Goal: Task Accomplishment & Management: Complete application form

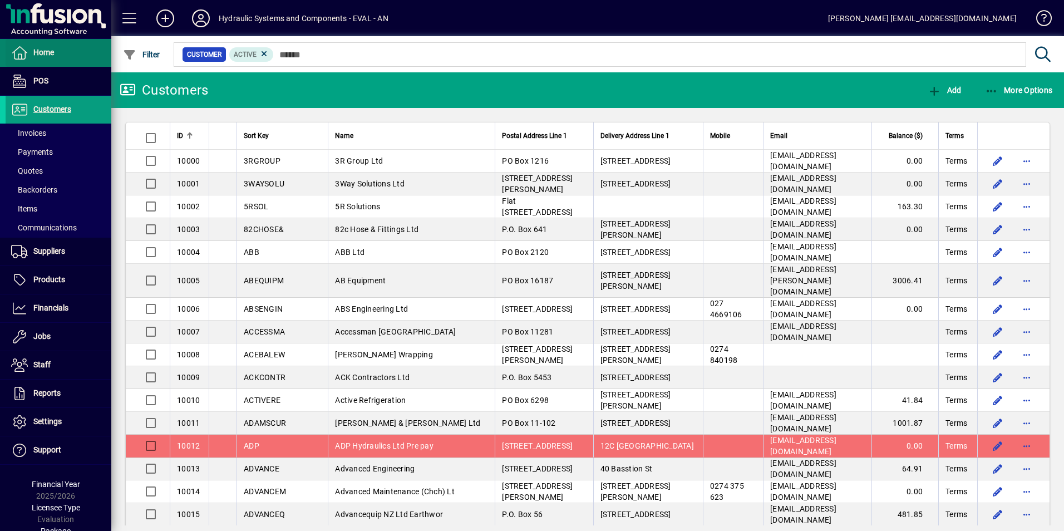
click at [52, 55] on span "Home" at bounding box center [43, 52] width 21 height 9
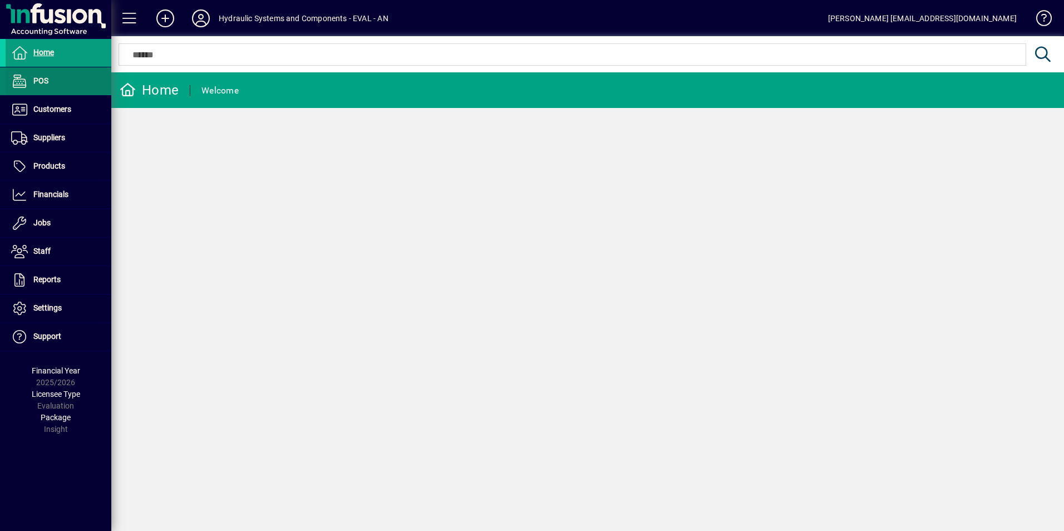
click at [37, 80] on span "POS" at bounding box center [40, 80] width 15 height 9
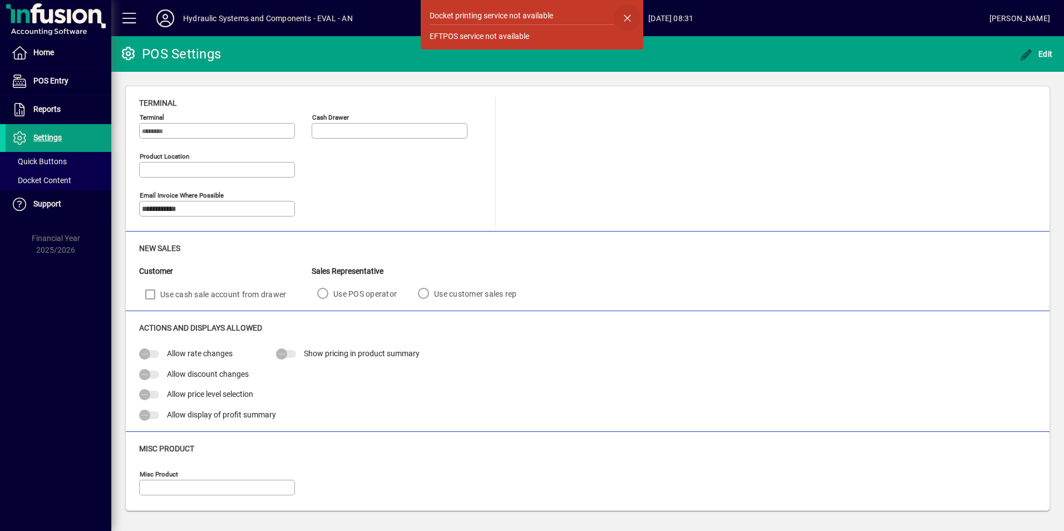
click at [627, 17] on span "button" at bounding box center [627, 17] width 27 height 27
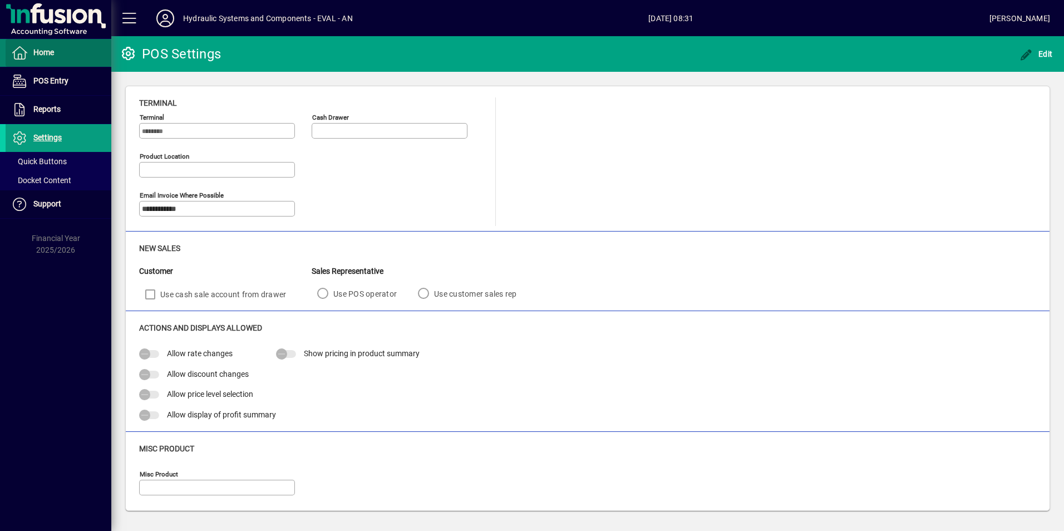
click at [43, 54] on span "Home" at bounding box center [43, 52] width 21 height 9
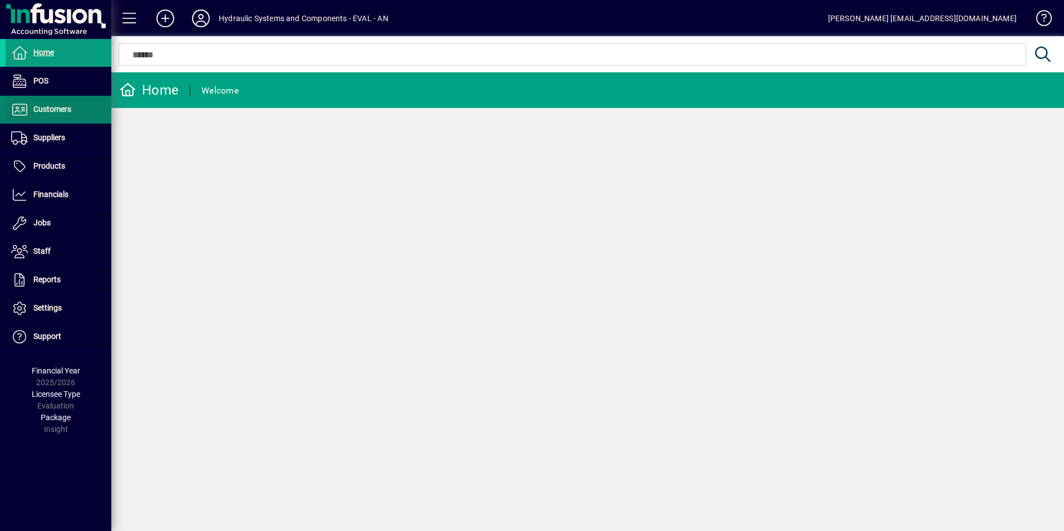
click at [43, 107] on span "Customers" at bounding box center [52, 109] width 38 height 9
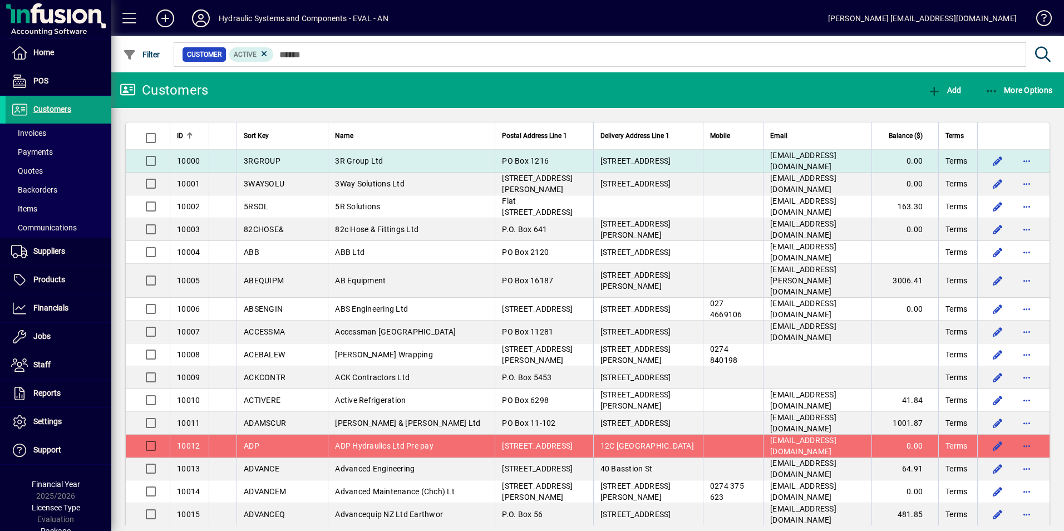
click at [255, 160] on span "3RGROUP" at bounding box center [262, 160] width 37 height 9
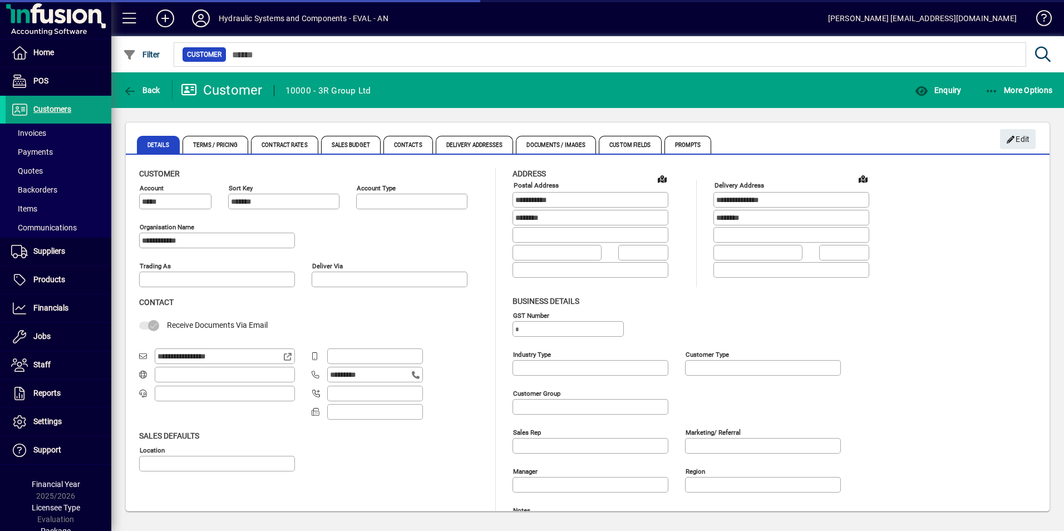
type input "**********"
type input "*****"
type input "**********"
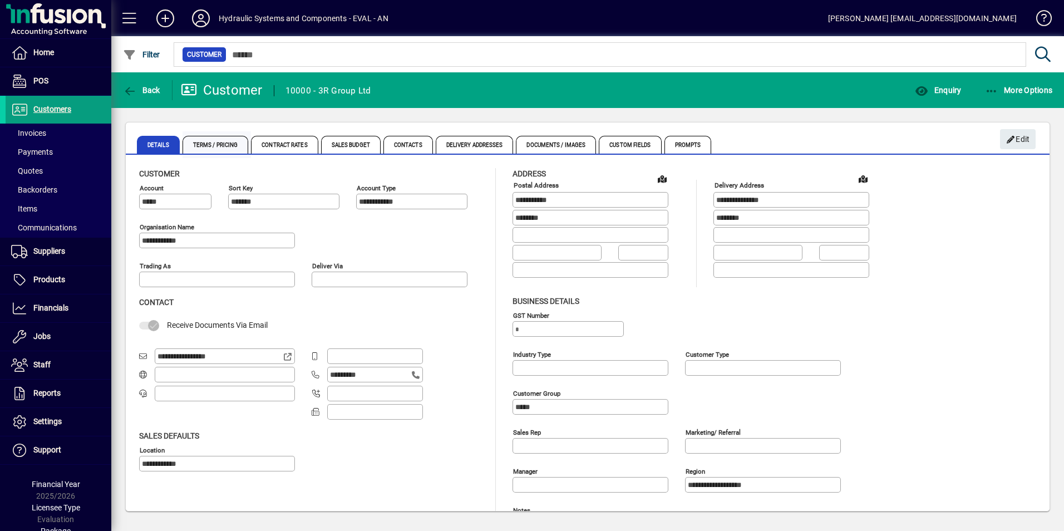
click at [215, 143] on span "Terms / Pricing" at bounding box center [216, 145] width 66 height 18
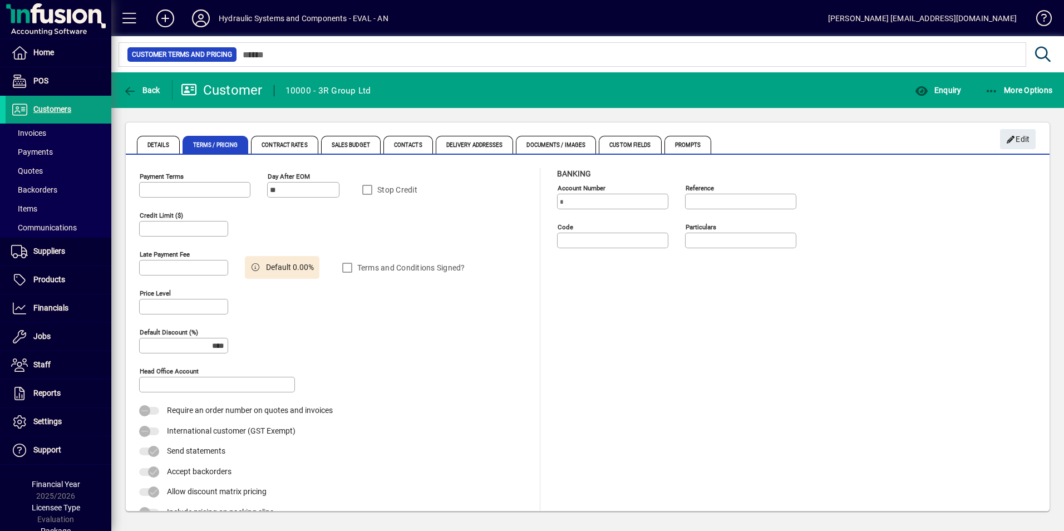
type input "**********"
type input "*****"
click at [272, 145] on span "Contract Rates" at bounding box center [284, 145] width 67 height 18
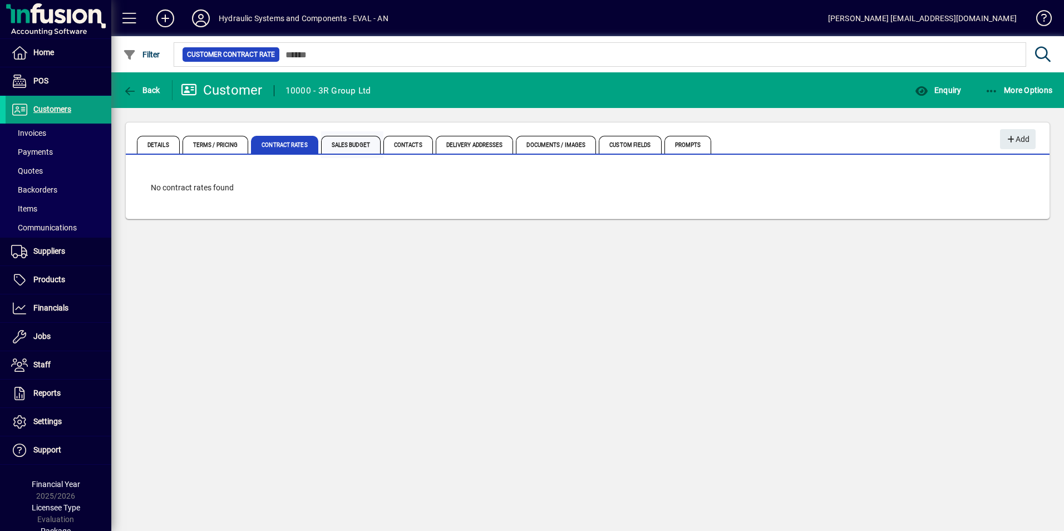
click at [347, 144] on span "Sales Budget" at bounding box center [351, 145] width 60 height 18
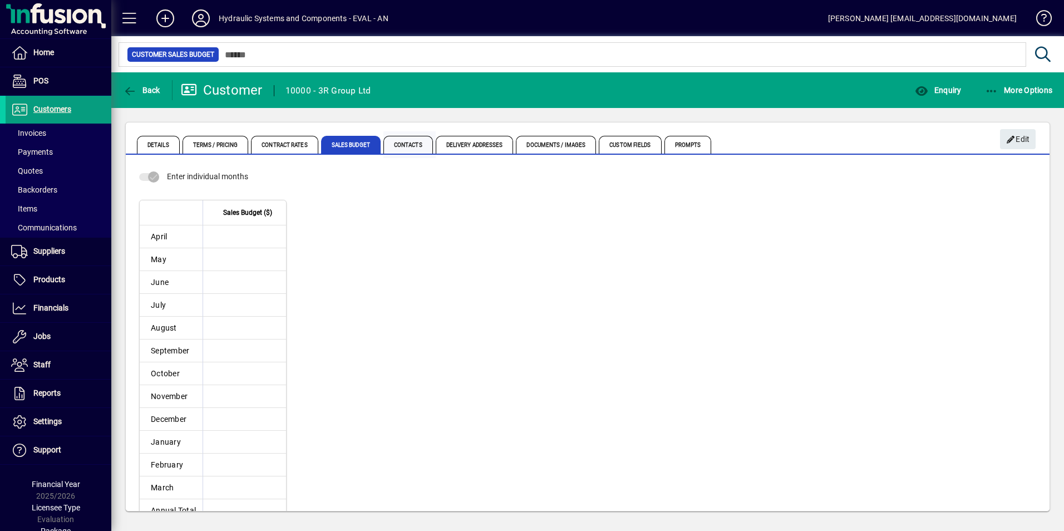
click at [423, 142] on span "Contacts" at bounding box center [409, 145] width 50 height 18
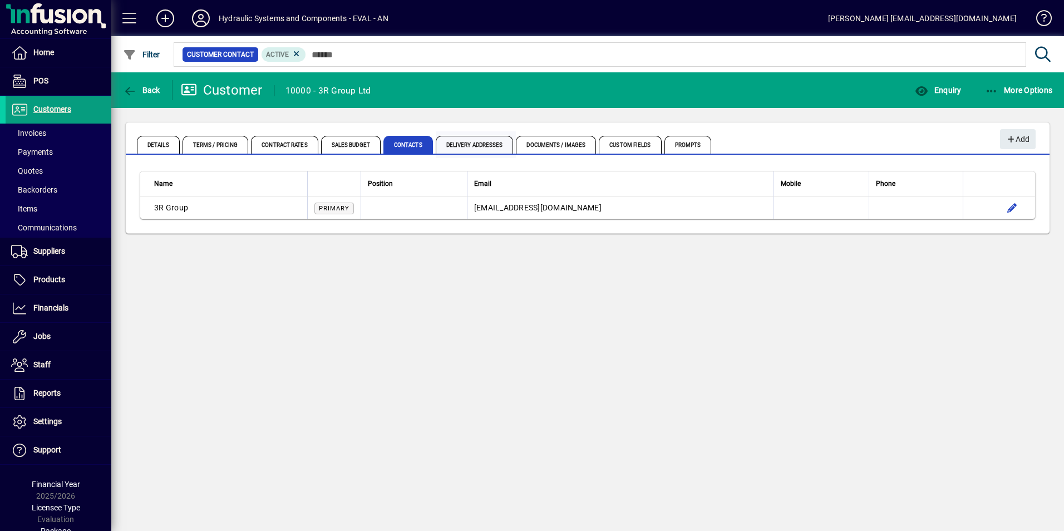
click at [474, 145] on span "Delivery Addresses" at bounding box center [475, 145] width 78 height 18
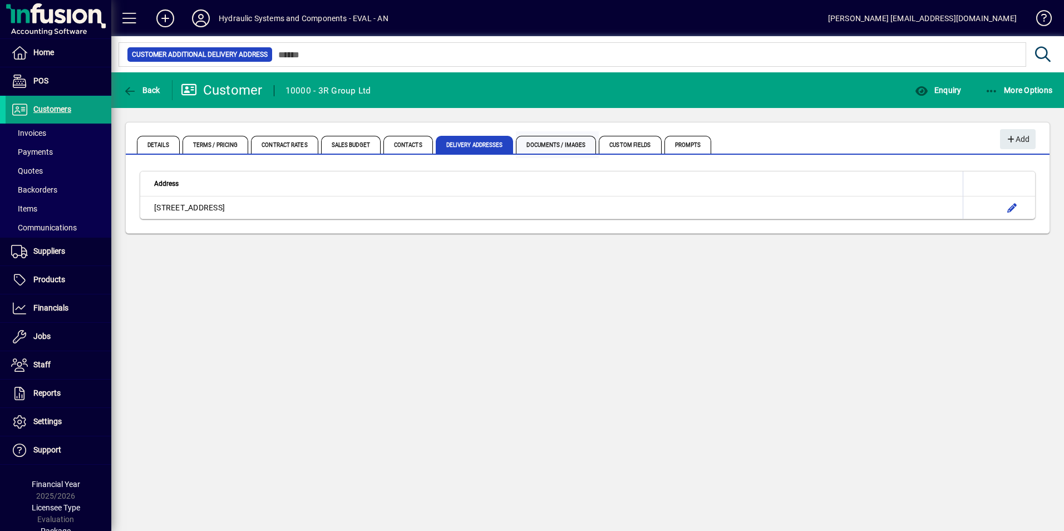
click at [553, 145] on span "Documents / Images" at bounding box center [556, 145] width 80 height 18
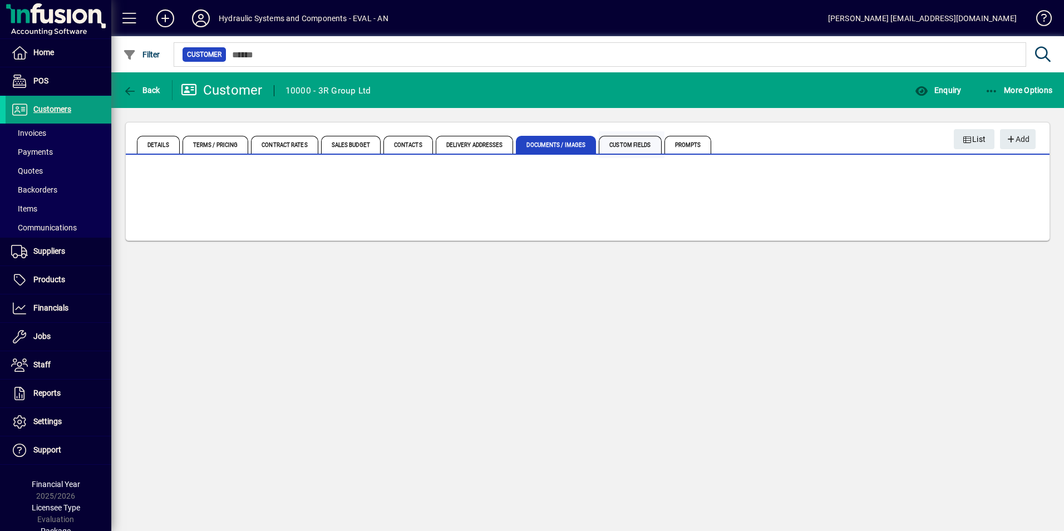
click at [631, 144] on span "Custom Fields" at bounding box center [630, 145] width 62 height 18
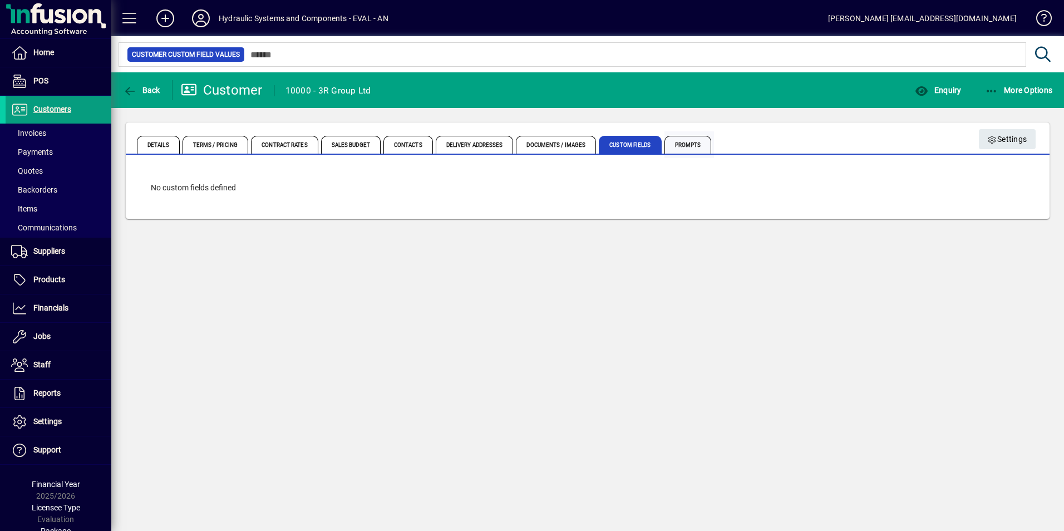
click at [697, 143] on span "Prompts" at bounding box center [688, 145] width 47 height 18
click at [149, 143] on span "Details" at bounding box center [158, 145] width 43 height 18
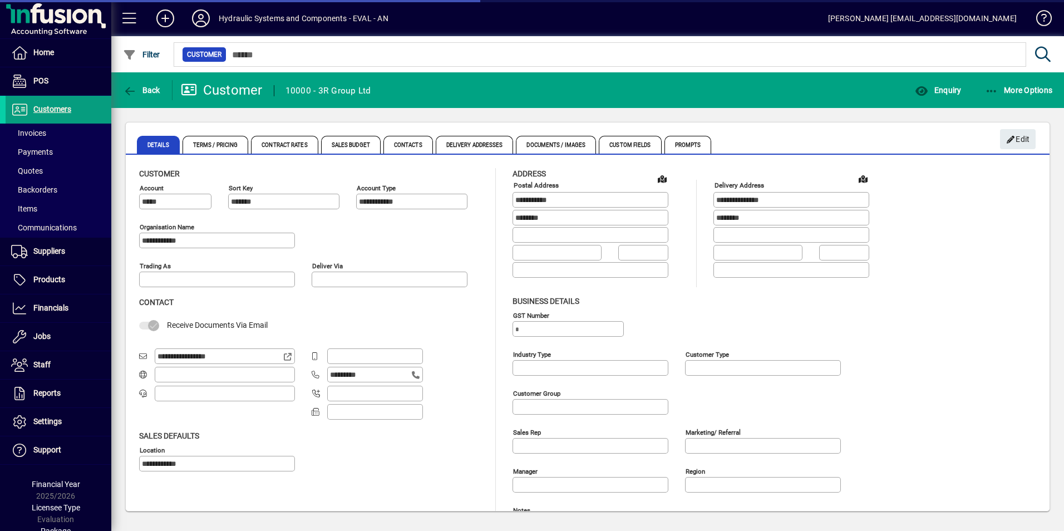
type input "*****"
type input "**********"
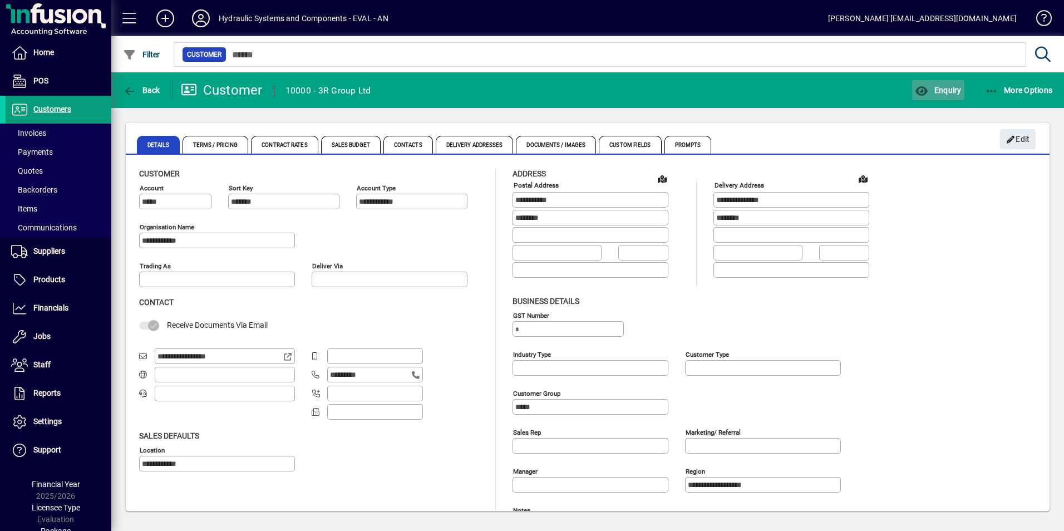
click at [942, 90] on span "Enquiry" at bounding box center [938, 90] width 46 height 9
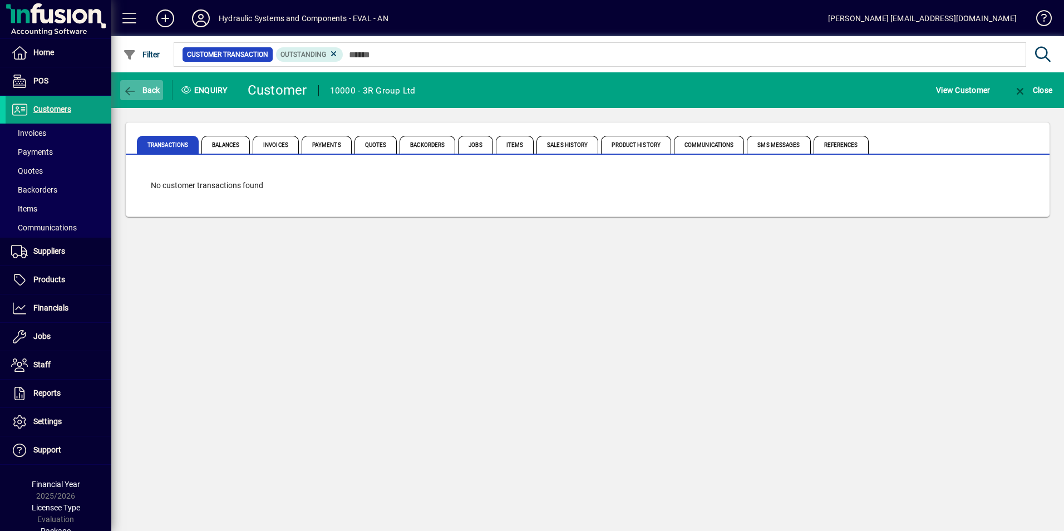
click at [134, 90] on icon "button" at bounding box center [130, 91] width 14 height 11
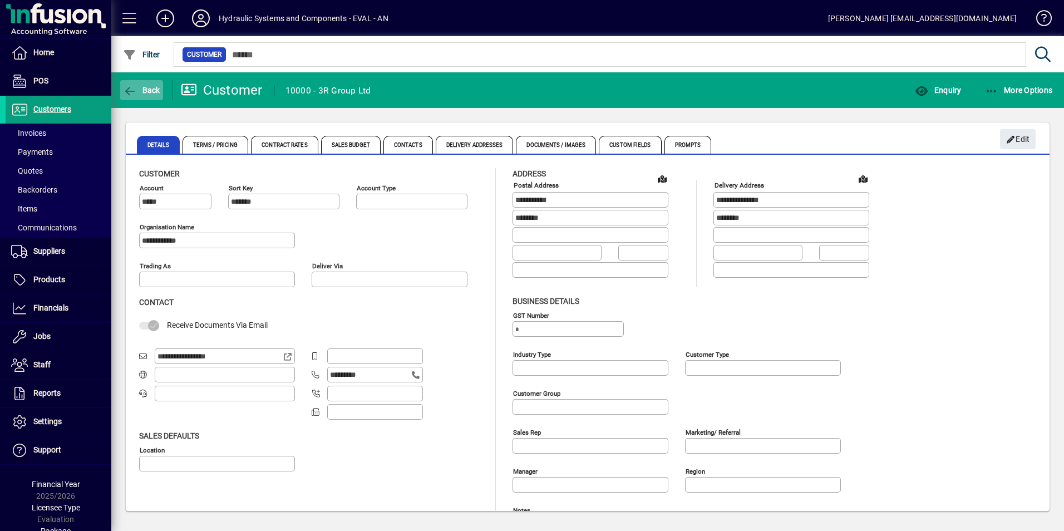
type input "**********"
type input "*****"
type input "**********"
click at [139, 89] on span "Back" at bounding box center [141, 90] width 37 height 9
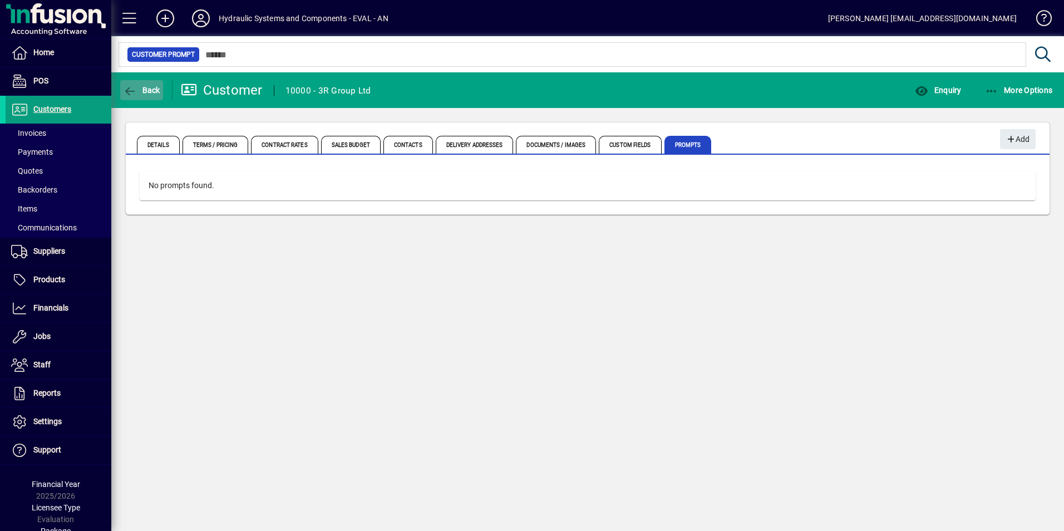
click at [139, 94] on span "Back" at bounding box center [141, 90] width 37 height 9
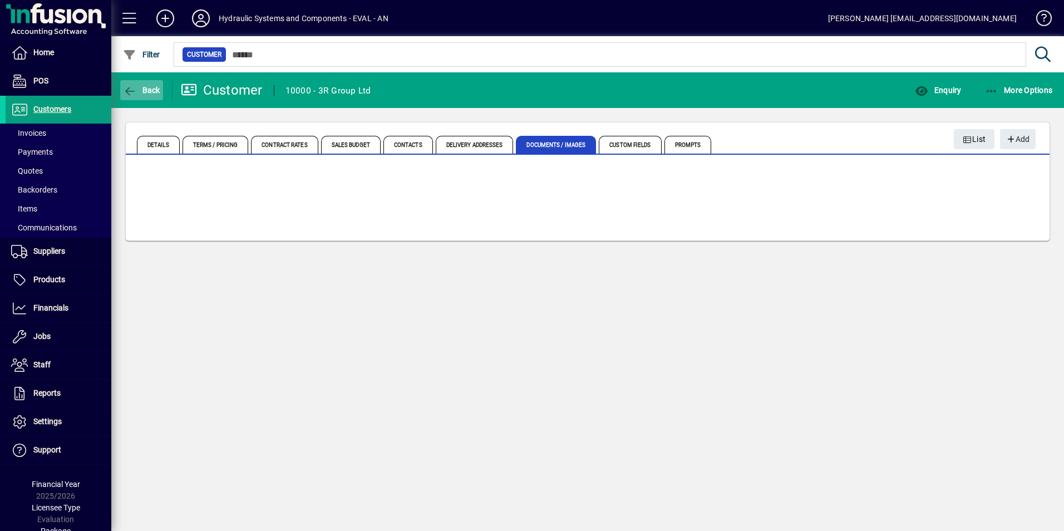
click at [153, 89] on span "Back" at bounding box center [141, 90] width 37 height 9
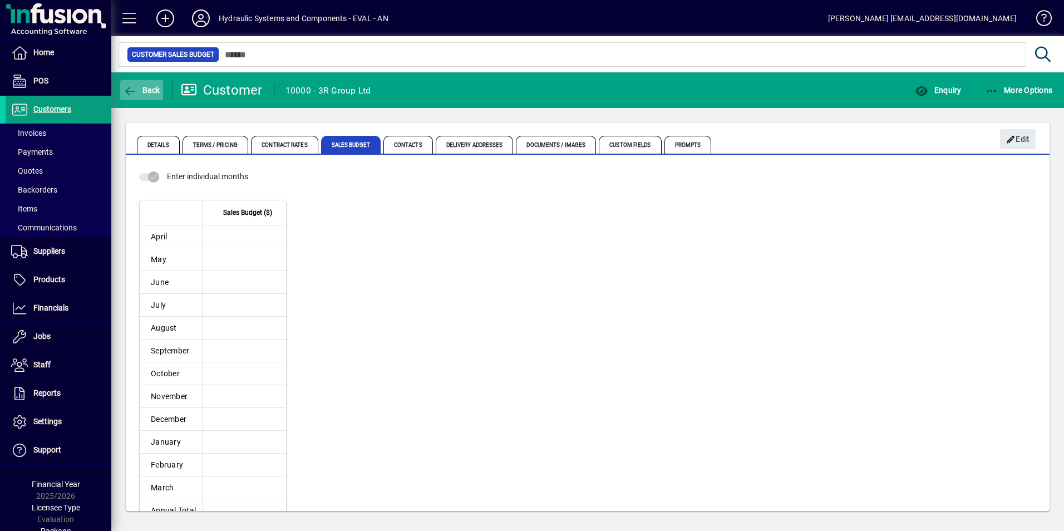
click at [153, 89] on span "Back" at bounding box center [141, 90] width 37 height 9
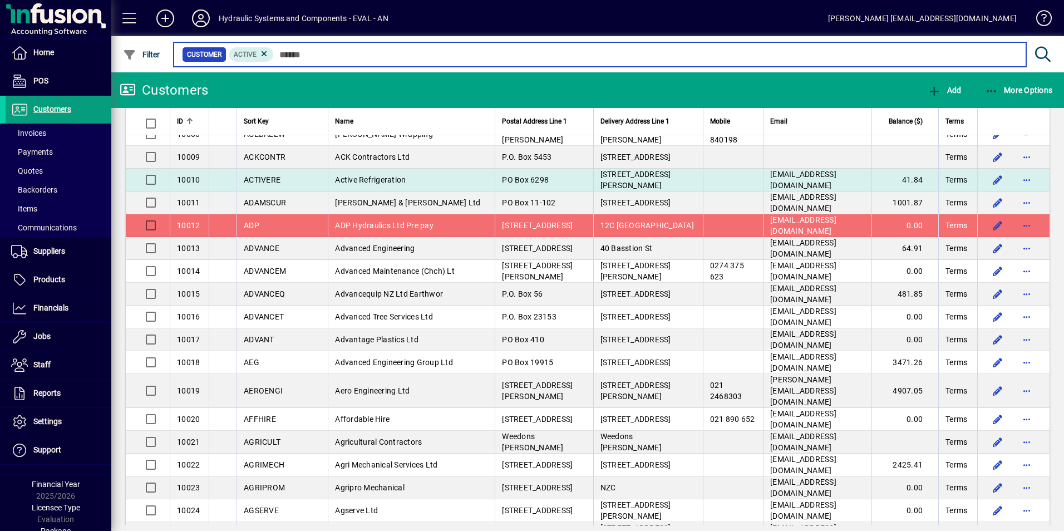
scroll to position [222, 0]
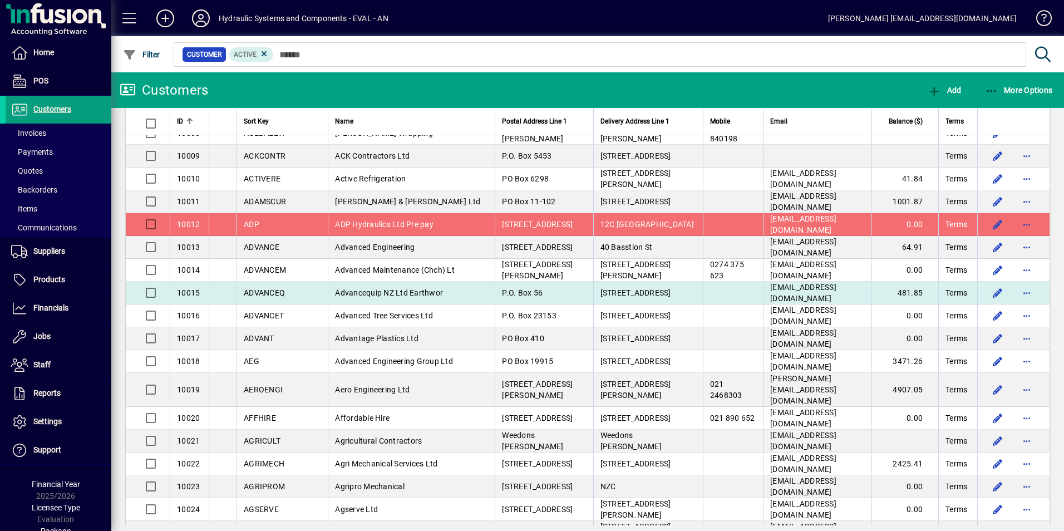
click at [259, 288] on span "ADVANCEQ" at bounding box center [264, 292] width 41 height 9
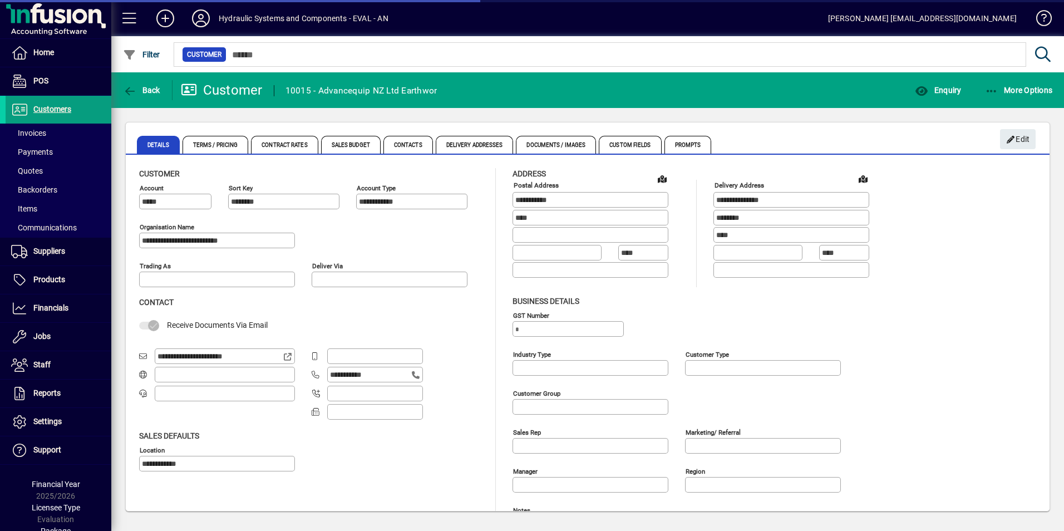
type input "*****"
type input "**********"
click at [369, 144] on span "Sales Budget" at bounding box center [351, 145] width 60 height 18
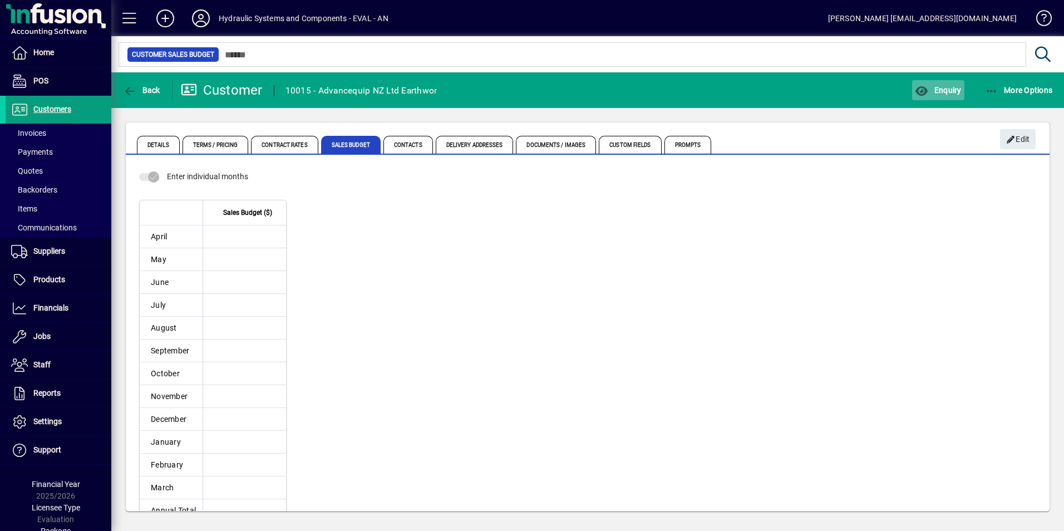
click at [928, 90] on icon "button" at bounding box center [922, 91] width 14 height 11
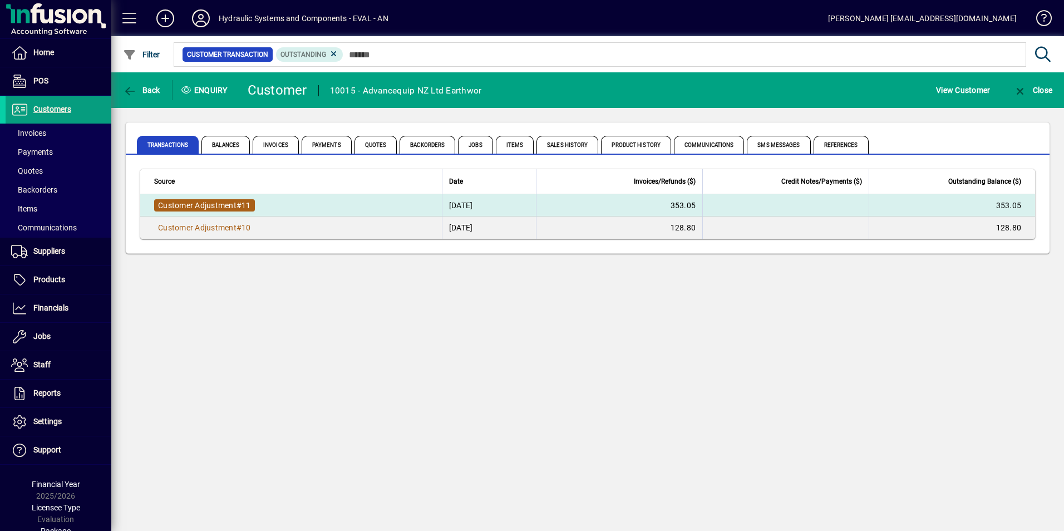
click at [195, 203] on span "Customer Adjustment" at bounding box center [197, 205] width 78 height 9
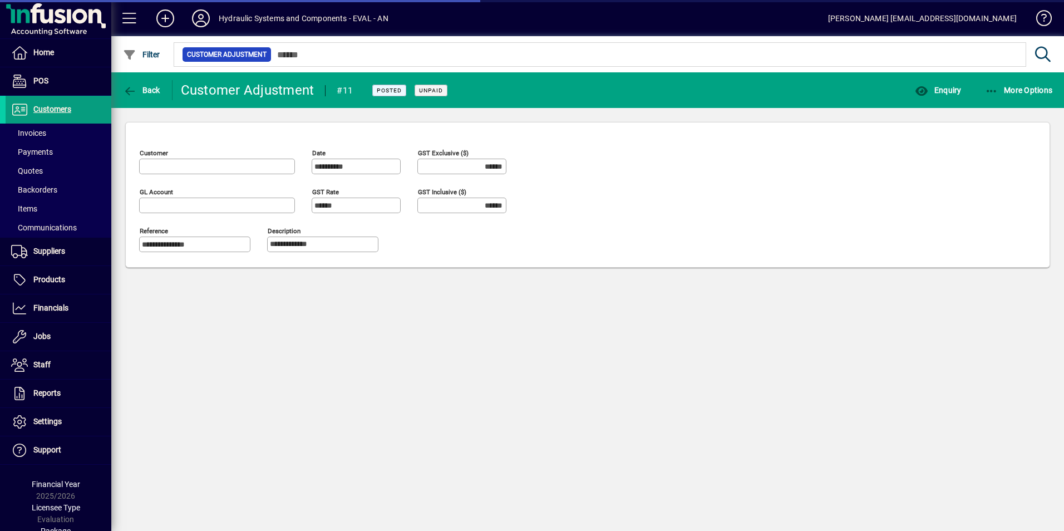
type input "**********"
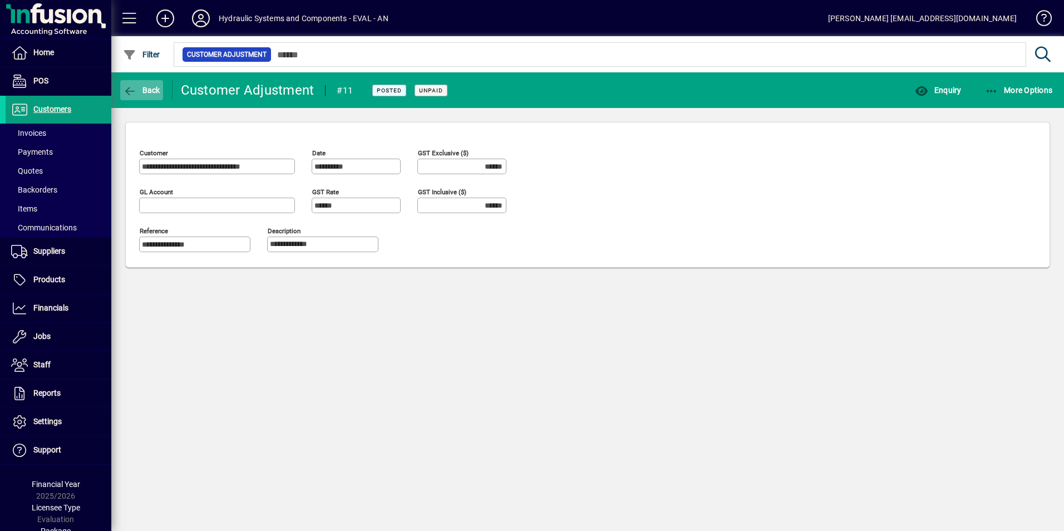
click at [148, 90] on span "Back" at bounding box center [141, 90] width 37 height 9
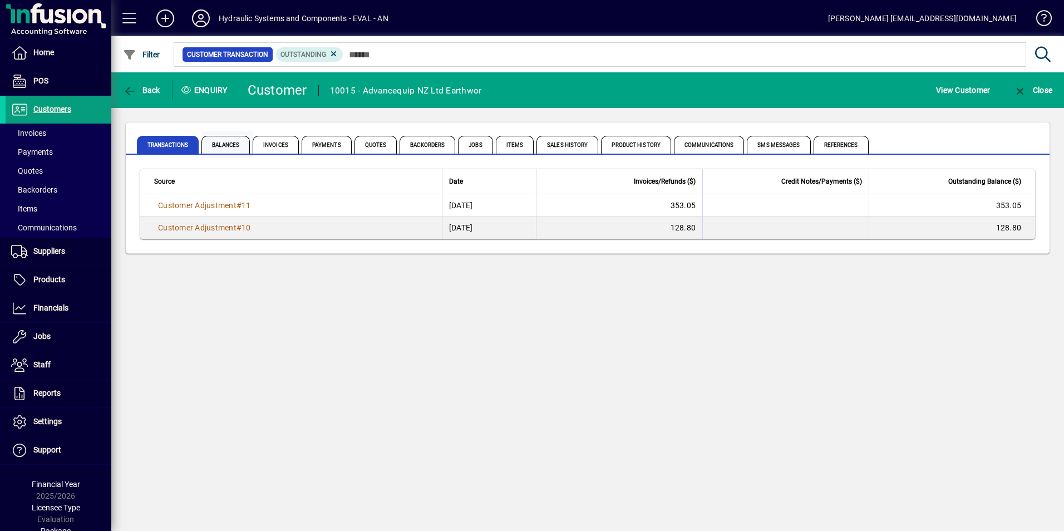
click at [217, 145] on span "Balances" at bounding box center [225, 145] width 48 height 18
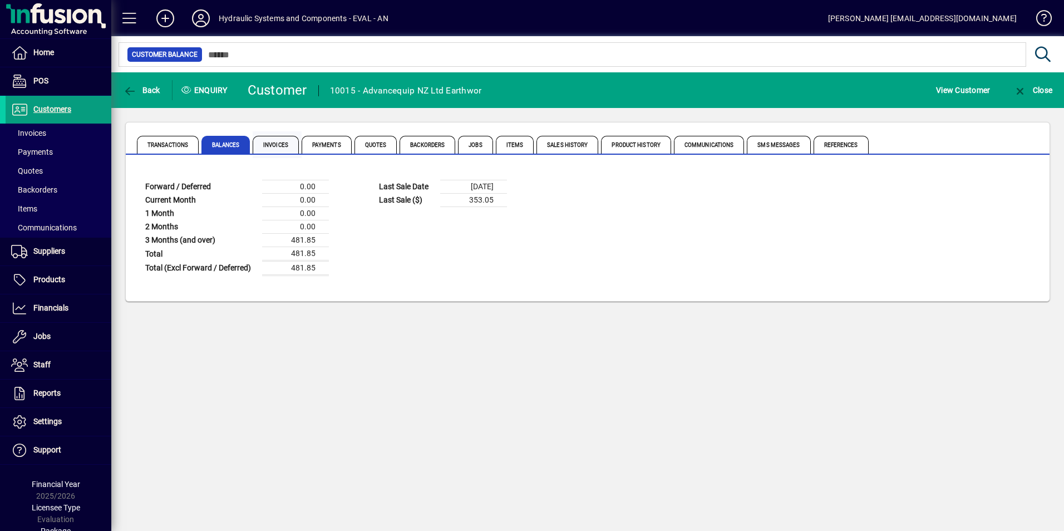
click at [278, 143] on span "Invoices" at bounding box center [276, 145] width 46 height 18
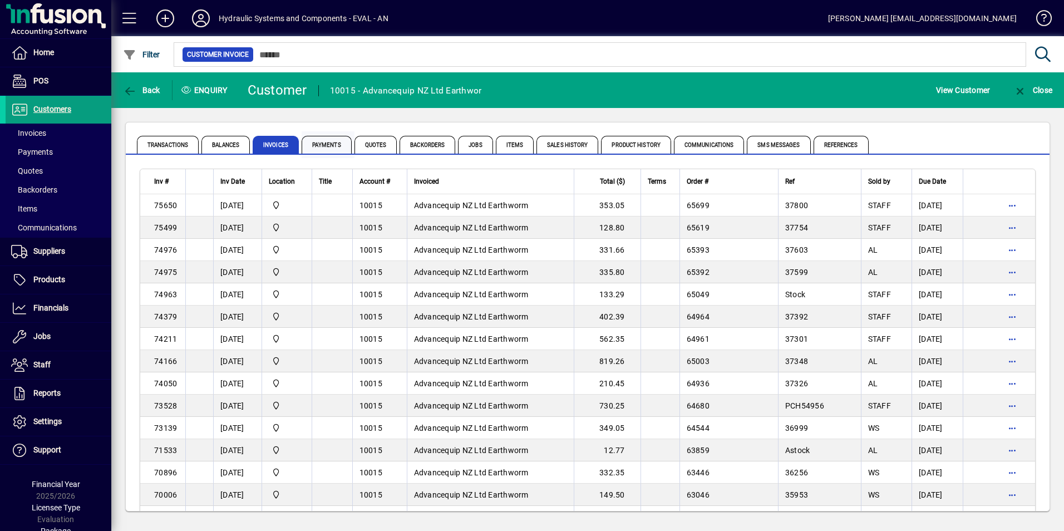
click at [322, 142] on span "Payments" at bounding box center [327, 145] width 50 height 18
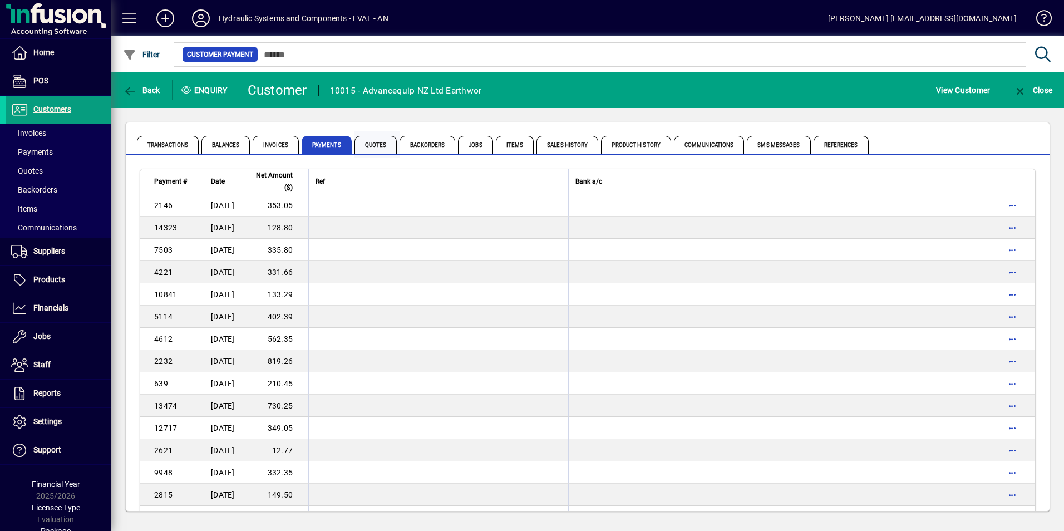
click at [378, 145] on span "Quotes" at bounding box center [376, 145] width 43 height 18
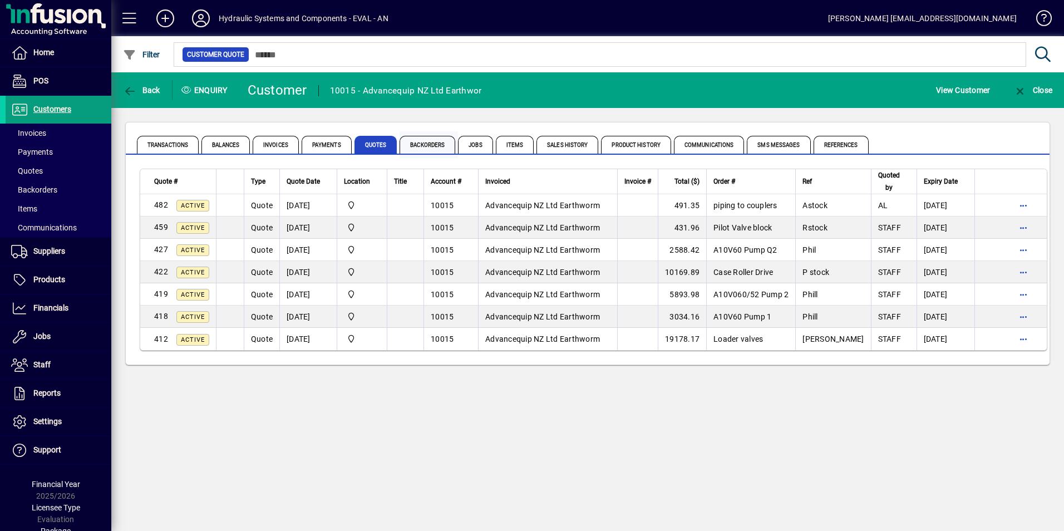
click at [425, 148] on span "Backorders" at bounding box center [428, 145] width 56 height 18
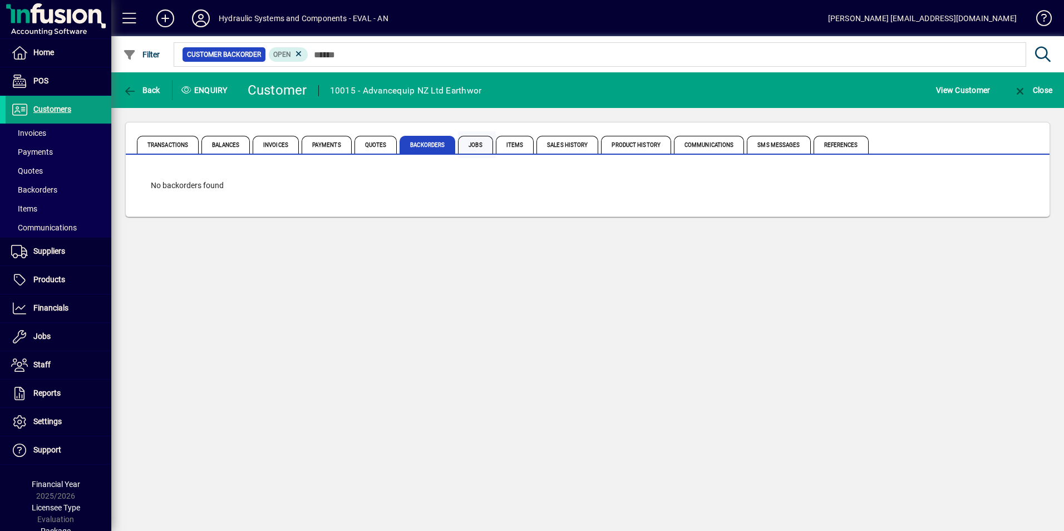
click at [475, 148] on span "Jobs" at bounding box center [475, 145] width 35 height 18
click at [511, 146] on span "Items" at bounding box center [515, 145] width 38 height 18
click at [563, 145] on span "Sales History" at bounding box center [568, 145] width 62 height 18
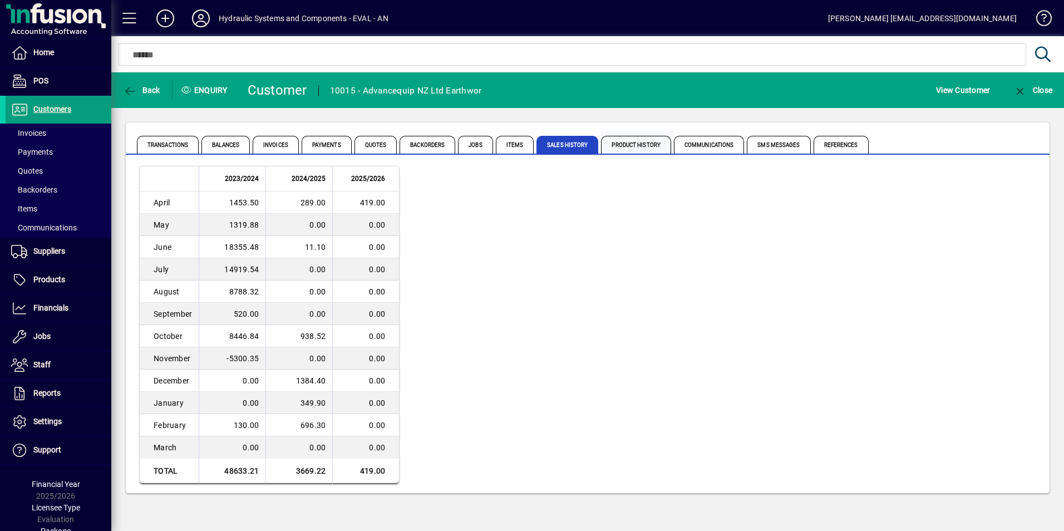
click at [642, 148] on span "Product History" at bounding box center [636, 145] width 70 height 18
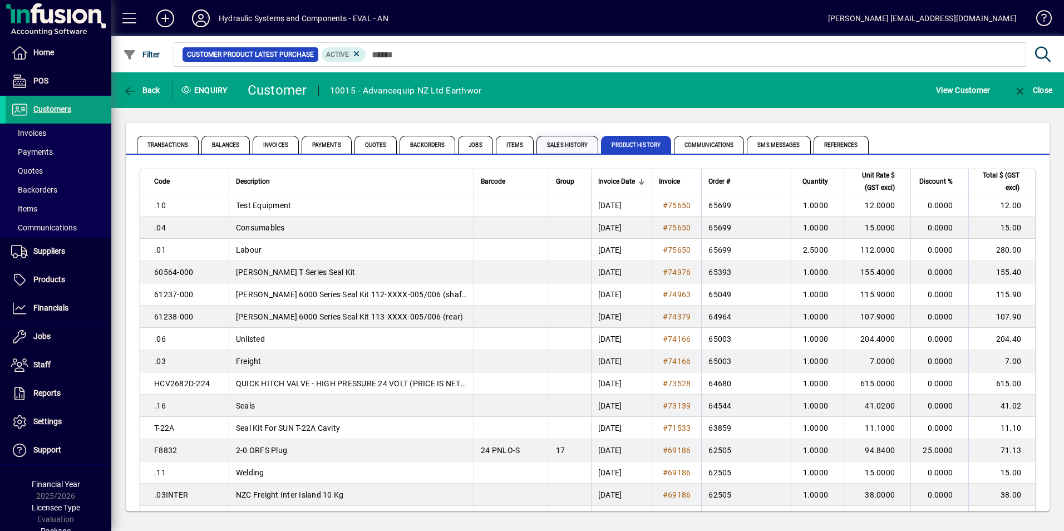
click at [578, 141] on span "Sales History" at bounding box center [568, 145] width 62 height 18
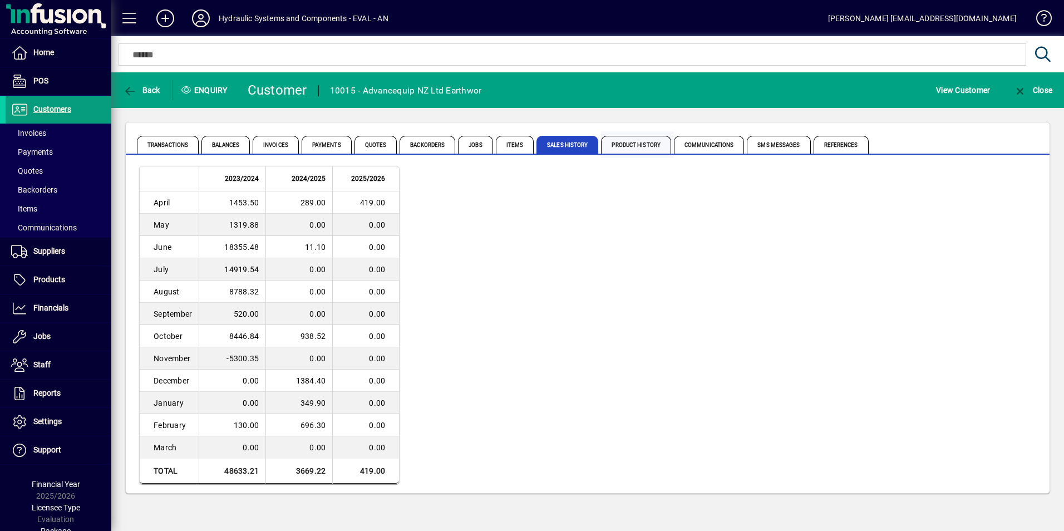
click at [641, 146] on span "Product History" at bounding box center [636, 145] width 70 height 18
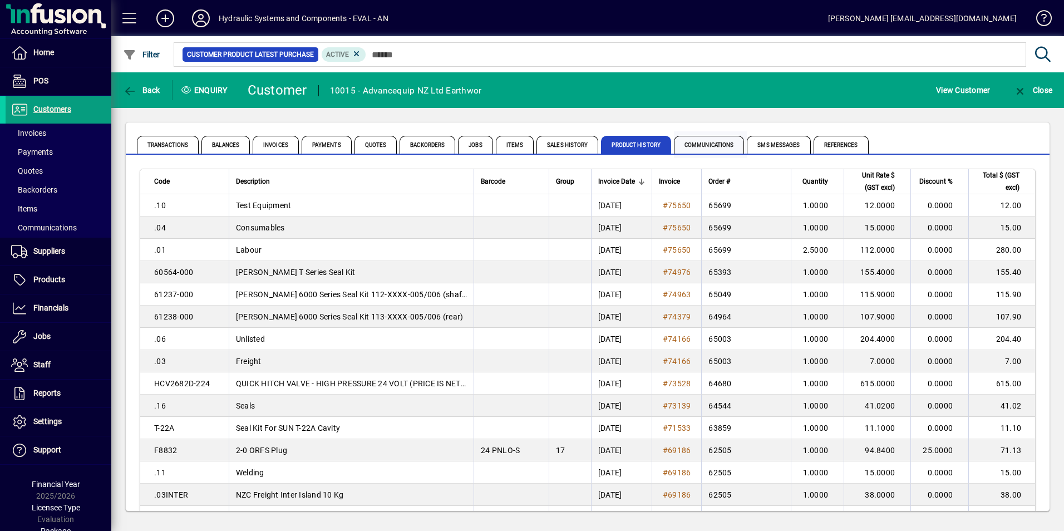
click at [700, 145] on span "Communications" at bounding box center [709, 145] width 70 height 18
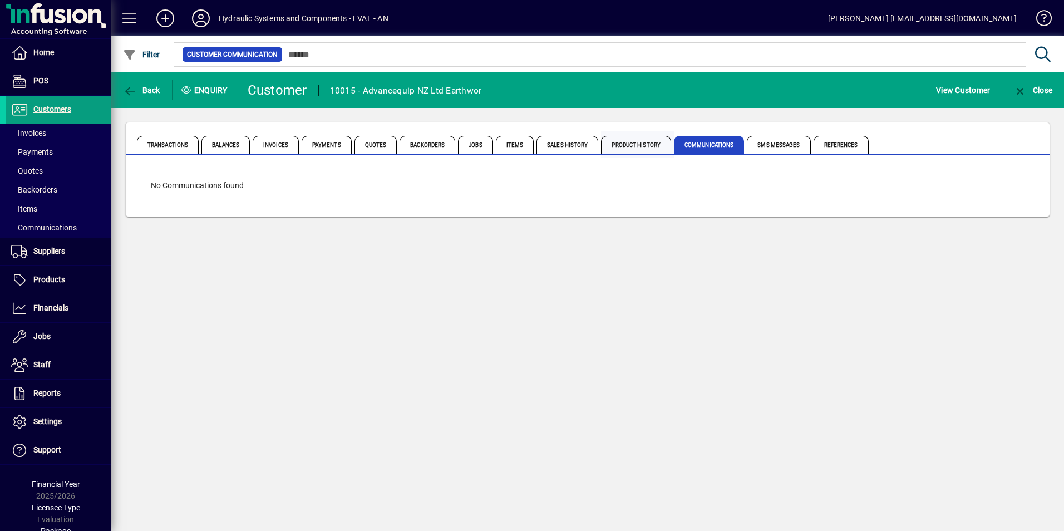
click at [648, 144] on span "Product History" at bounding box center [636, 145] width 70 height 18
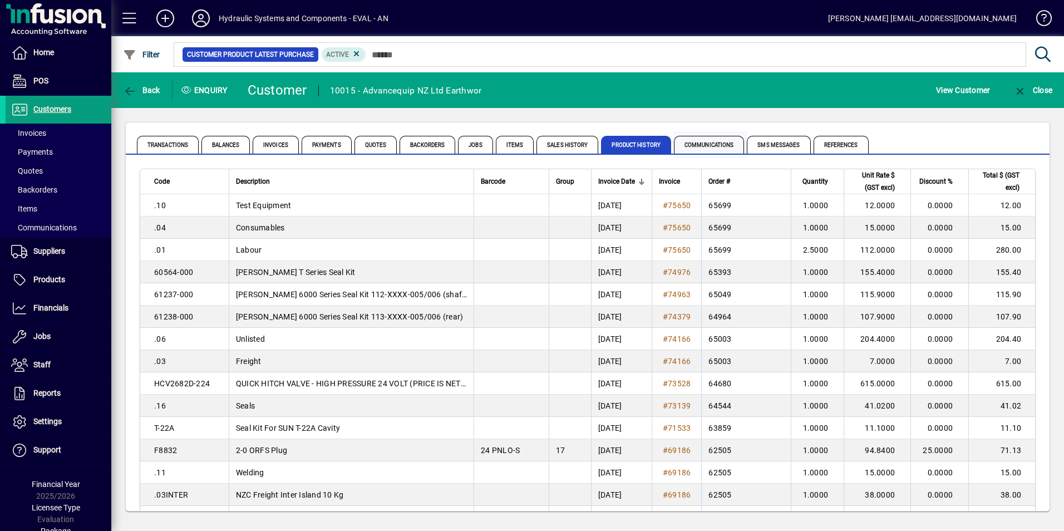
click at [707, 144] on span "Communications" at bounding box center [709, 145] width 70 height 18
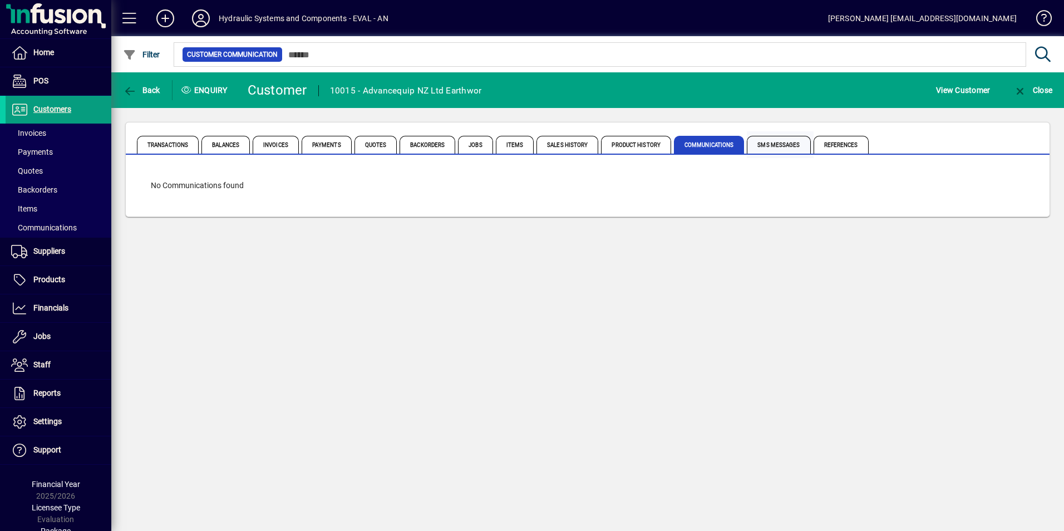
click at [770, 146] on span "SMS Messages" at bounding box center [778, 145] width 63 height 18
click at [839, 148] on span "References" at bounding box center [841, 145] width 55 height 18
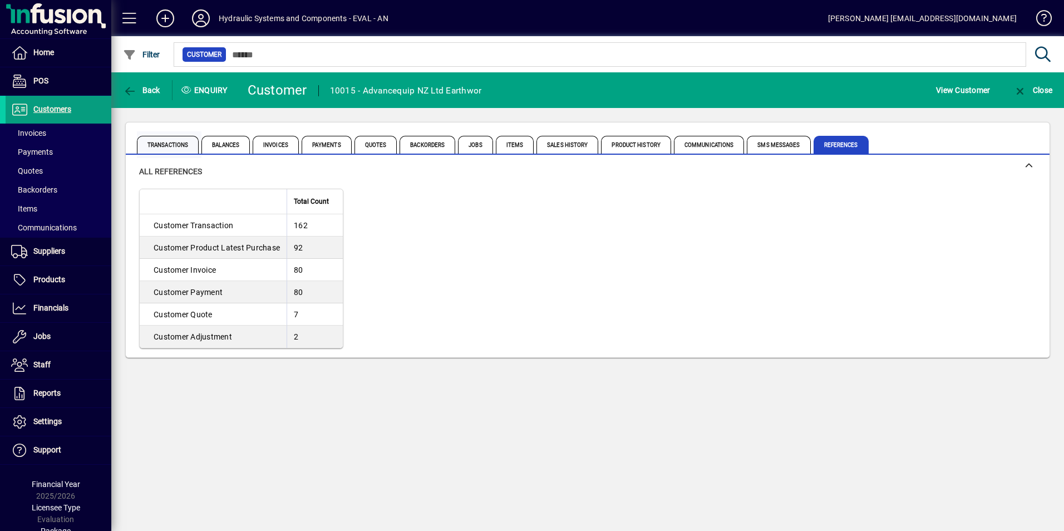
click at [188, 143] on span "Transactions" at bounding box center [168, 145] width 62 height 18
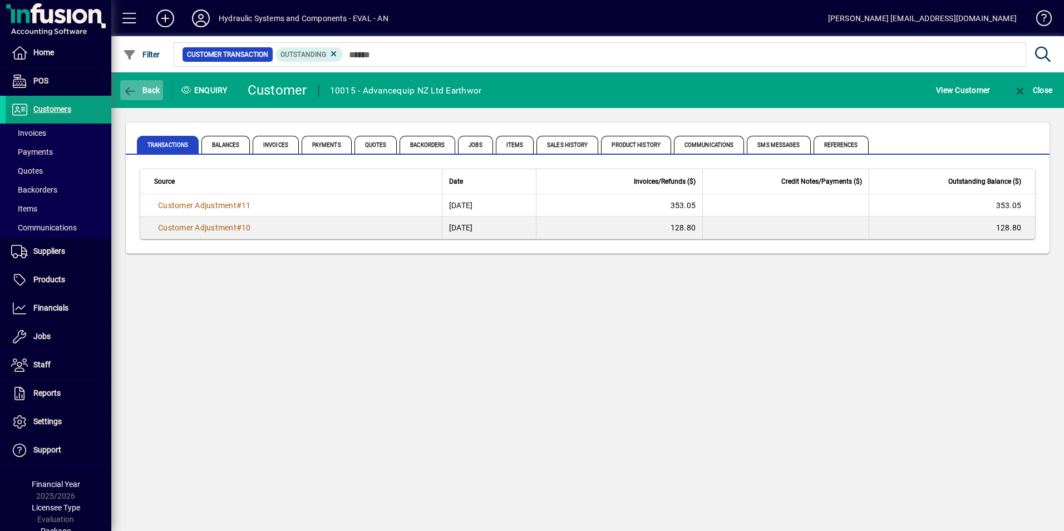
click at [155, 92] on span "Back" at bounding box center [141, 90] width 37 height 9
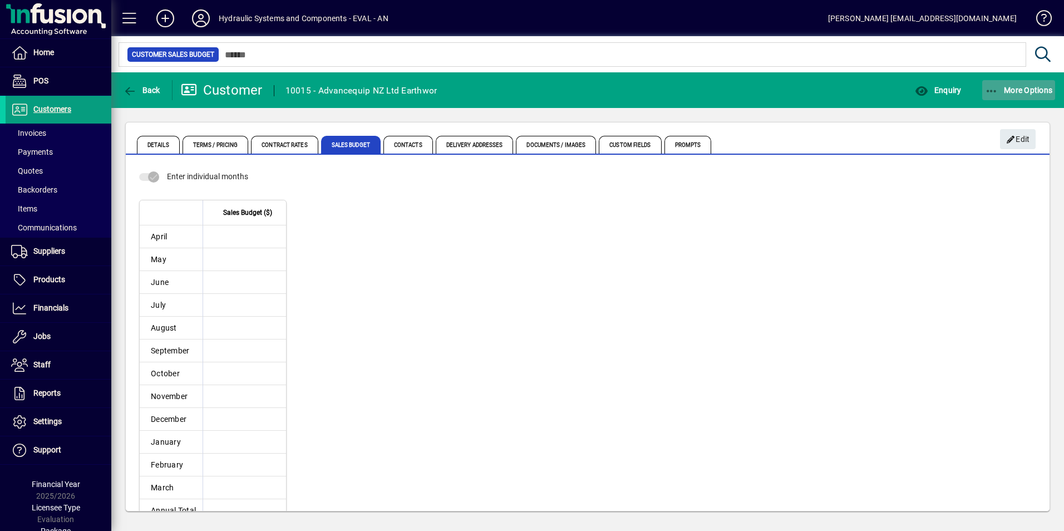
click at [1017, 86] on span "More Options" at bounding box center [1019, 90] width 68 height 9
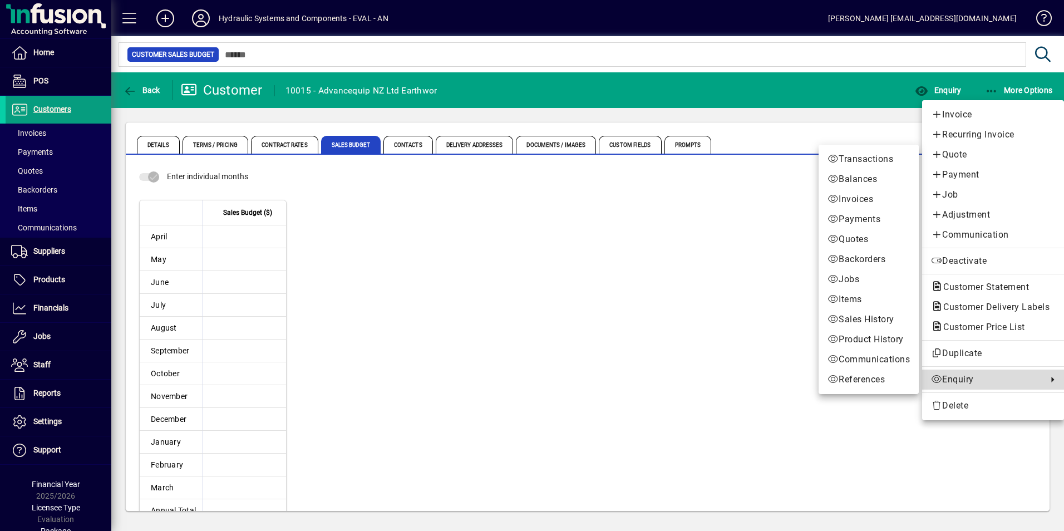
click at [985, 381] on span "Enquiry" at bounding box center [986, 379] width 111 height 13
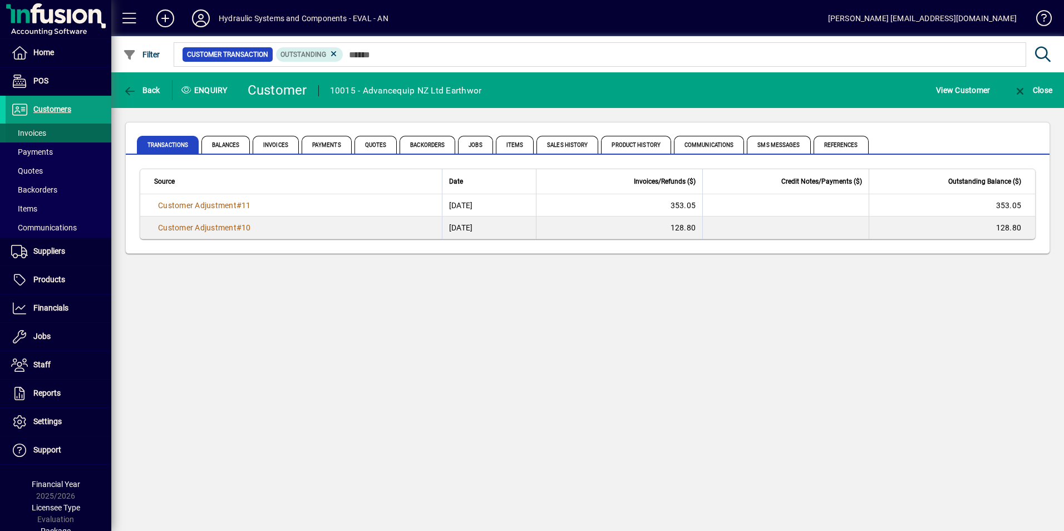
click at [42, 134] on span "Invoices" at bounding box center [28, 133] width 35 height 9
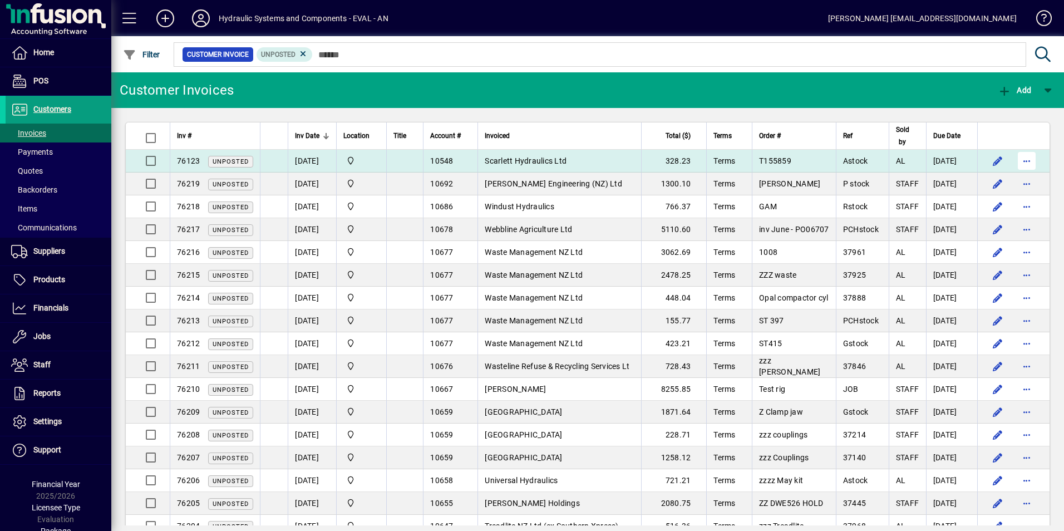
click at [1021, 161] on span "button" at bounding box center [1027, 161] width 27 height 27
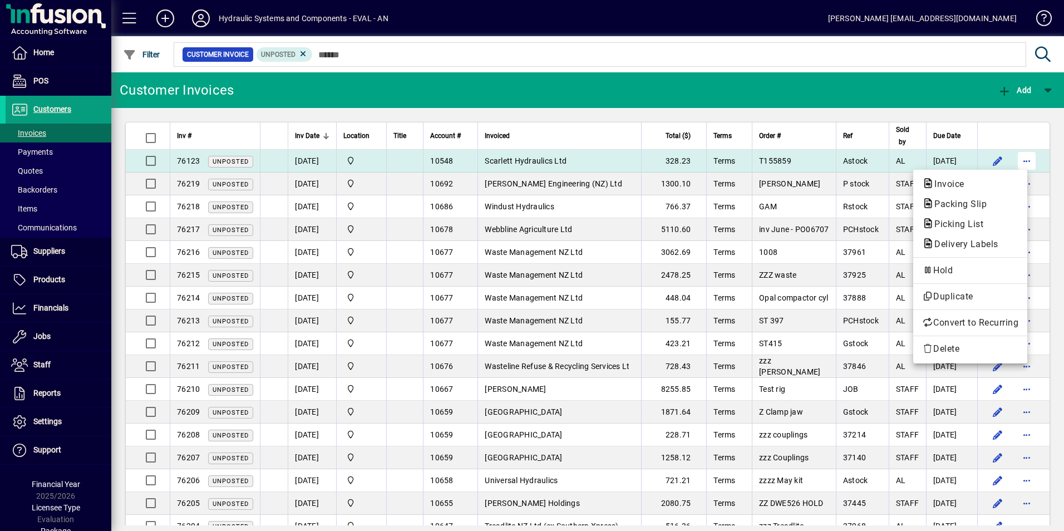
click at [1021, 161] on div at bounding box center [532, 265] width 1064 height 531
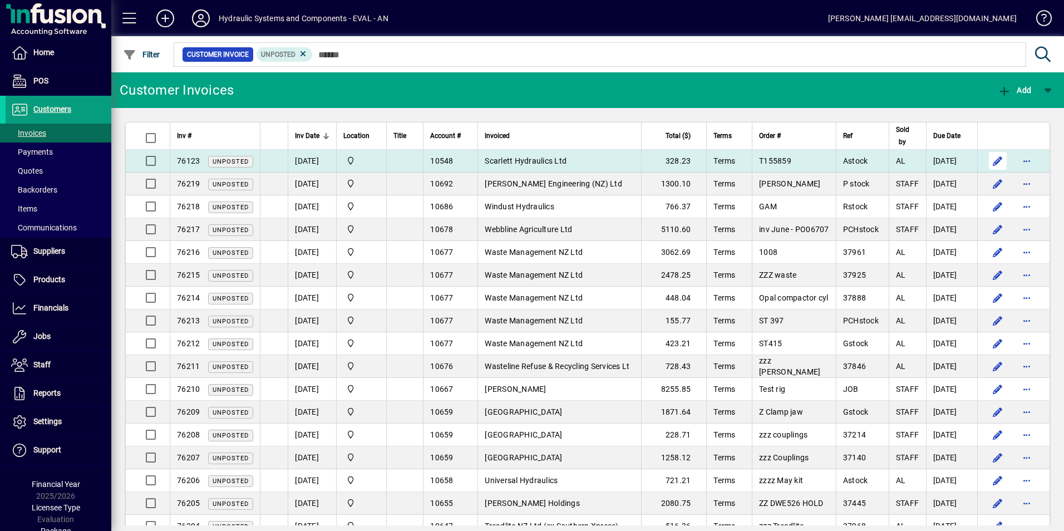
click at [991, 161] on span "button" at bounding box center [998, 161] width 27 height 27
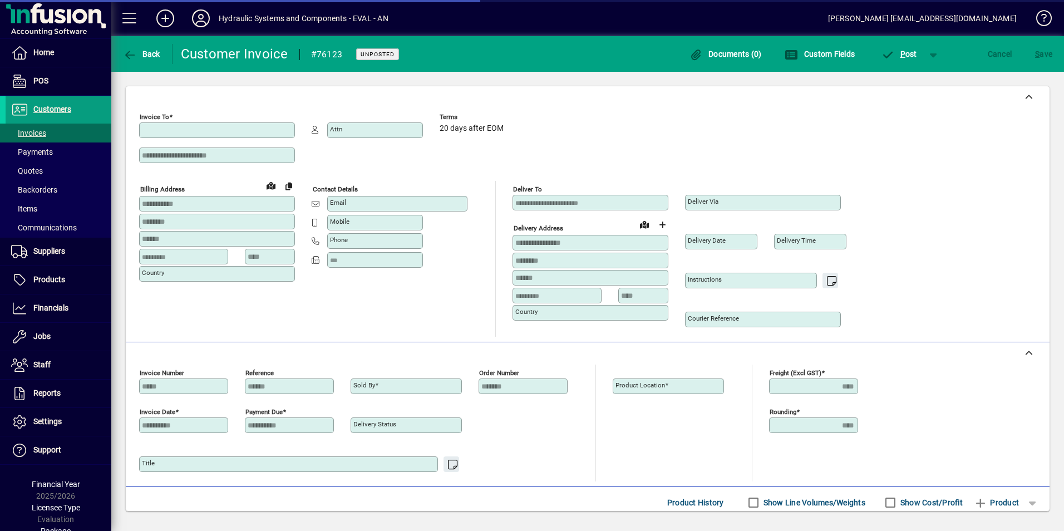
type input "**********"
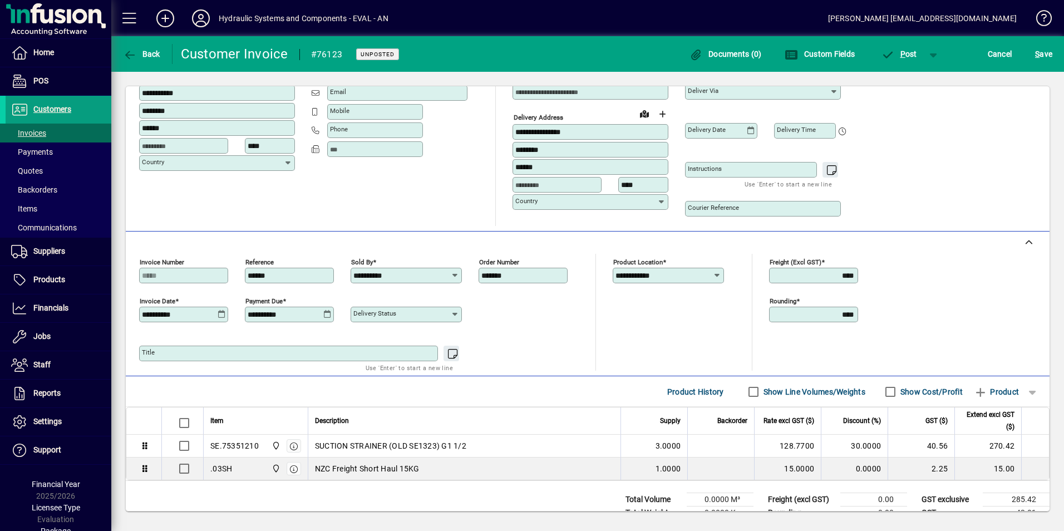
scroll to position [111, 0]
click at [457, 276] on icon at bounding box center [455, 275] width 9 height 9
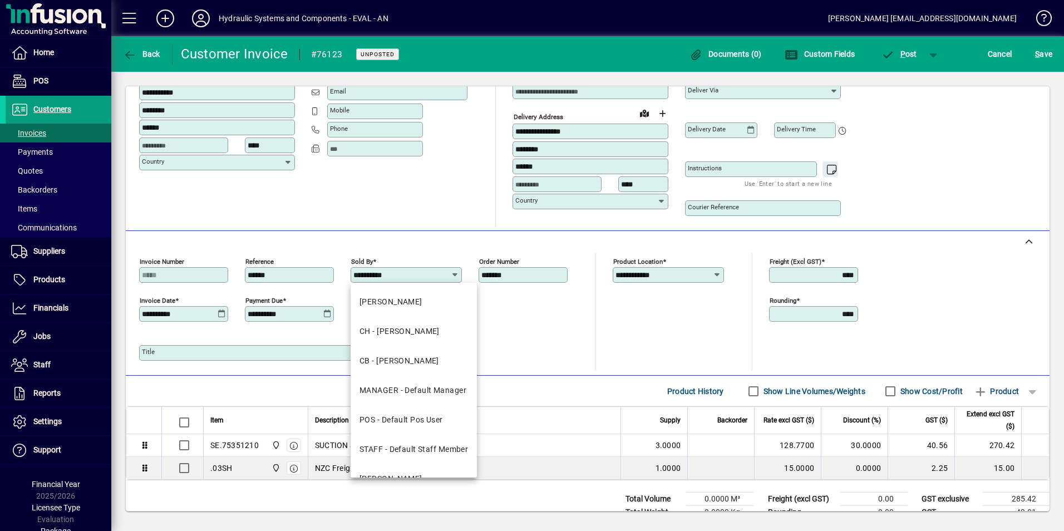
click at [457, 276] on icon at bounding box center [455, 275] width 9 height 9
click at [454, 276] on icon at bounding box center [455, 275] width 9 height 9
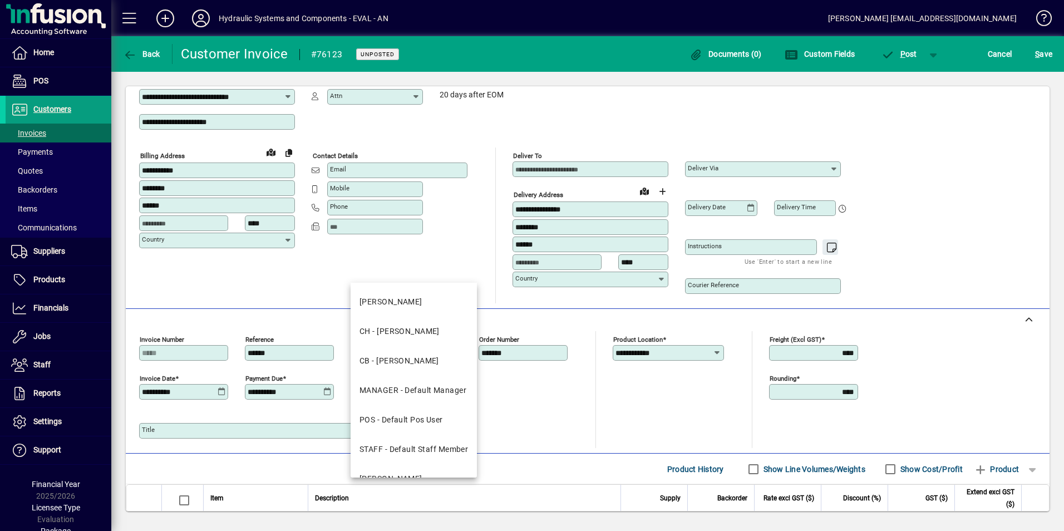
scroll to position [0, 0]
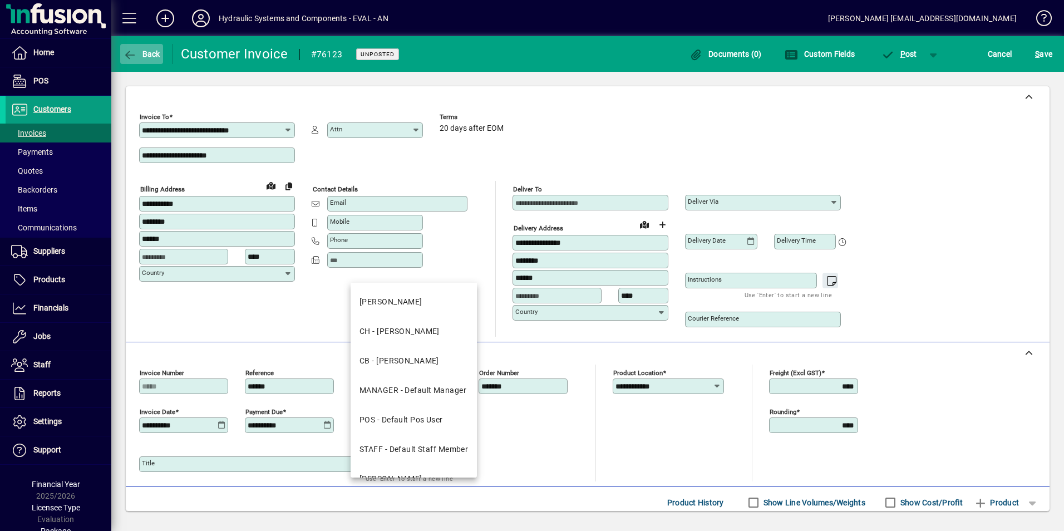
click at [145, 53] on span "Back" at bounding box center [141, 54] width 37 height 9
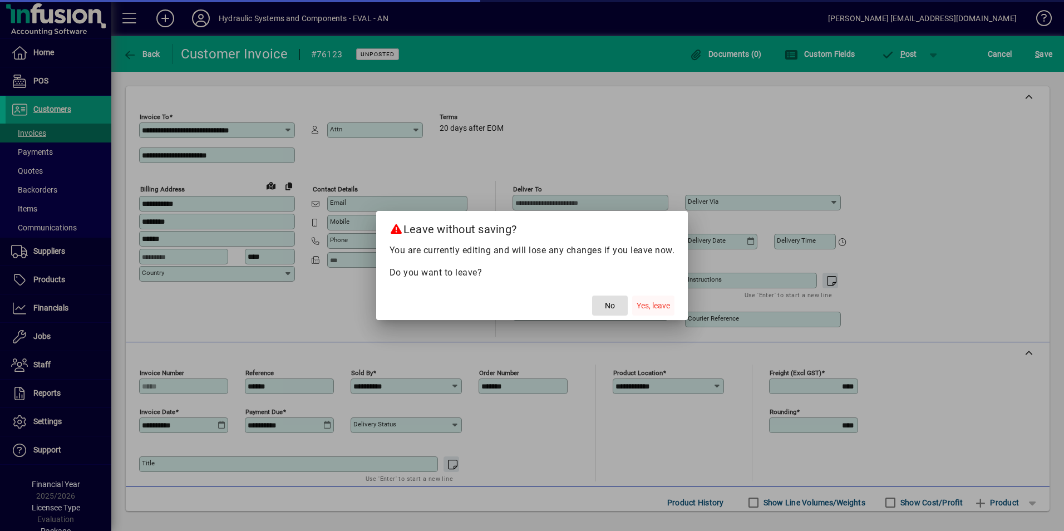
click at [651, 305] on span "Yes, leave" at bounding box center [653, 306] width 33 height 12
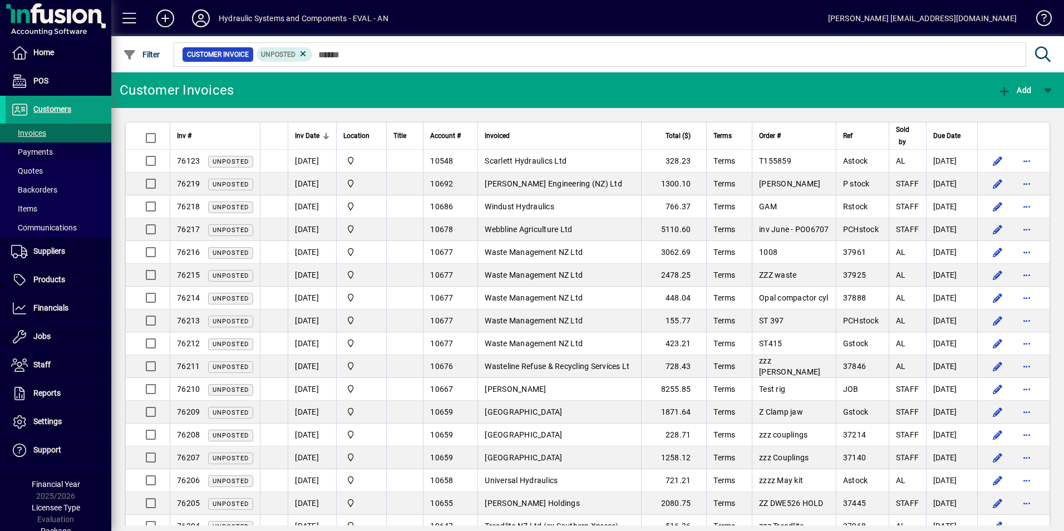
click at [30, 152] on span "Payments" at bounding box center [32, 152] width 42 height 9
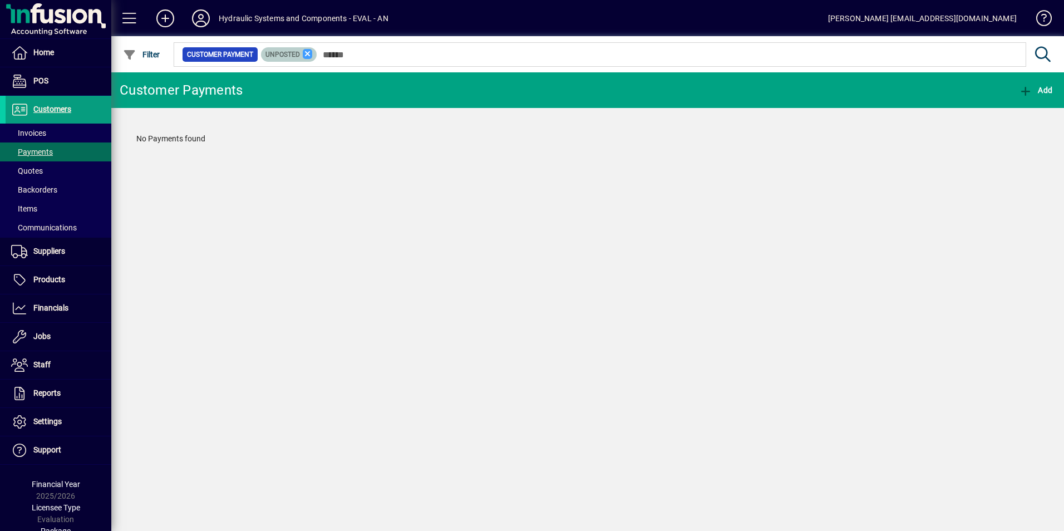
click at [307, 52] on icon at bounding box center [308, 54] width 10 height 10
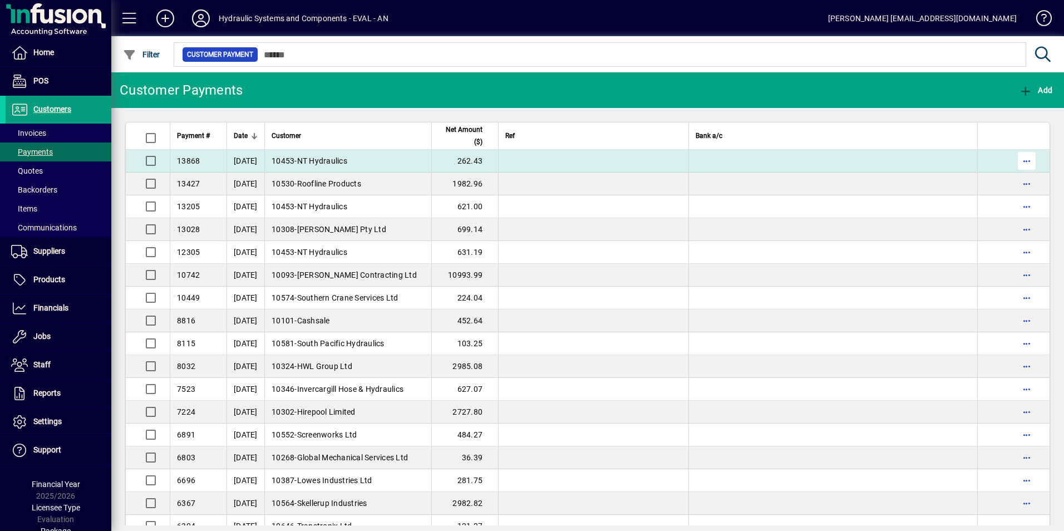
click at [1019, 161] on span "button" at bounding box center [1027, 161] width 27 height 27
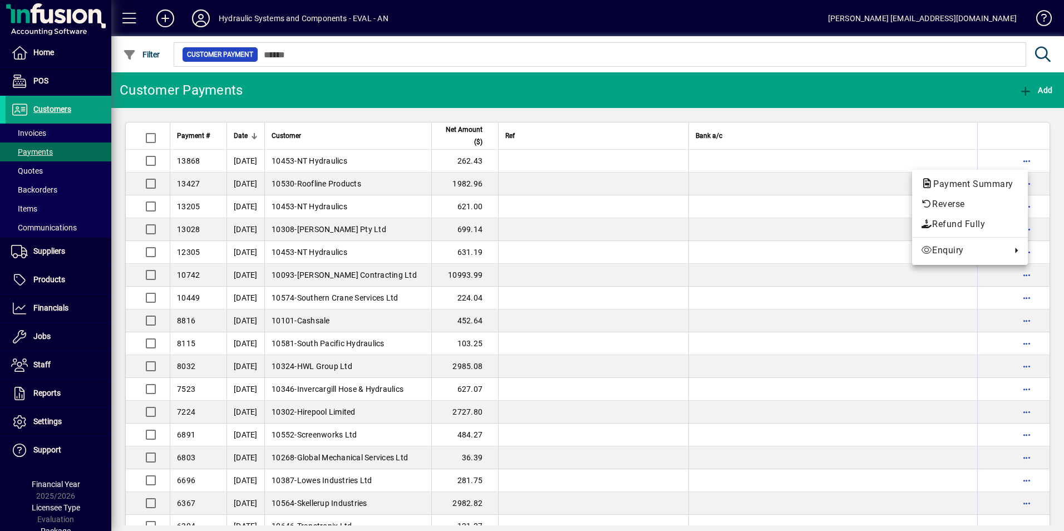
click at [30, 169] on div at bounding box center [532, 265] width 1064 height 531
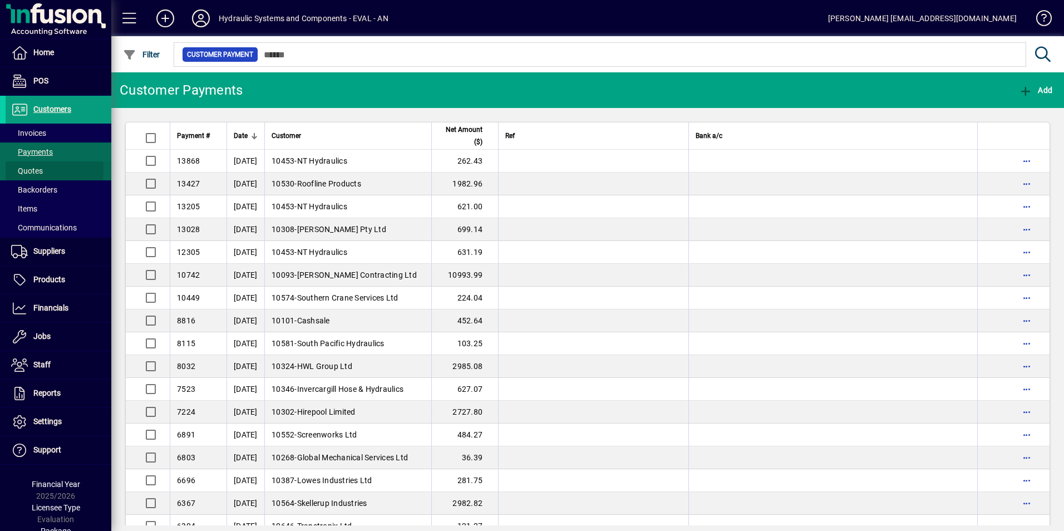
click at [26, 170] on span "Quotes" at bounding box center [27, 170] width 32 height 9
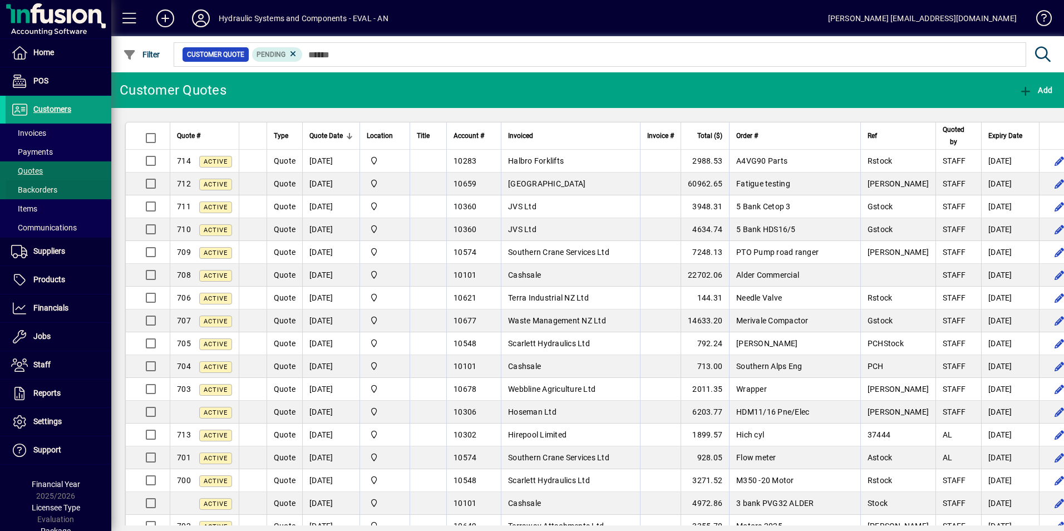
click at [32, 190] on span "Backorders" at bounding box center [34, 189] width 46 height 9
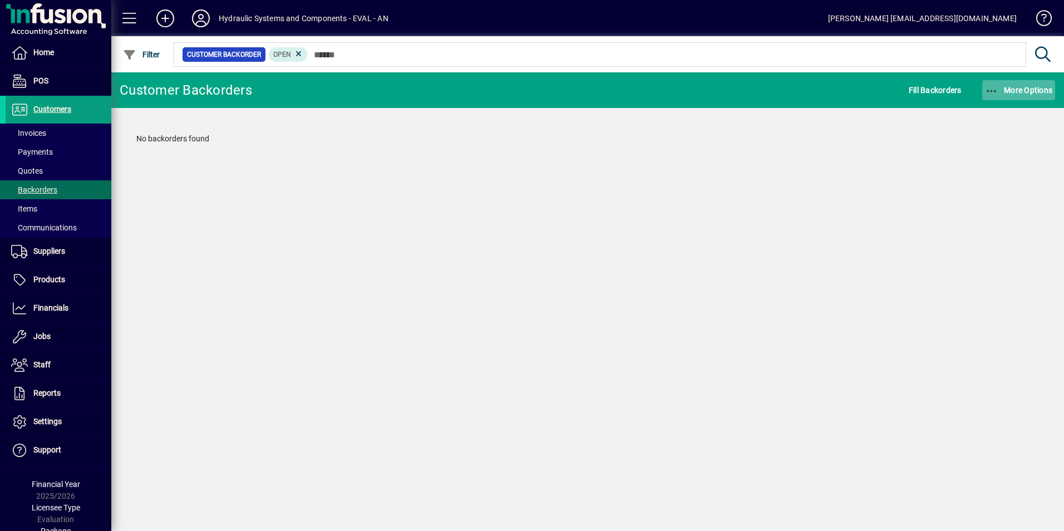
click at [1020, 87] on span "More Options" at bounding box center [1019, 90] width 68 height 9
click at [997, 116] on span "Customer Backorders" at bounding box center [1001, 114] width 107 height 11
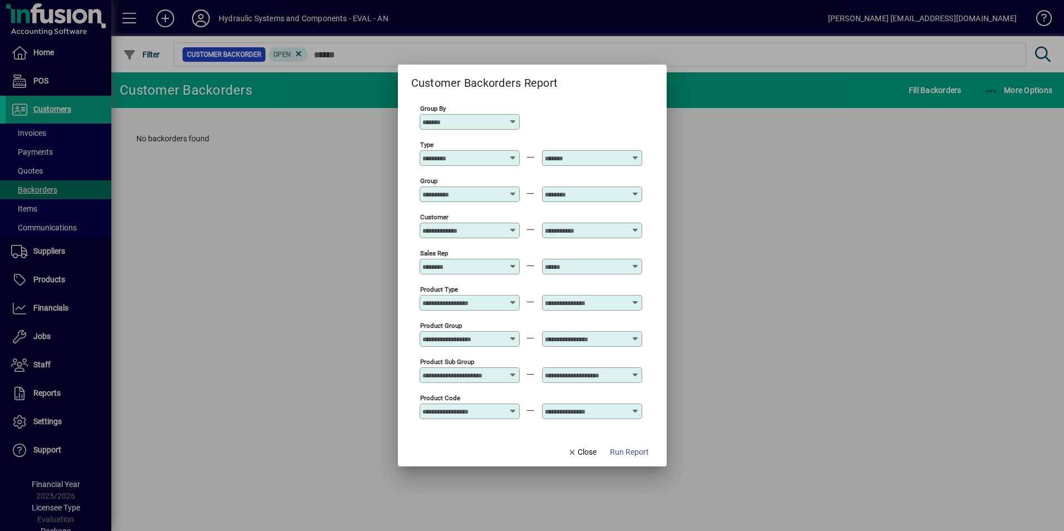
click at [307, 347] on div at bounding box center [532, 265] width 1064 height 531
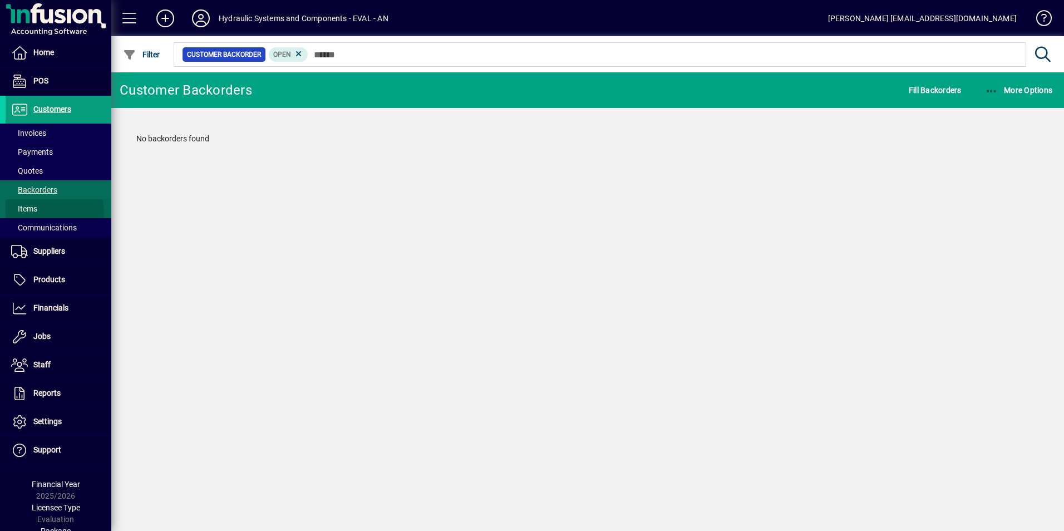
click at [21, 213] on span "Items" at bounding box center [24, 208] width 26 height 9
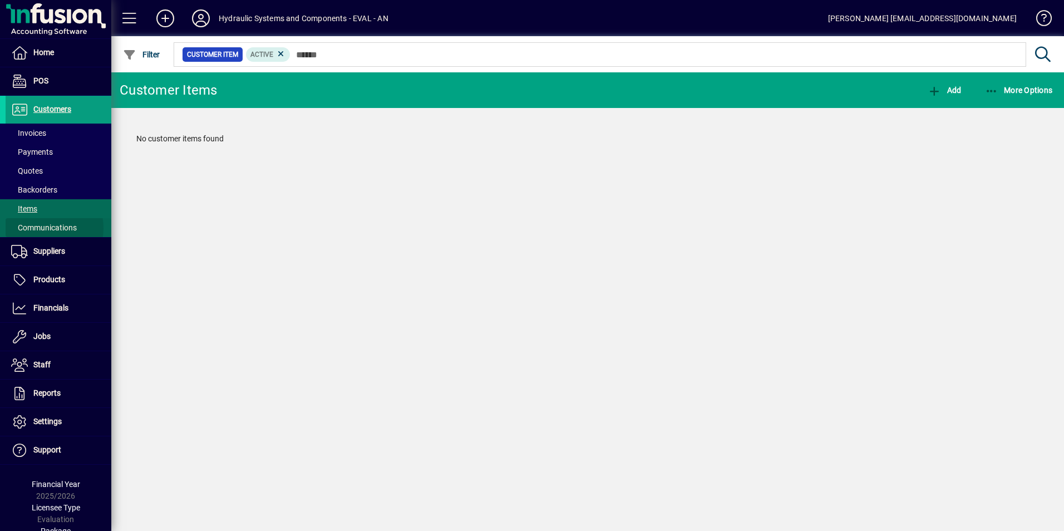
click at [41, 228] on span "Communications" at bounding box center [44, 227] width 66 height 9
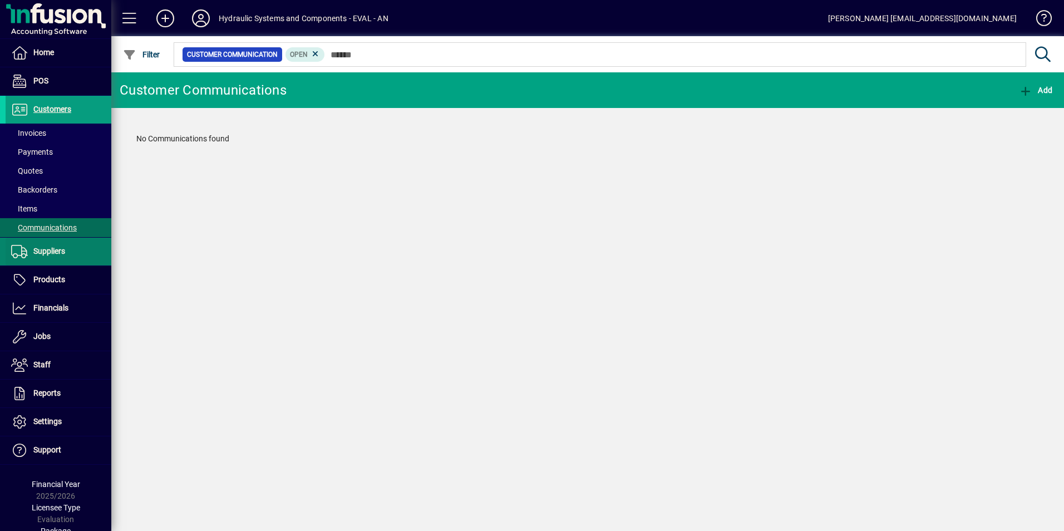
click at [47, 250] on span "Suppliers" at bounding box center [49, 251] width 32 height 9
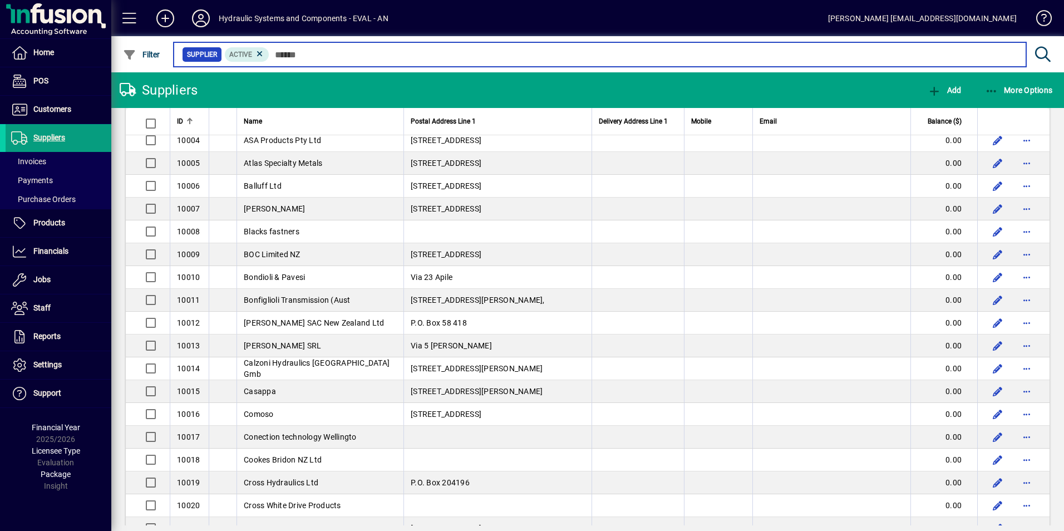
scroll to position [111, 0]
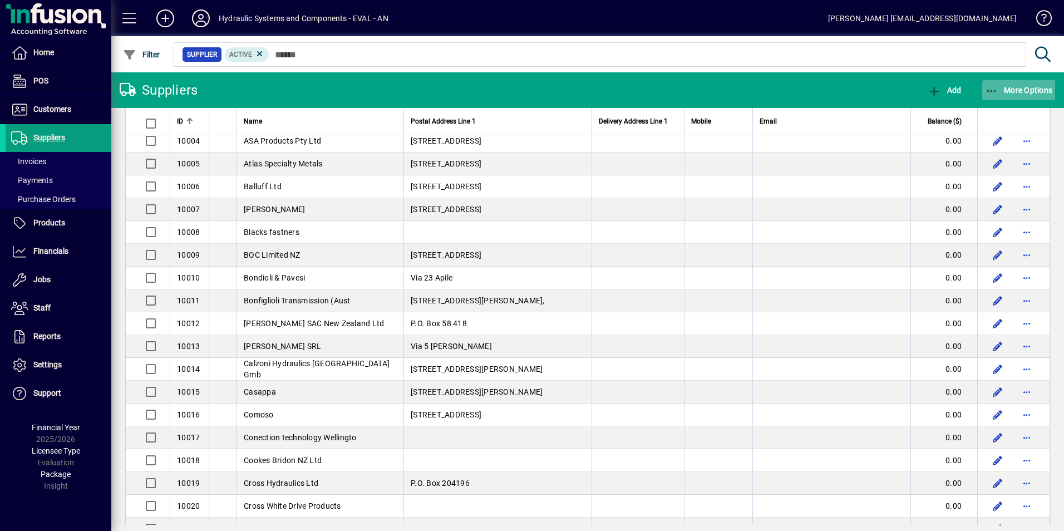
click at [1018, 91] on span "More Options" at bounding box center [1019, 90] width 68 height 9
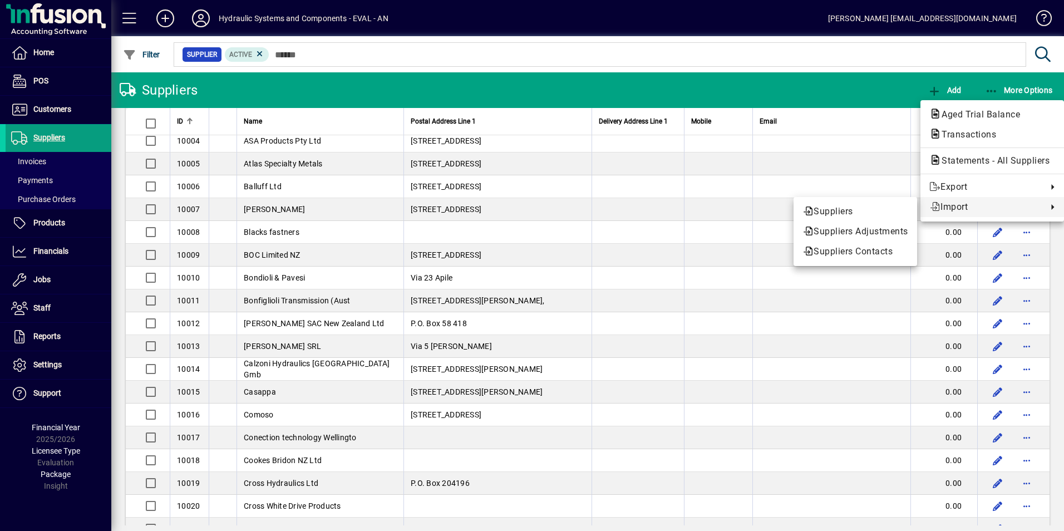
click at [1026, 90] on div at bounding box center [532, 265] width 1064 height 531
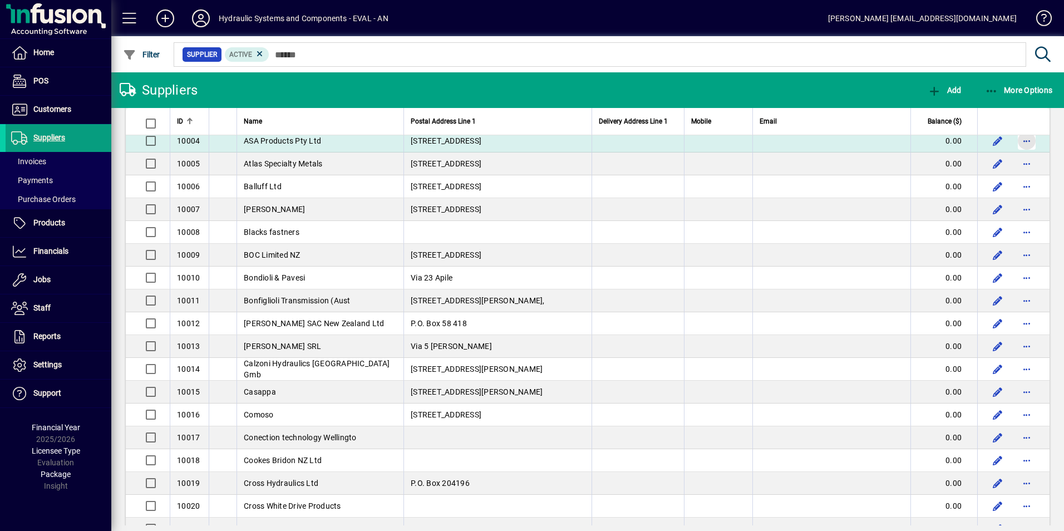
click at [1019, 141] on span "button" at bounding box center [1027, 140] width 27 height 27
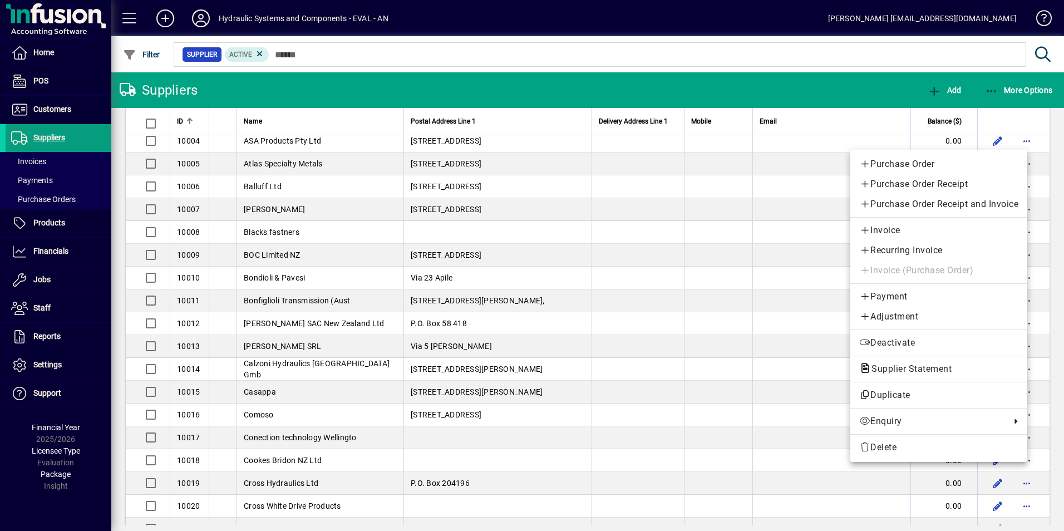
click at [42, 159] on div at bounding box center [532, 265] width 1064 height 531
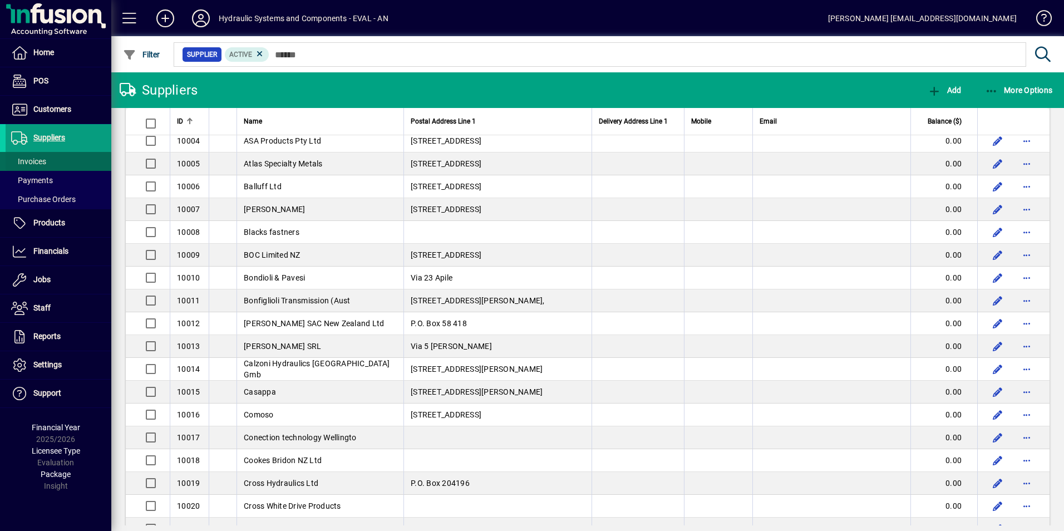
click at [33, 161] on span "Invoices" at bounding box center [28, 161] width 35 height 9
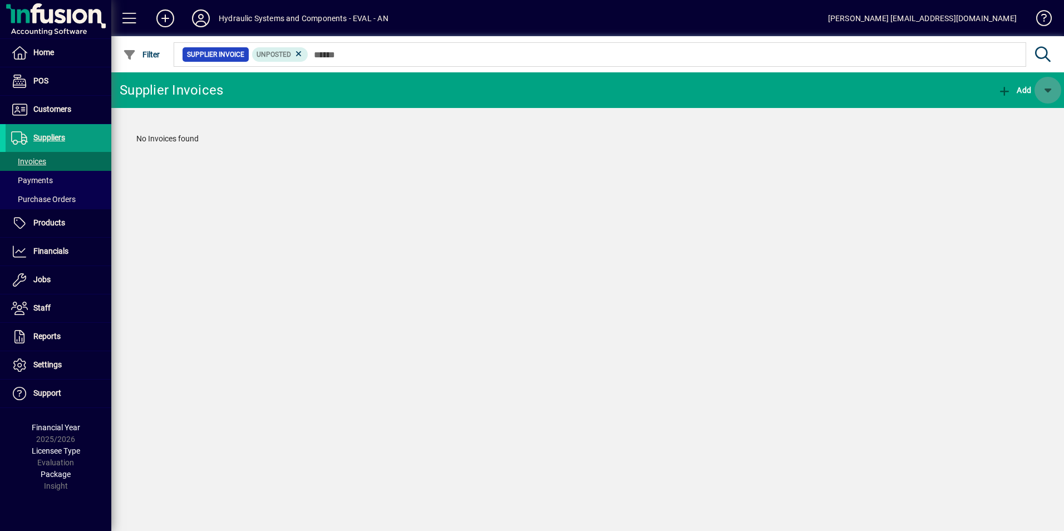
click at [1048, 87] on span "button" at bounding box center [1048, 90] width 27 height 27
click at [1048, 87] on div at bounding box center [532, 265] width 1064 height 531
click at [540, 194] on div "Supplier Invoices Add No Invoices found" at bounding box center [587, 301] width 953 height 459
click at [38, 181] on span "Payments" at bounding box center [32, 180] width 42 height 9
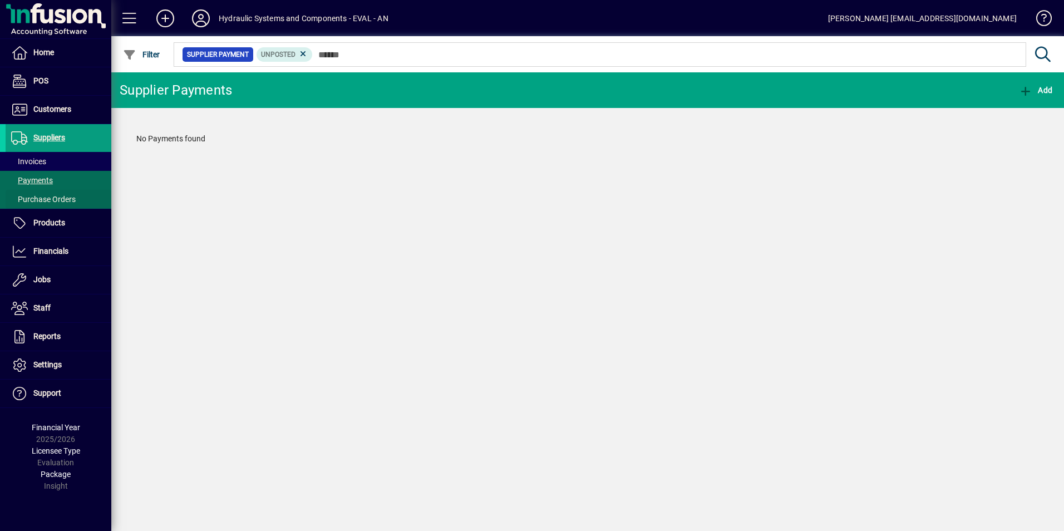
click at [37, 199] on span "Purchase Orders" at bounding box center [43, 199] width 65 height 9
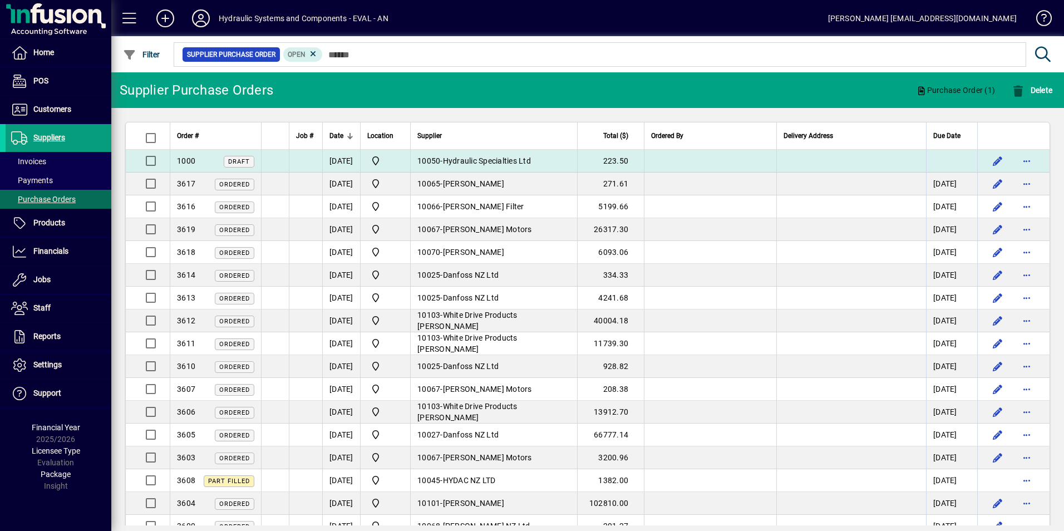
click at [356, 162] on td "[DATE]" at bounding box center [341, 161] width 38 height 23
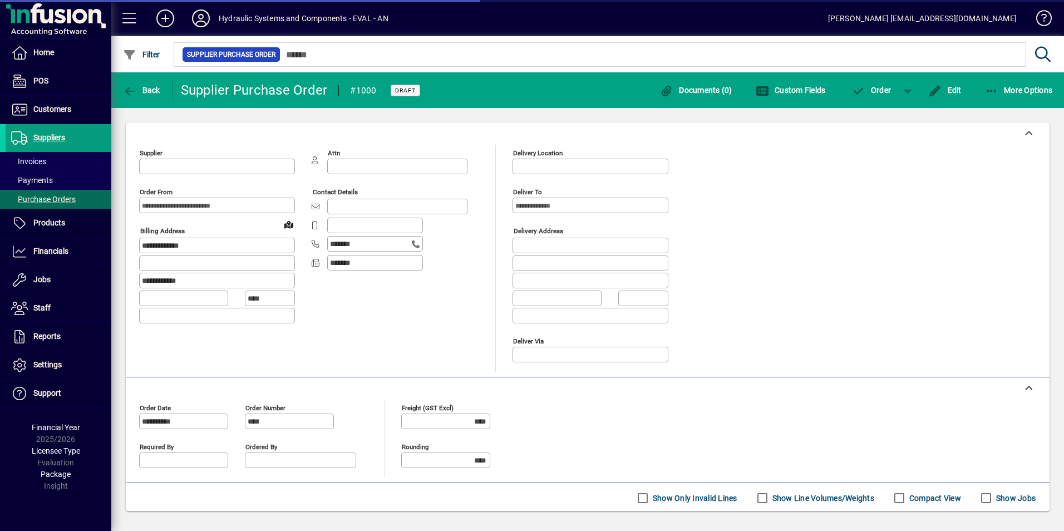
type input "**********"
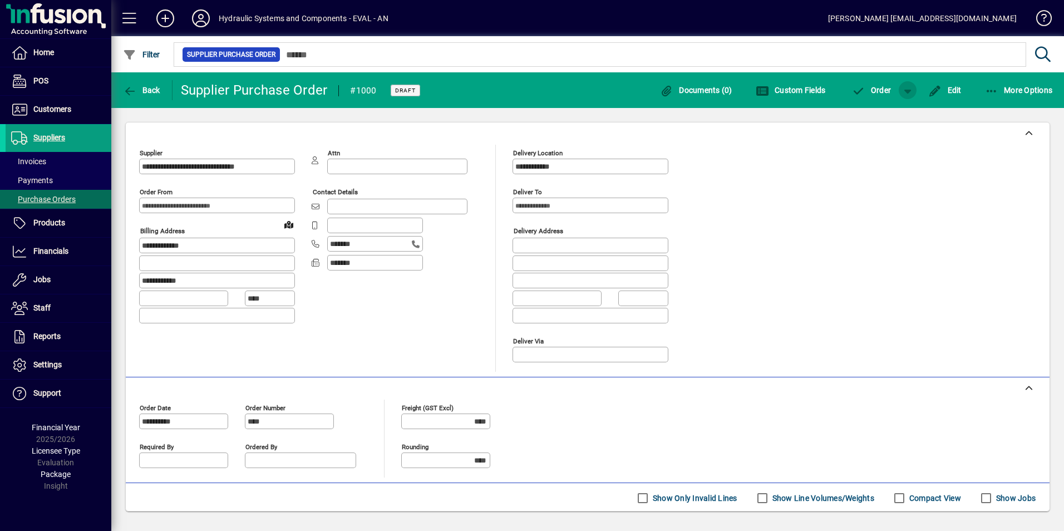
click at [911, 92] on span "button" at bounding box center [907, 90] width 27 height 27
click at [911, 92] on div at bounding box center [532, 265] width 1064 height 531
click at [999, 92] on span "More Options" at bounding box center [1019, 90] width 68 height 9
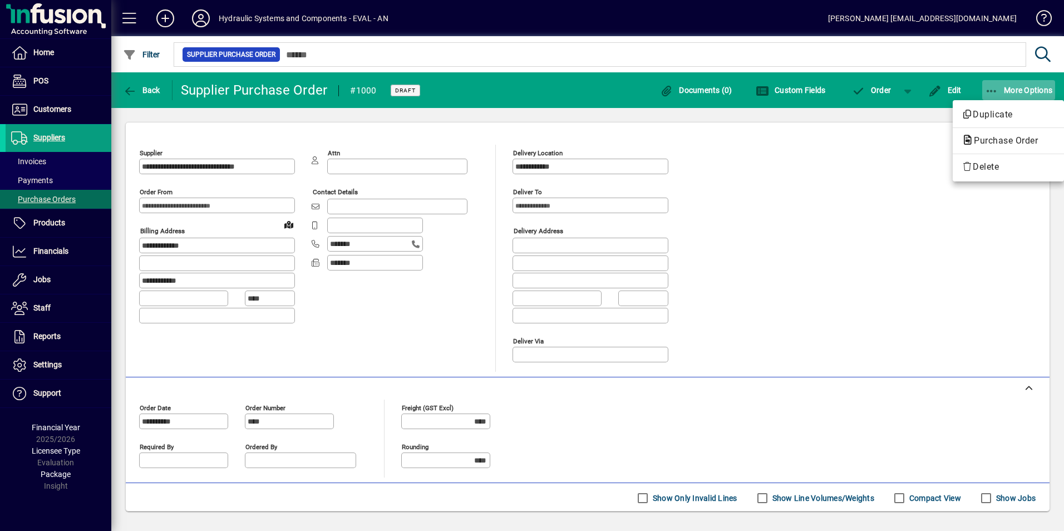
click at [999, 92] on div at bounding box center [532, 265] width 1064 height 531
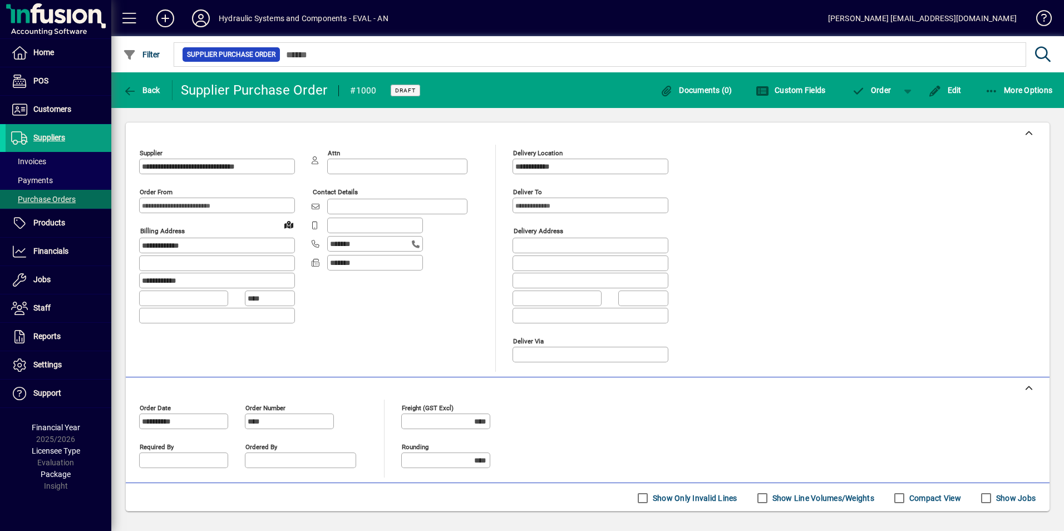
click at [758, 186] on div "**********" at bounding box center [462, 258] width 646 height 227
click at [149, 88] on span "Back" at bounding box center [141, 90] width 37 height 9
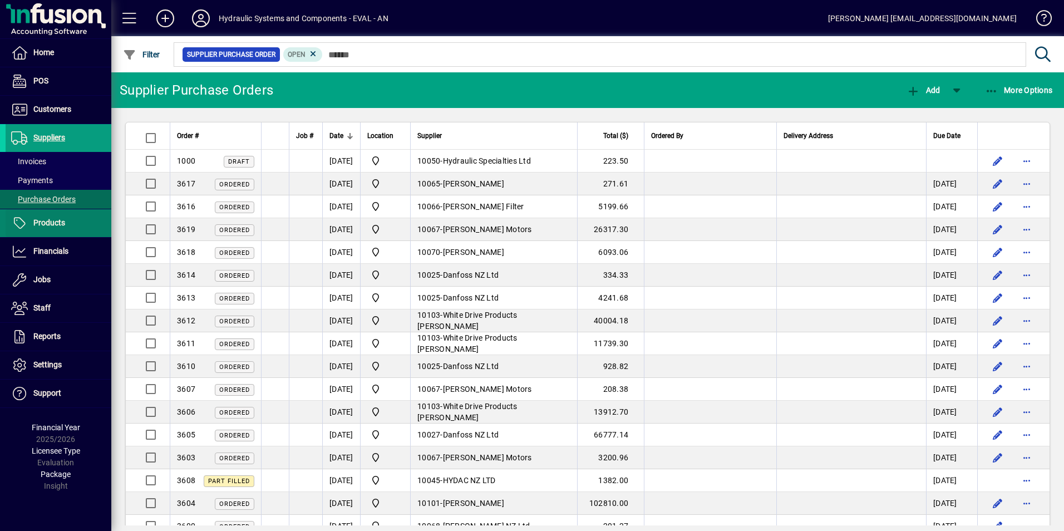
click at [52, 225] on span "Products" at bounding box center [49, 222] width 32 height 9
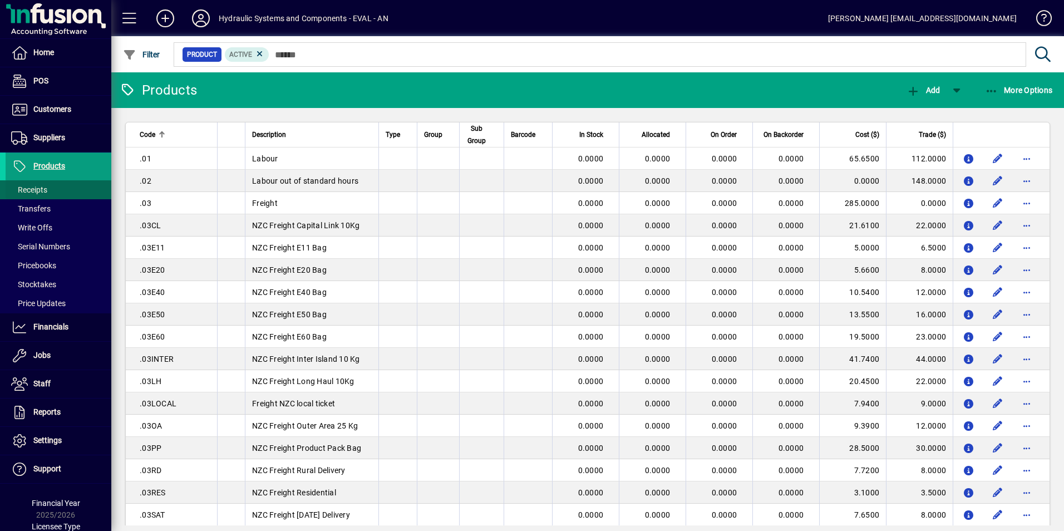
click at [39, 189] on span "Receipts" at bounding box center [29, 189] width 36 height 9
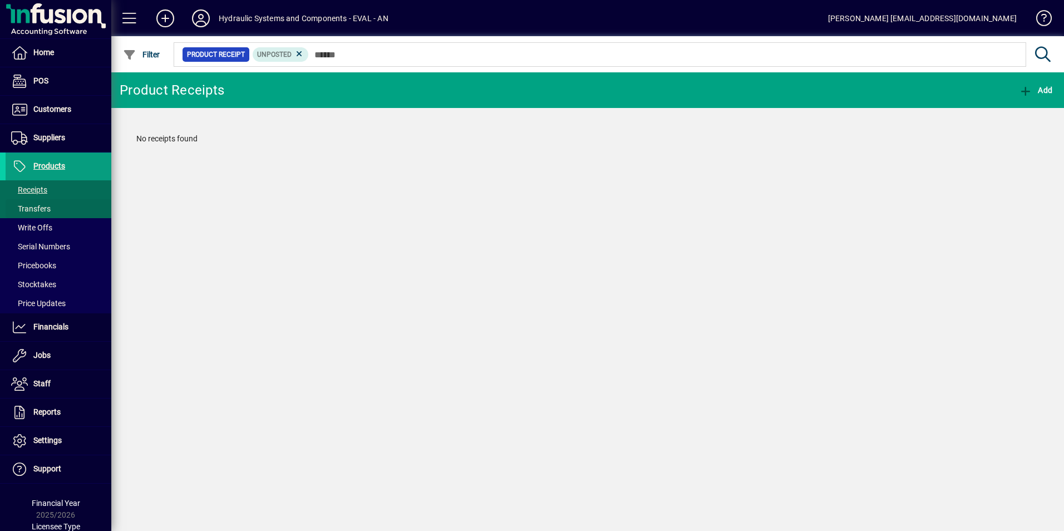
click at [35, 208] on span "Transfers" at bounding box center [31, 208] width 40 height 9
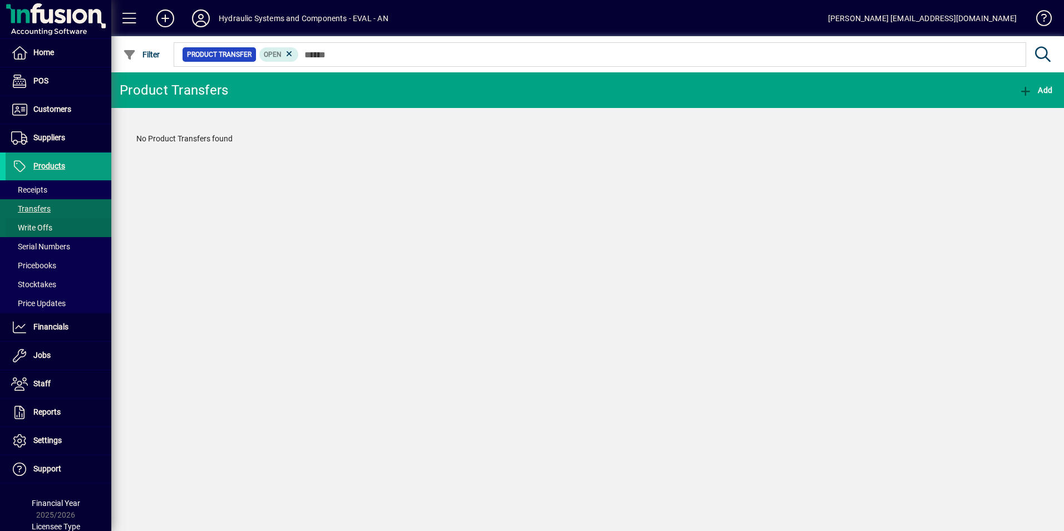
click at [31, 230] on span "Write Offs" at bounding box center [31, 227] width 41 height 9
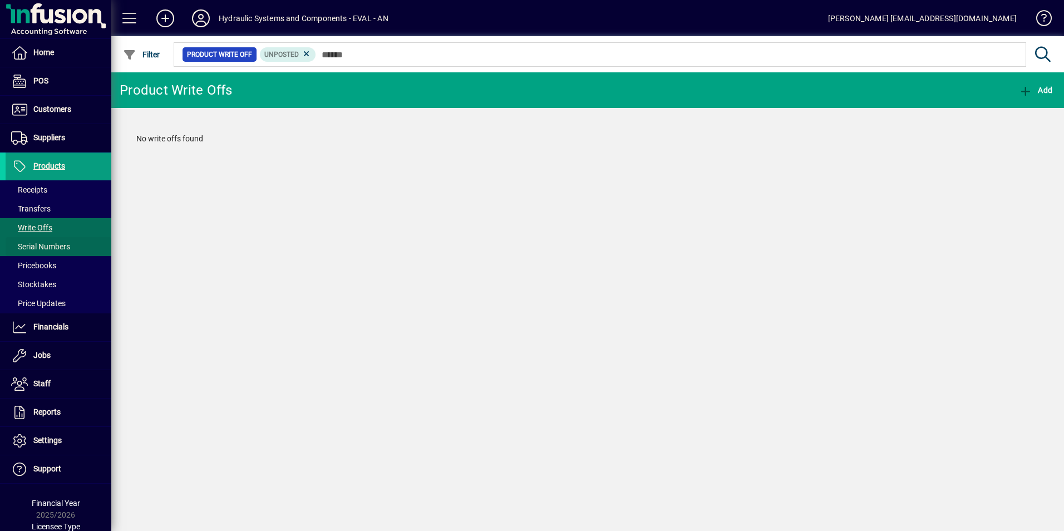
click at [40, 247] on span "Serial Numbers" at bounding box center [40, 246] width 59 height 9
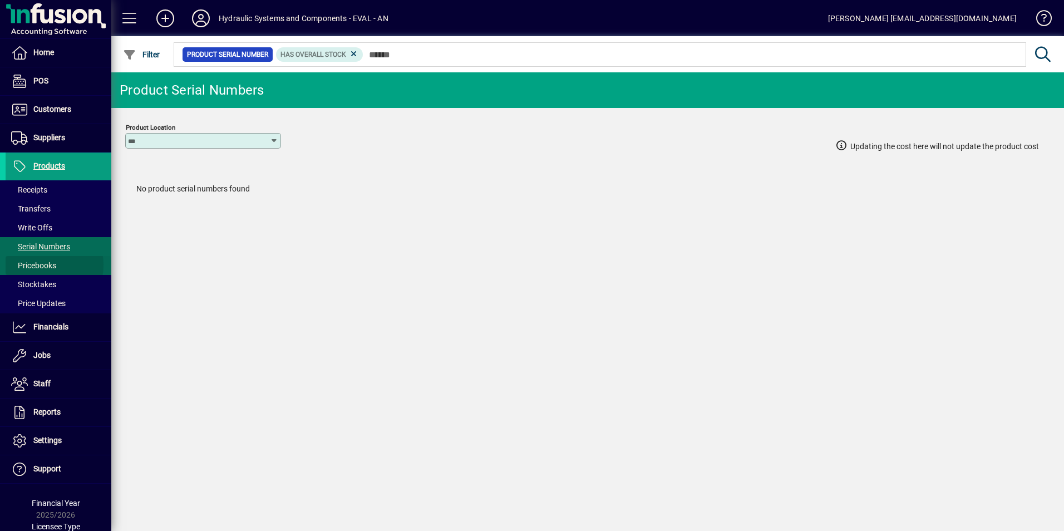
click at [43, 265] on span "Pricebooks" at bounding box center [33, 265] width 45 height 9
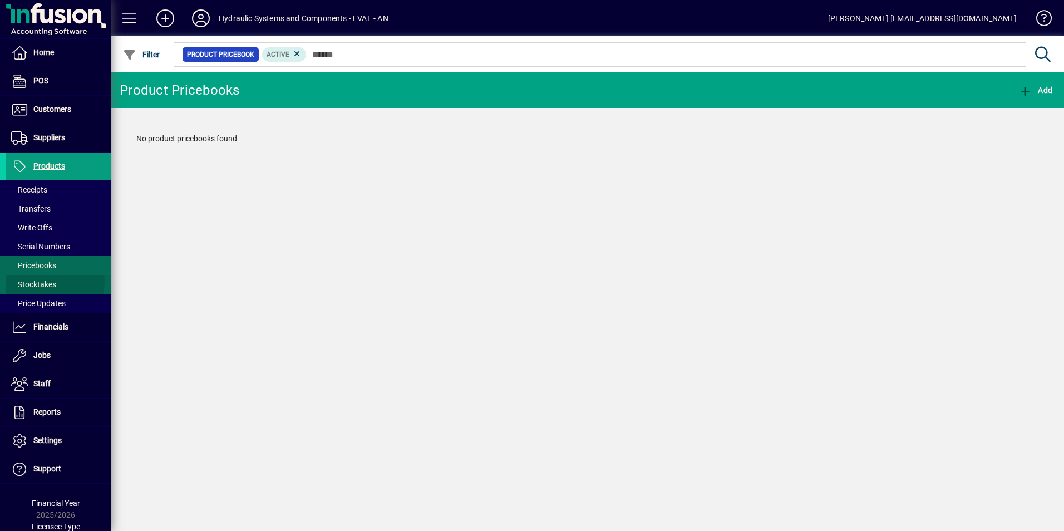
click at [34, 280] on span "Stocktakes" at bounding box center [33, 284] width 45 height 9
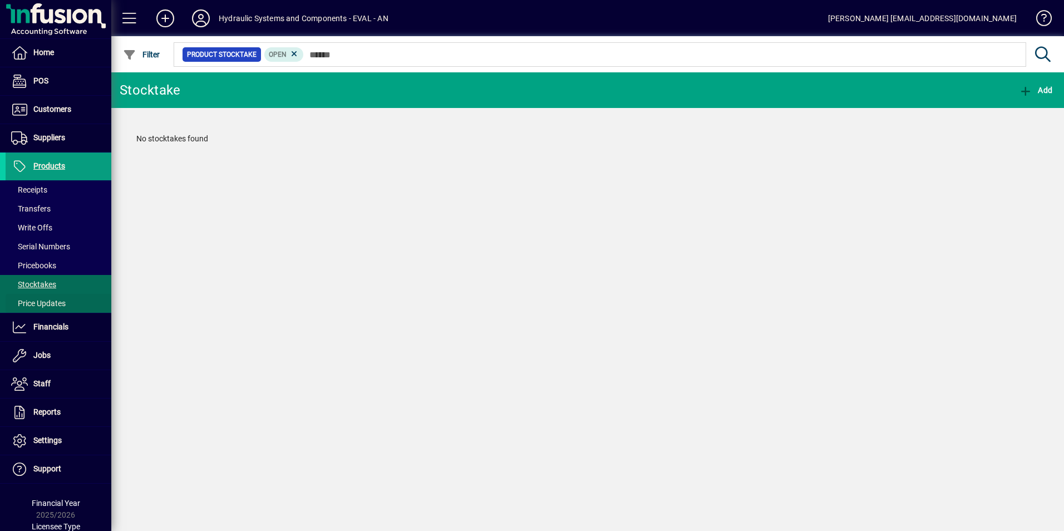
click at [43, 306] on span "Price Updates" at bounding box center [38, 303] width 55 height 9
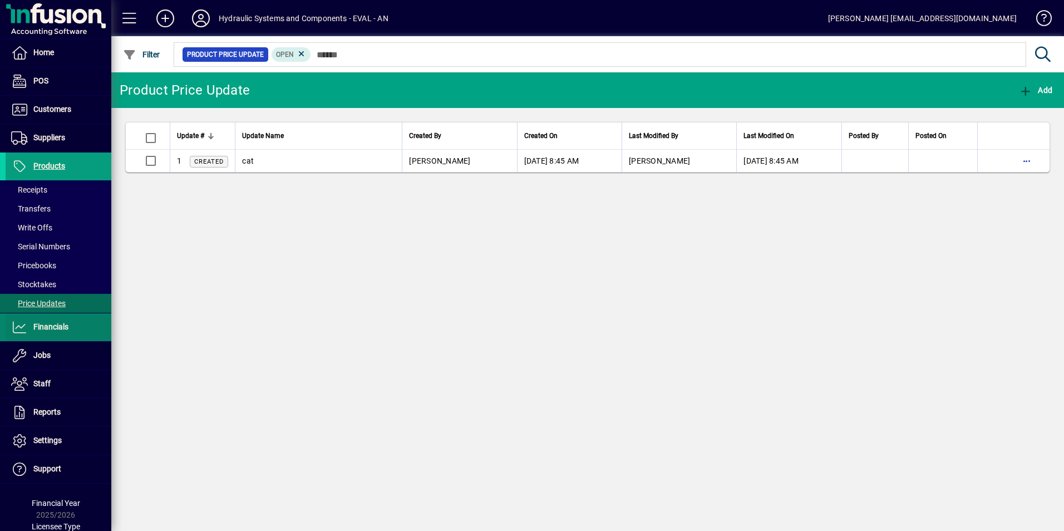
click at [50, 328] on span "Financials" at bounding box center [50, 326] width 35 height 9
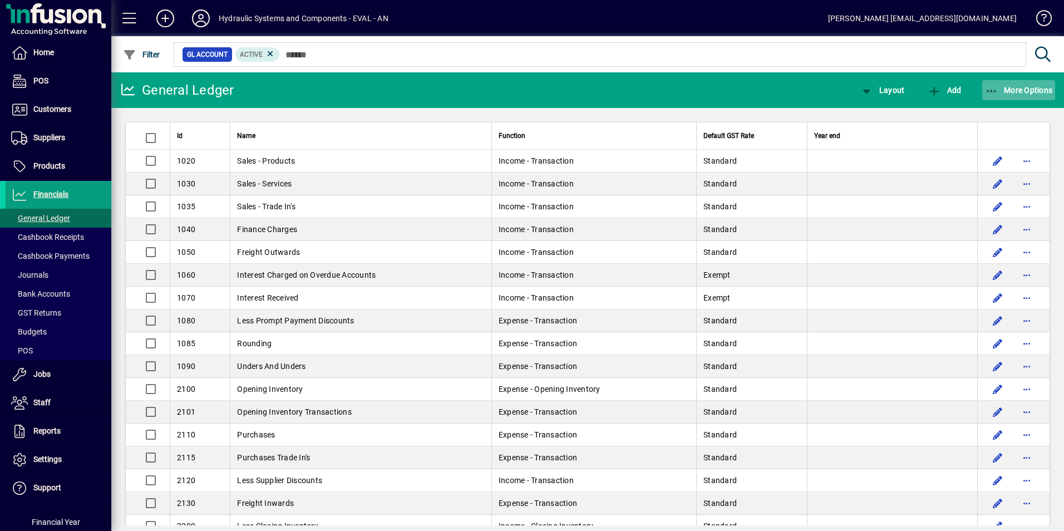
click at [1030, 91] on span "More Options" at bounding box center [1019, 90] width 68 height 9
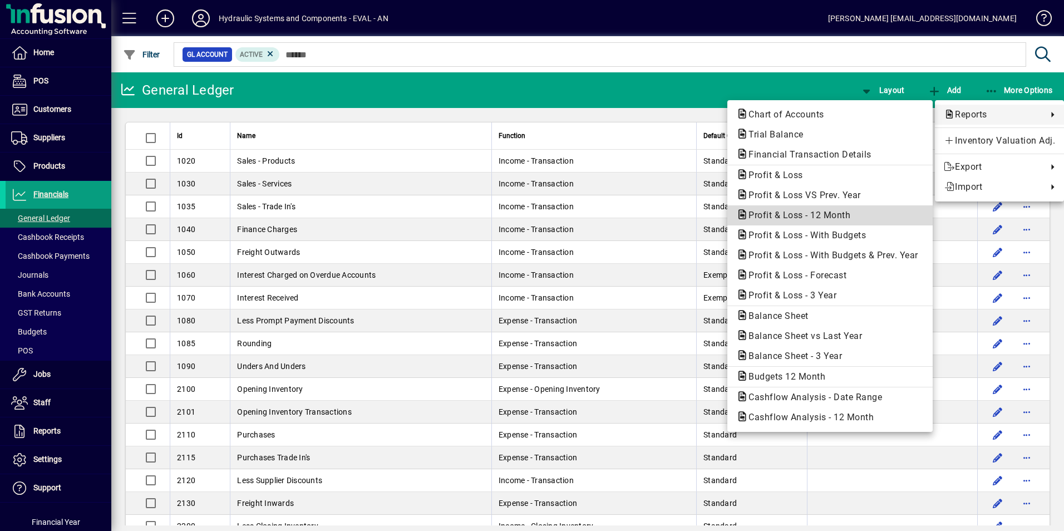
click at [806, 216] on span "Profit & Loss - 12 Month" at bounding box center [796, 215] width 120 height 11
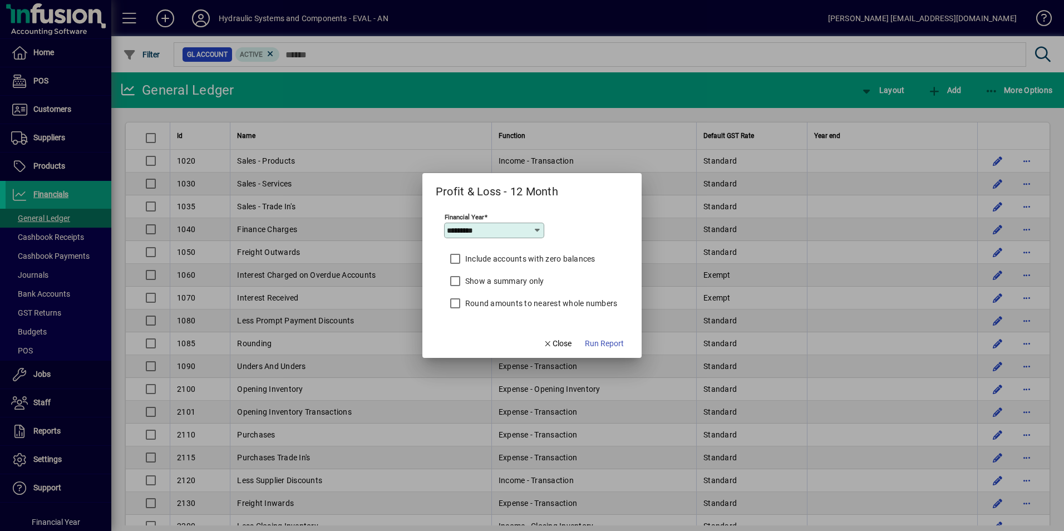
click at [538, 232] on icon at bounding box center [537, 230] width 9 height 9
click at [538, 231] on icon at bounding box center [537, 230] width 9 height 9
click at [534, 229] on icon at bounding box center [537, 230] width 9 height 9
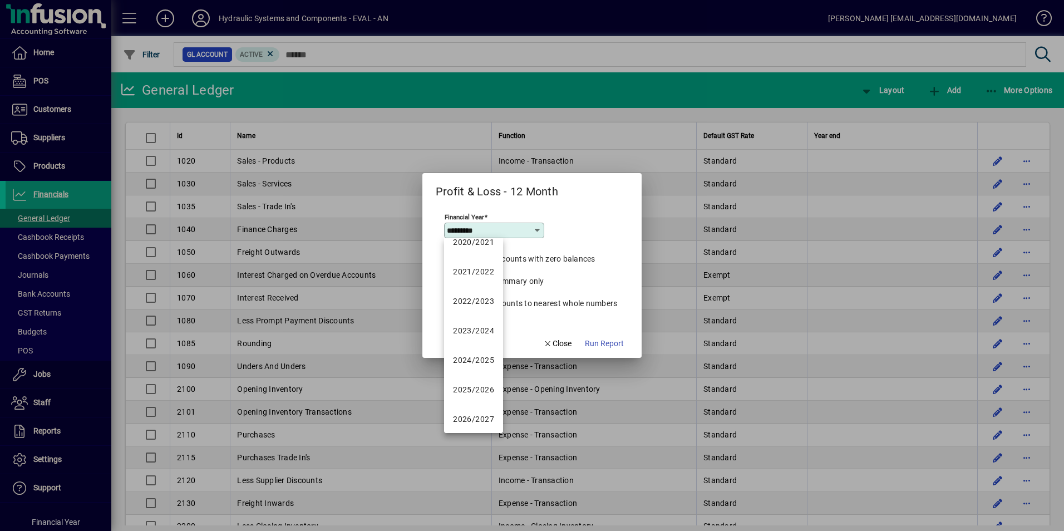
scroll to position [227, 0]
click at [480, 357] on div "2024/2025" at bounding box center [473, 355] width 41 height 12
type input "*********"
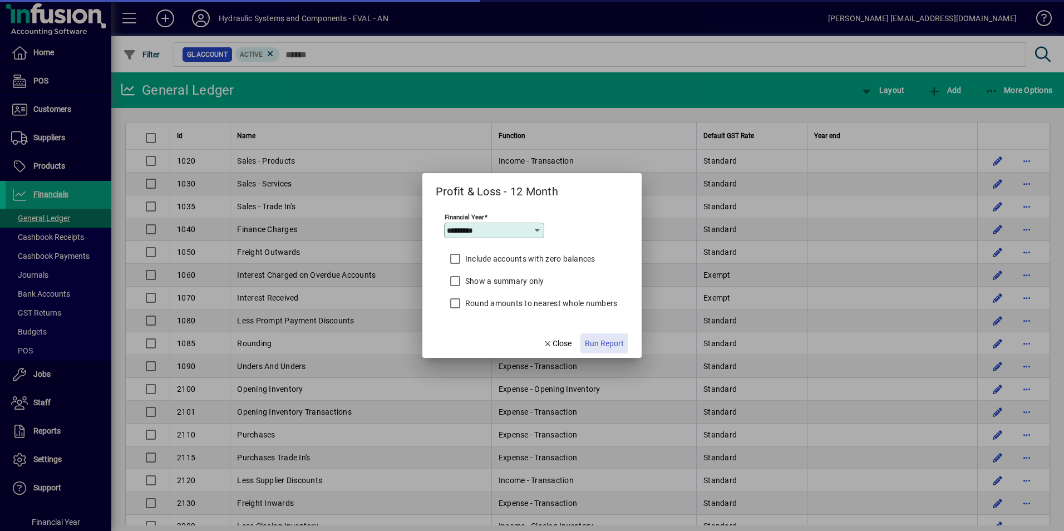
click at [604, 347] on span "Run Report" at bounding box center [604, 344] width 39 height 12
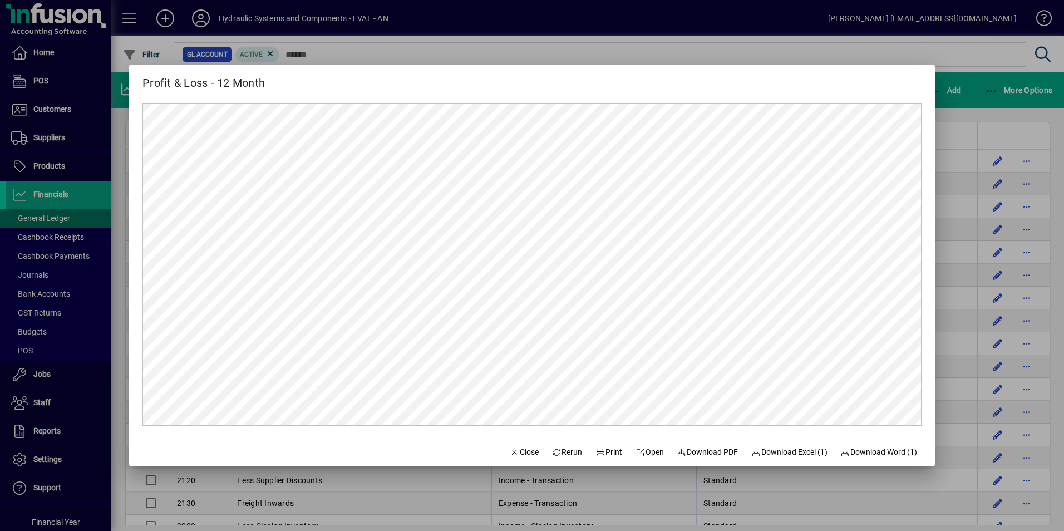
scroll to position [0, 0]
click at [554, 453] on span "Rerun" at bounding box center [567, 452] width 31 height 12
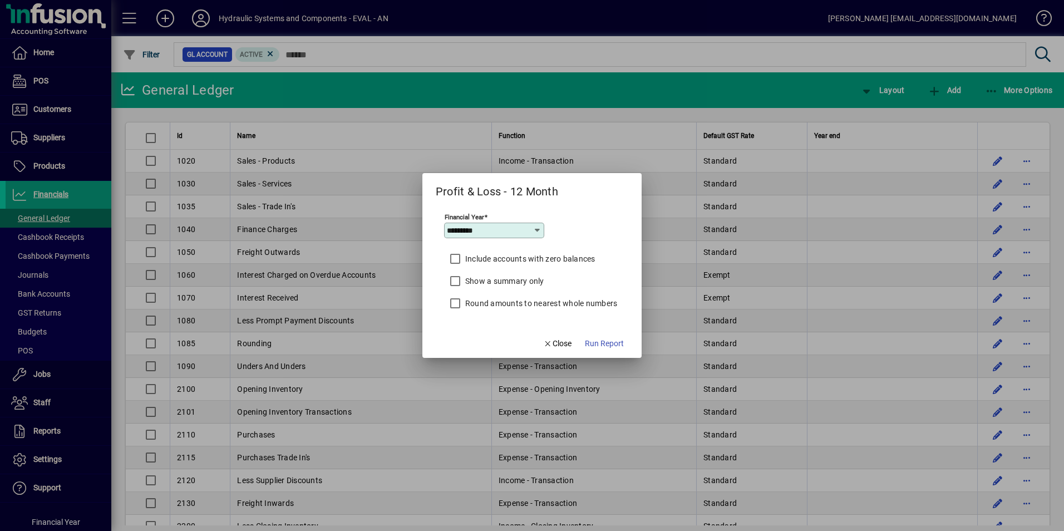
click at [479, 262] on label "Include accounts with zero balances" at bounding box center [529, 258] width 132 height 11
click at [475, 280] on label "Show a summary only" at bounding box center [503, 281] width 81 height 11
click at [475, 302] on label "Round amounts to nearest whole numbers" at bounding box center [540, 303] width 155 height 11
click at [607, 345] on span "Run Report" at bounding box center [604, 344] width 39 height 12
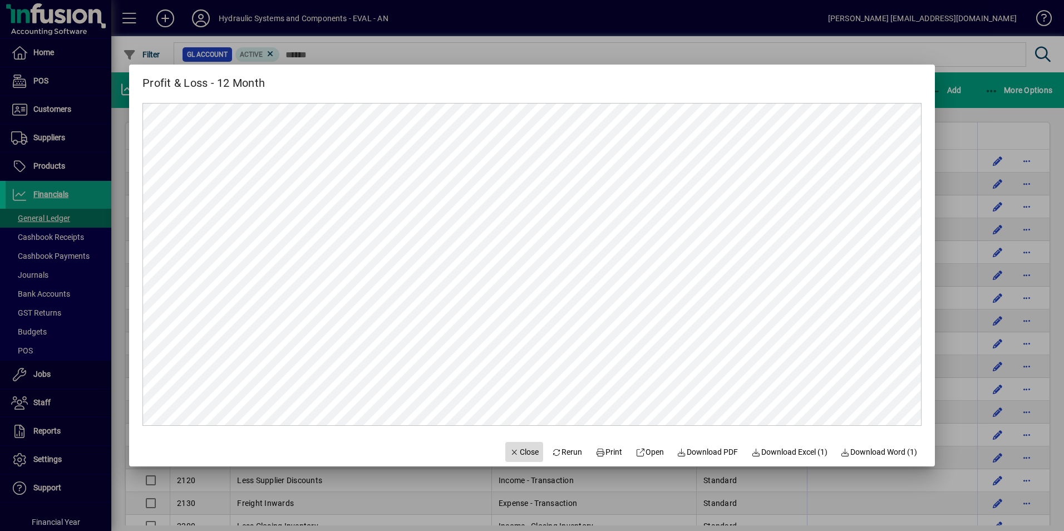
click at [520, 453] on span "Close" at bounding box center [524, 452] width 29 height 12
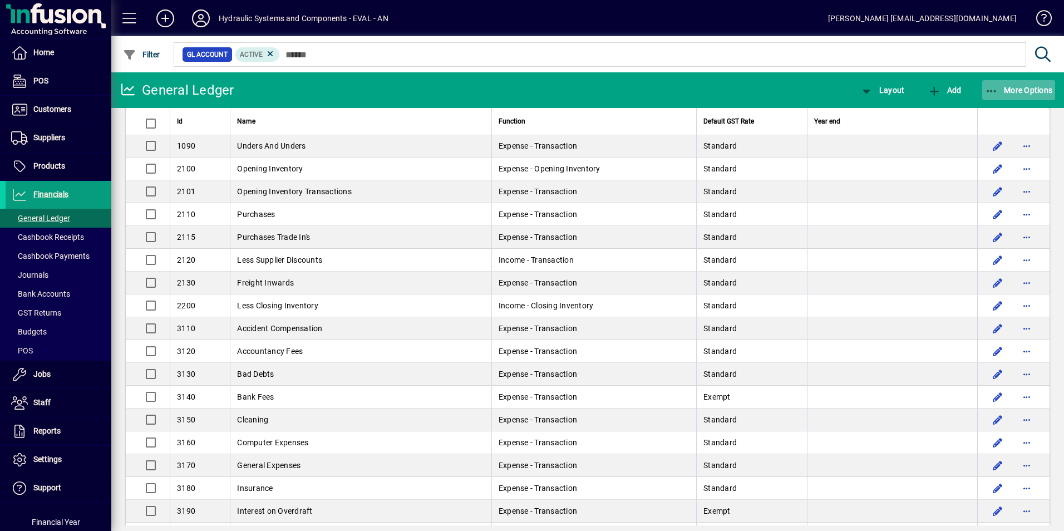
click at [1010, 93] on span "More Options" at bounding box center [1019, 90] width 68 height 9
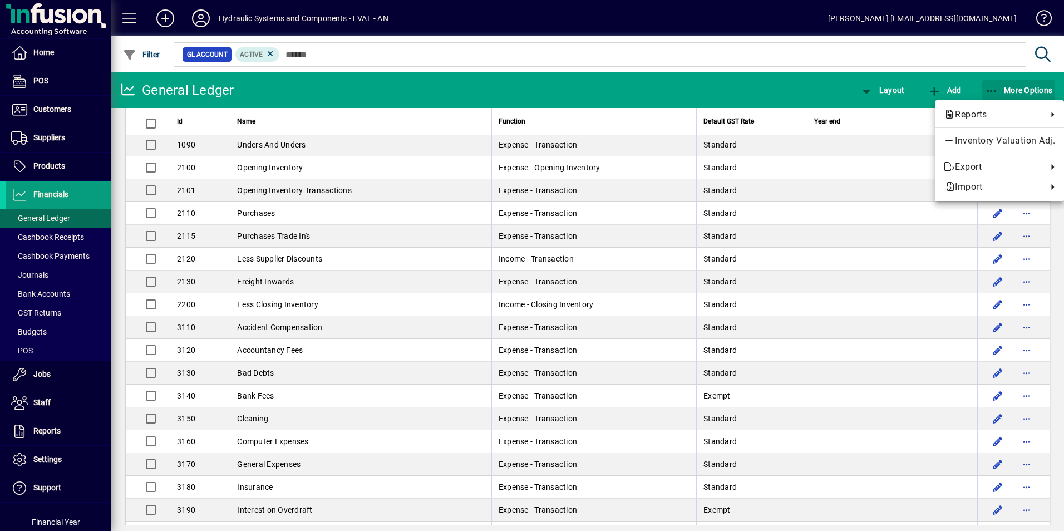
scroll to position [222, 0]
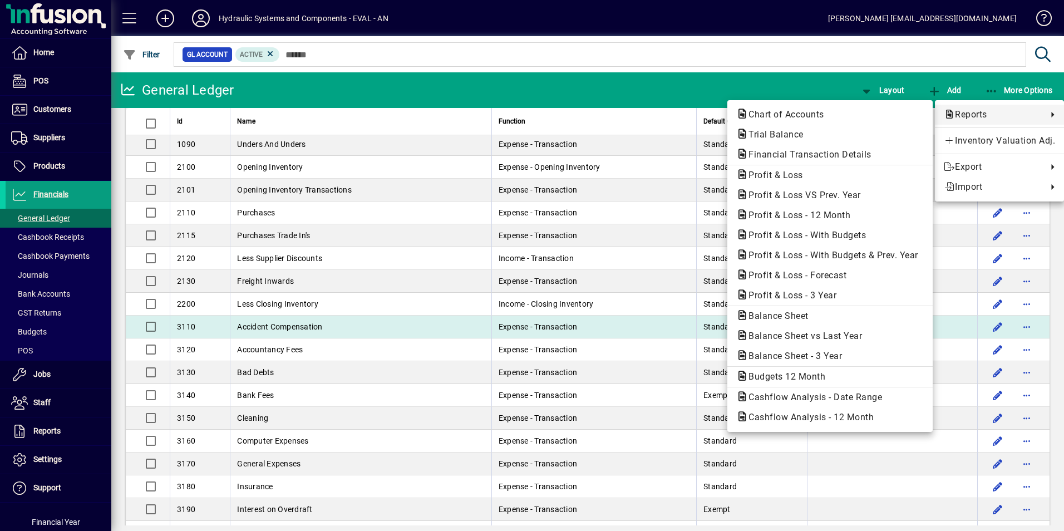
click at [786, 336] on span "Balance Sheet vs Last Year" at bounding box center [801, 336] width 131 height 11
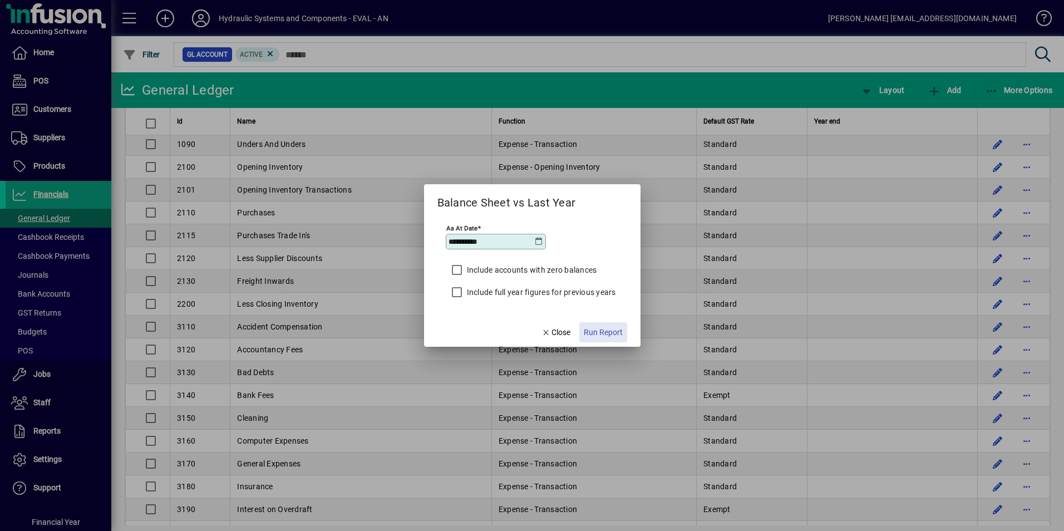
click at [599, 331] on span "Run Report" at bounding box center [603, 333] width 39 height 12
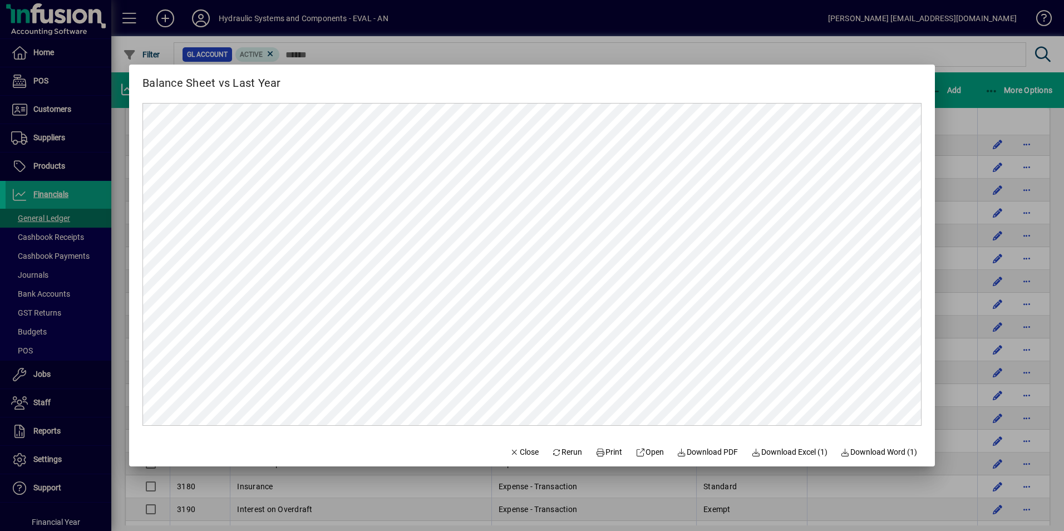
scroll to position [0, 0]
click at [556, 452] on span "Rerun" at bounding box center [567, 452] width 31 height 12
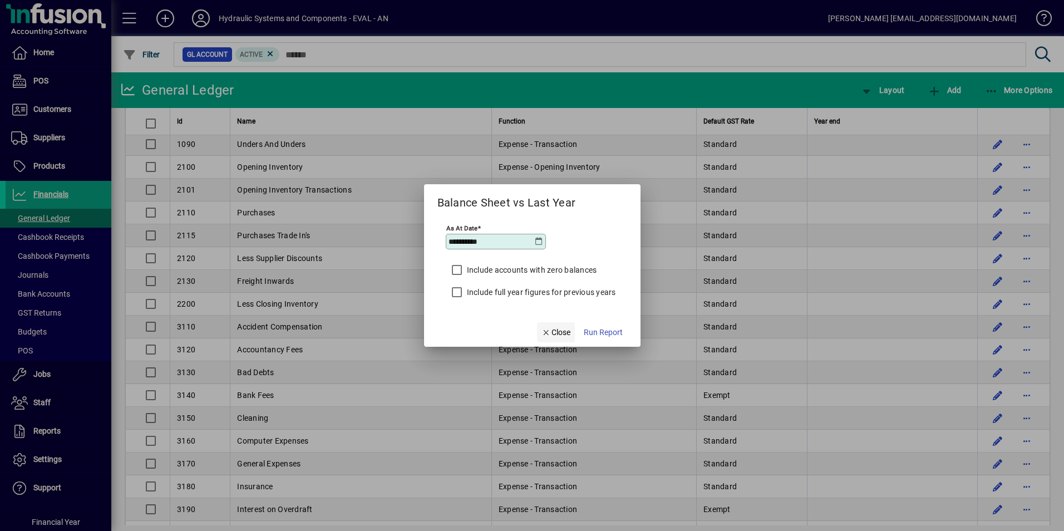
click at [565, 332] on span "Close" at bounding box center [556, 333] width 29 height 12
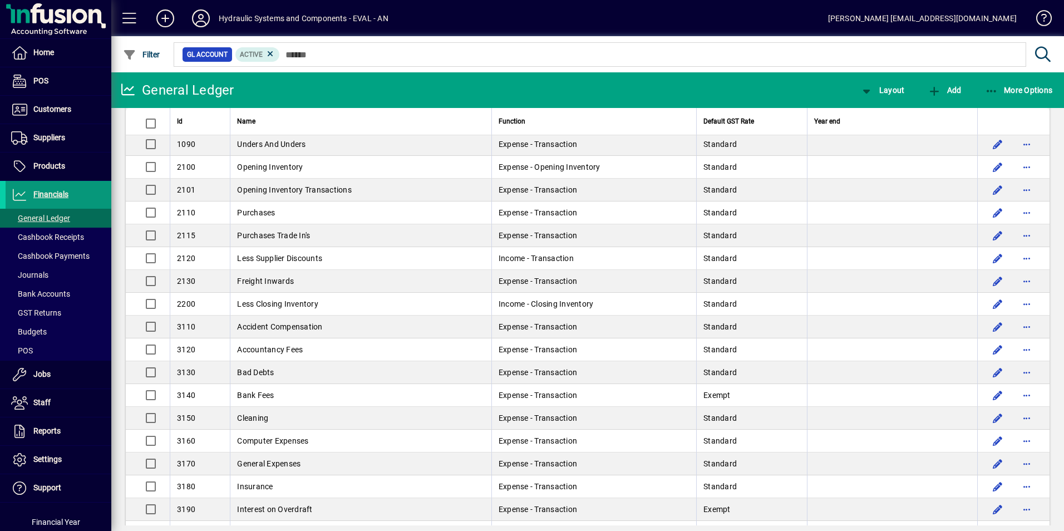
click at [45, 191] on span "Financials" at bounding box center [50, 194] width 35 height 9
click at [47, 242] on span "Cashbook Receipts" at bounding box center [47, 237] width 73 height 9
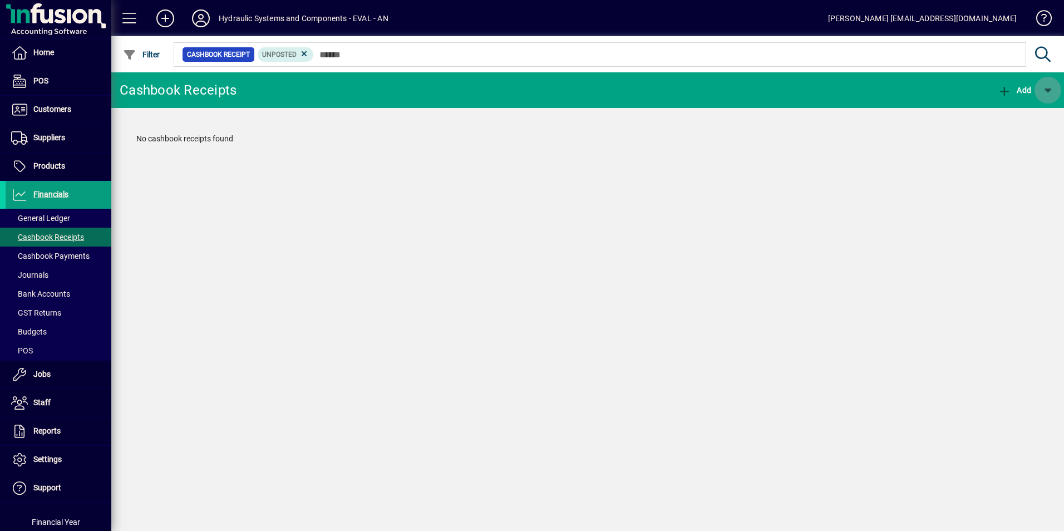
click at [1048, 90] on span "button" at bounding box center [1048, 90] width 27 height 27
click at [1048, 90] on div at bounding box center [532, 265] width 1064 height 531
click at [74, 257] on span "Cashbook Payments" at bounding box center [50, 256] width 78 height 9
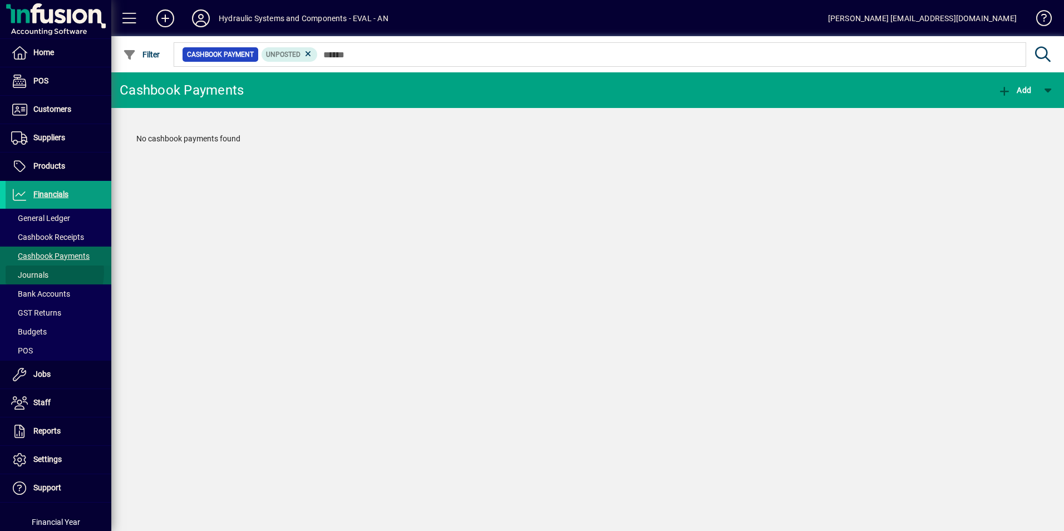
click at [41, 272] on span "Journals" at bounding box center [29, 275] width 37 height 9
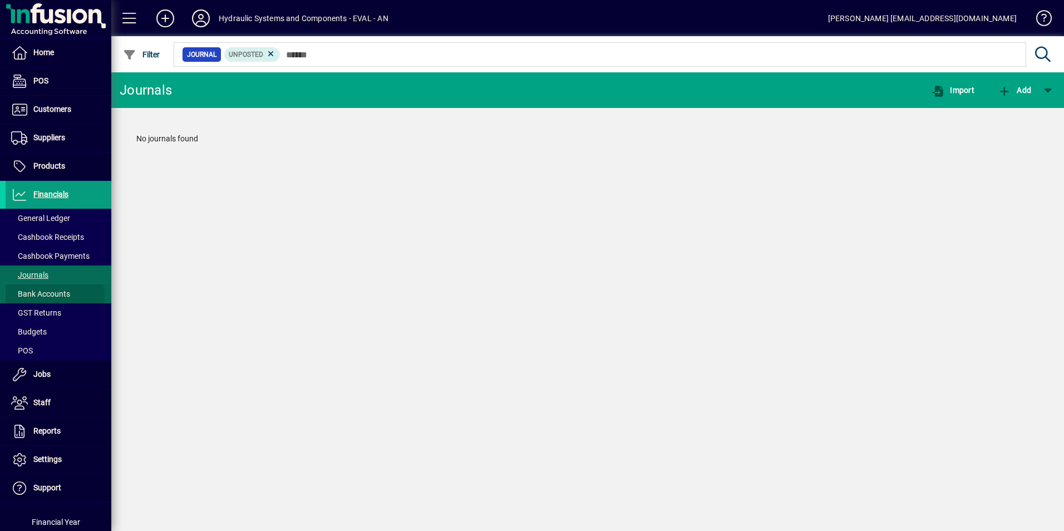
click at [43, 298] on span "Bank Accounts" at bounding box center [40, 293] width 59 height 9
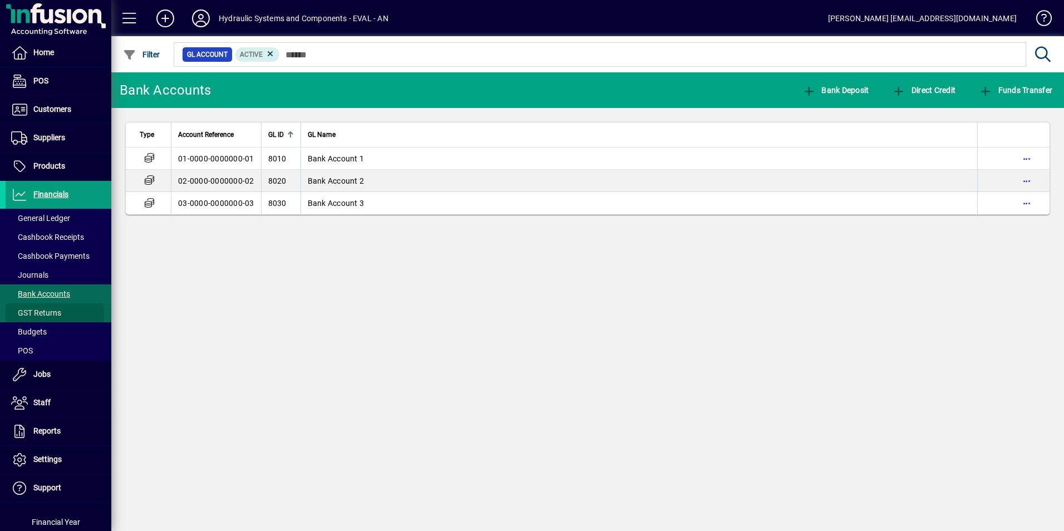
click at [48, 314] on span "GST Returns" at bounding box center [36, 312] width 50 height 9
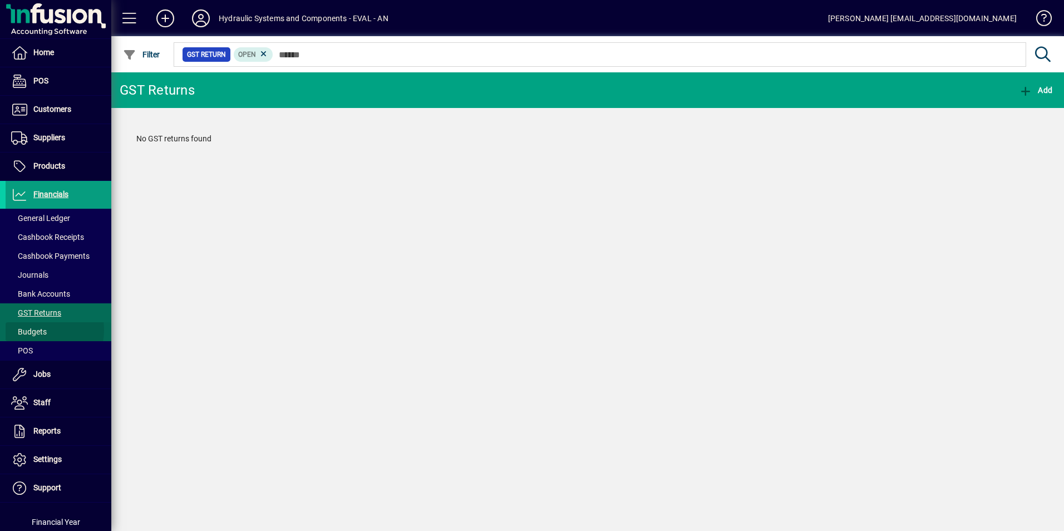
click at [39, 330] on span "Budgets" at bounding box center [29, 331] width 36 height 9
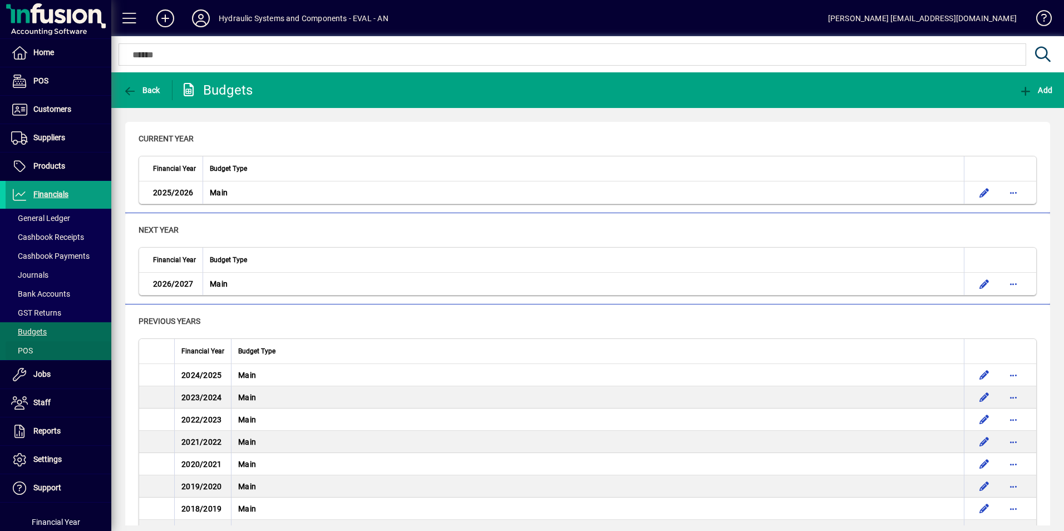
click at [32, 350] on span "POS" at bounding box center [22, 350] width 22 height 9
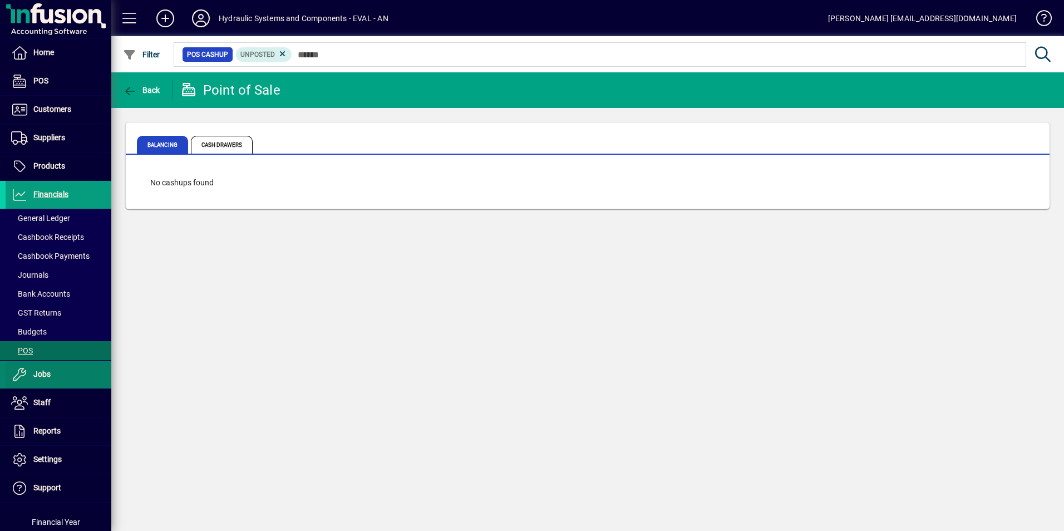
click at [46, 373] on span "Jobs" at bounding box center [41, 374] width 17 height 9
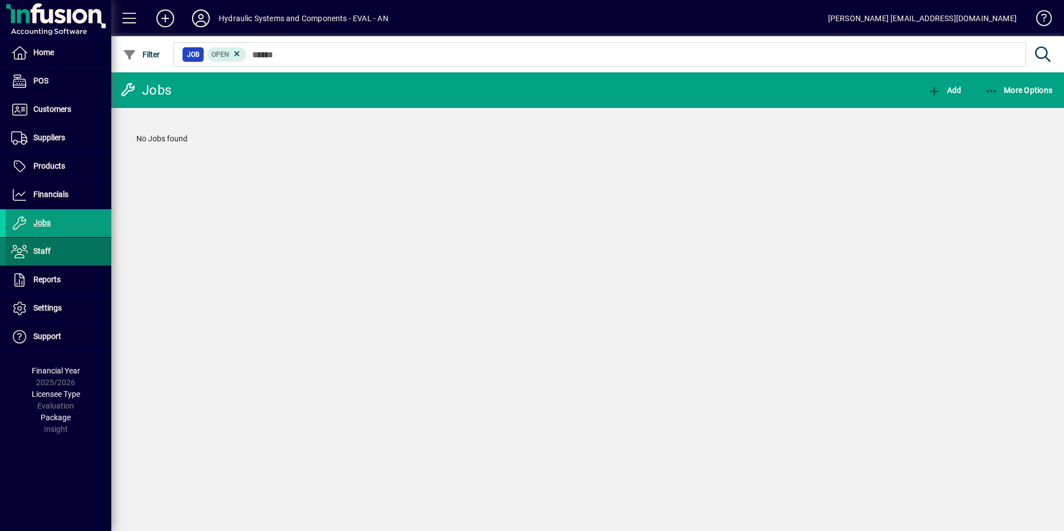
click at [38, 257] on span "Staff" at bounding box center [28, 251] width 45 height 13
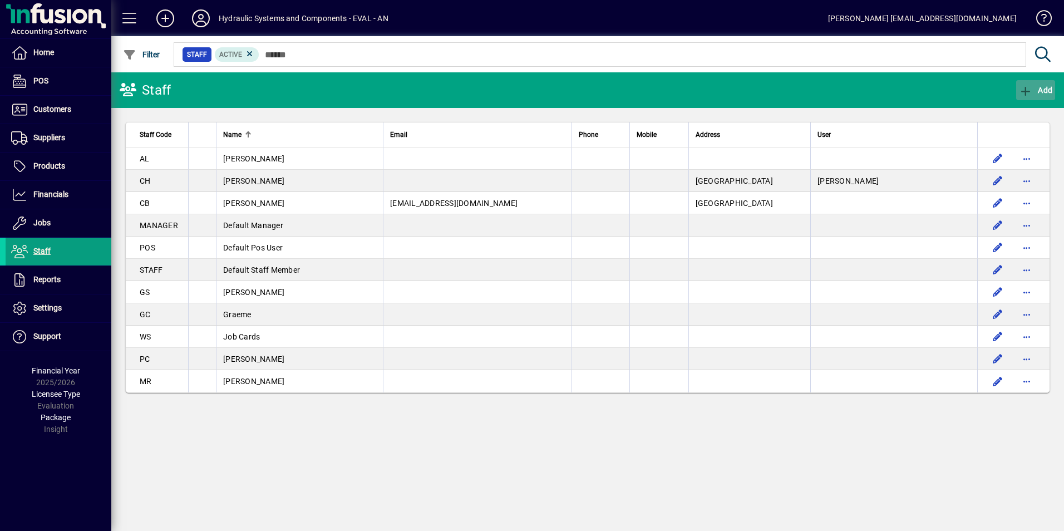
click at [1034, 95] on span "button" at bounding box center [1035, 90] width 39 height 27
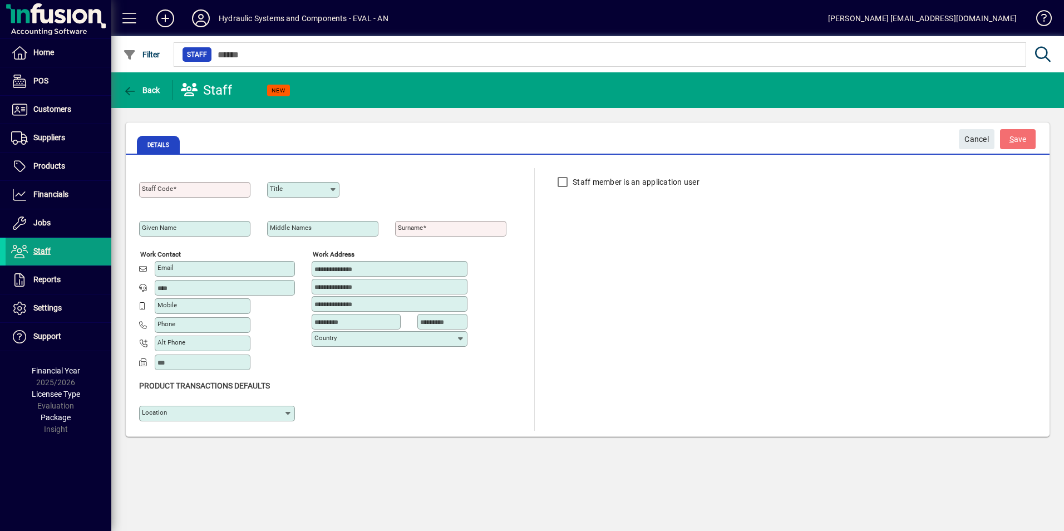
type input "**********"
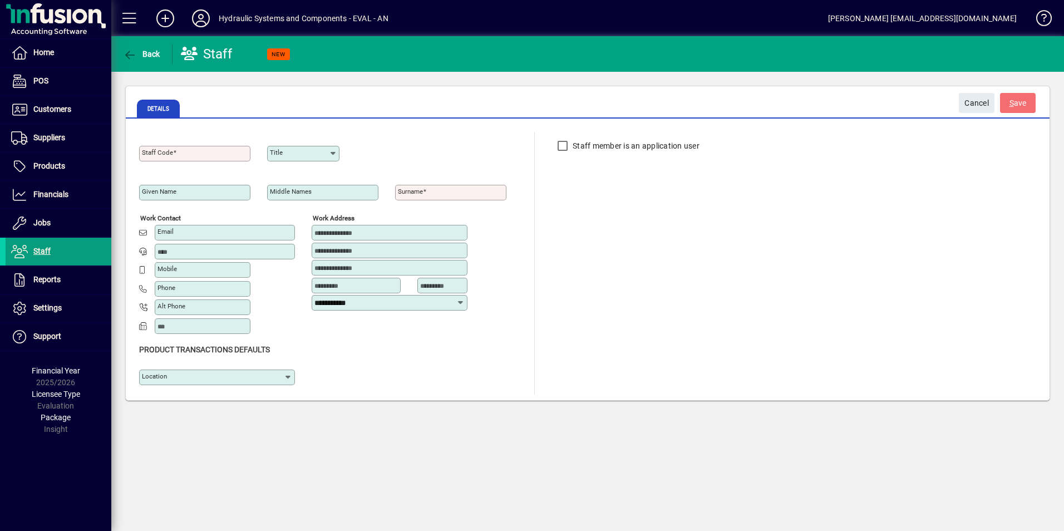
click at [218, 152] on input "Staff Code" at bounding box center [196, 153] width 108 height 9
type input "*"
type input "***"
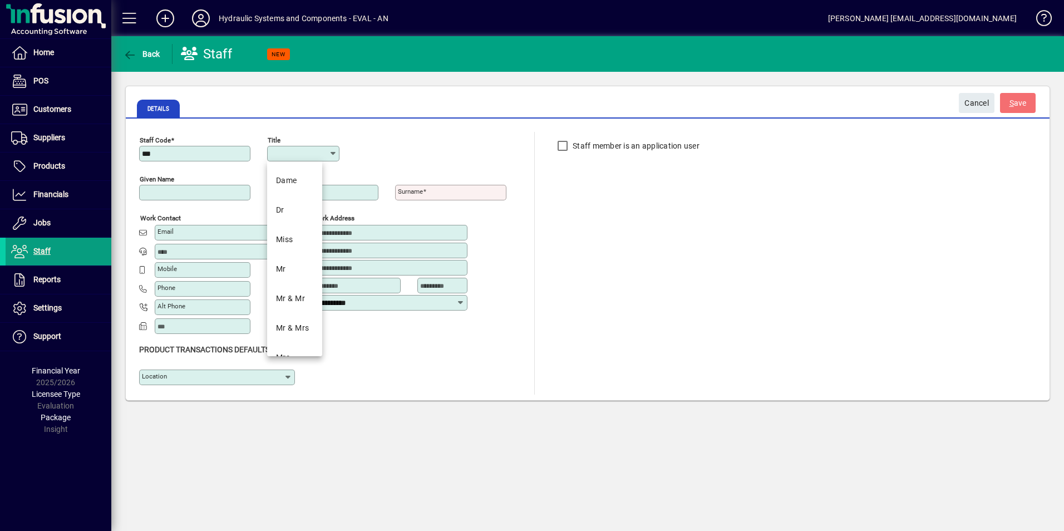
click at [181, 193] on input "Given name" at bounding box center [196, 192] width 108 height 9
type input "*"
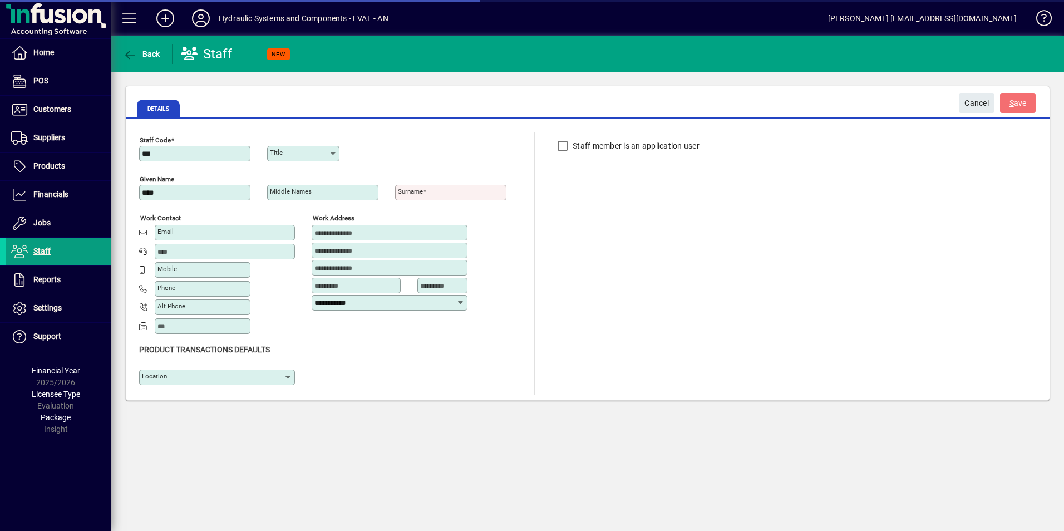
type input "****"
click at [442, 193] on input "Surname" at bounding box center [452, 192] width 108 height 9
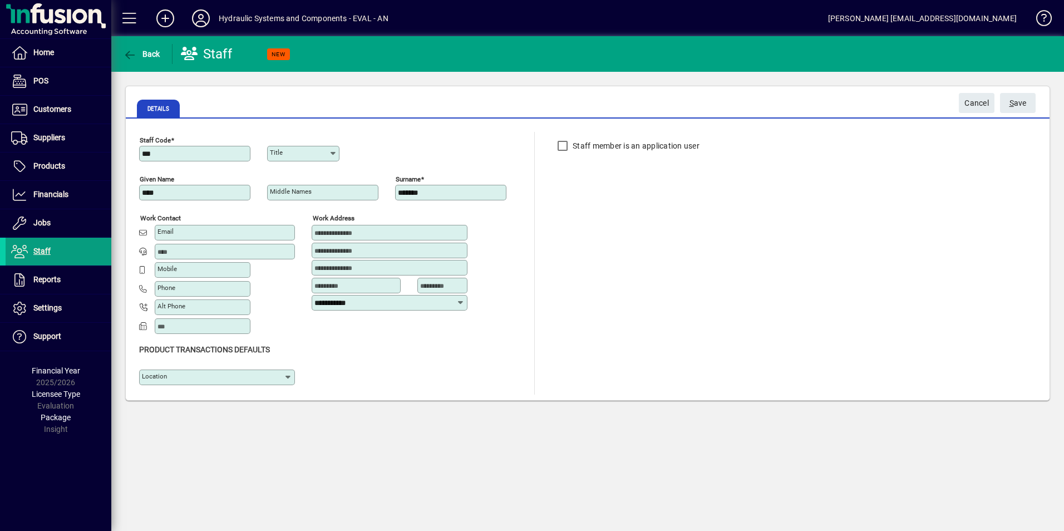
type input "*******"
click at [199, 229] on input "Email" at bounding box center [226, 232] width 137 height 9
type input "**********"
click at [1015, 103] on span "S ave" at bounding box center [1018, 103] width 17 height 18
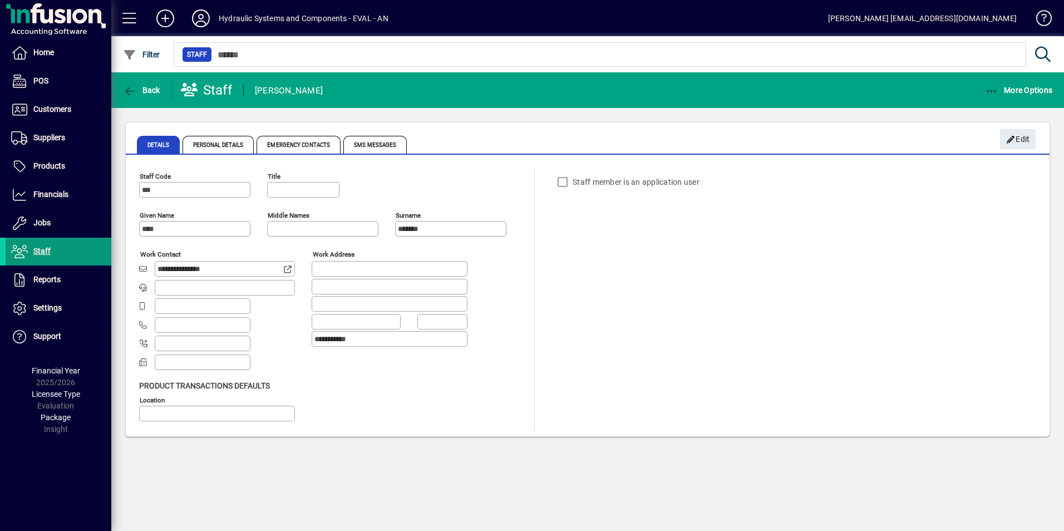
click at [63, 253] on span at bounding box center [59, 251] width 106 height 27
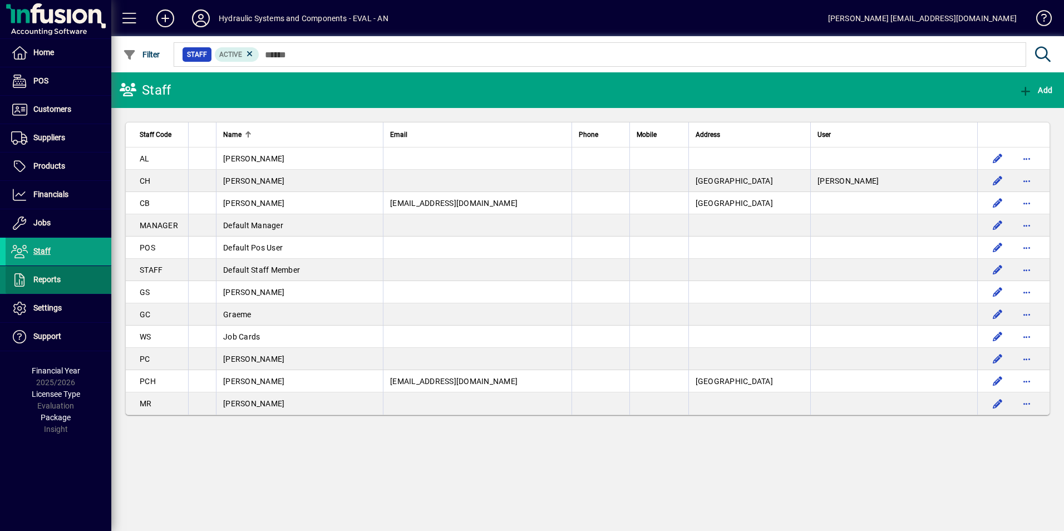
click at [48, 278] on span "Reports" at bounding box center [46, 279] width 27 height 9
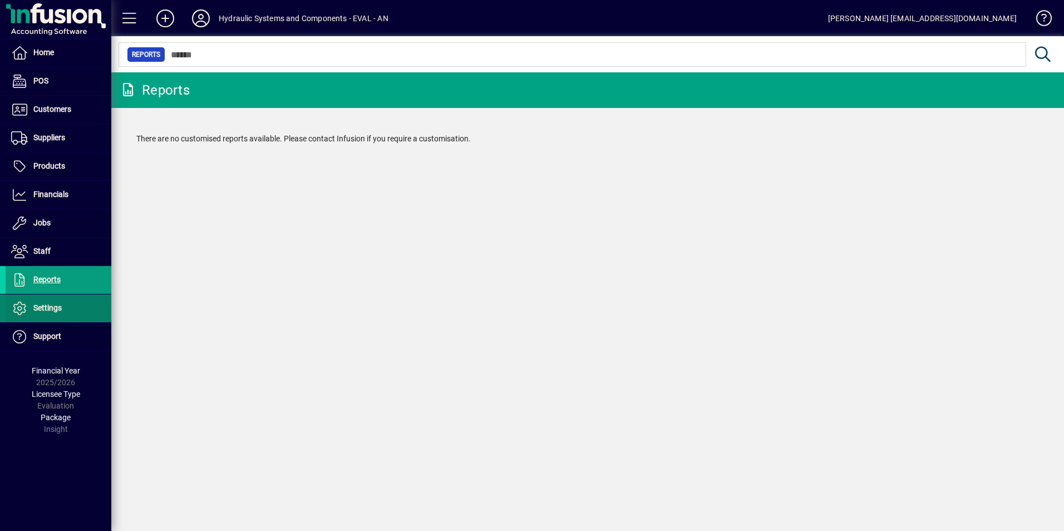
click at [59, 299] on span at bounding box center [59, 308] width 106 height 27
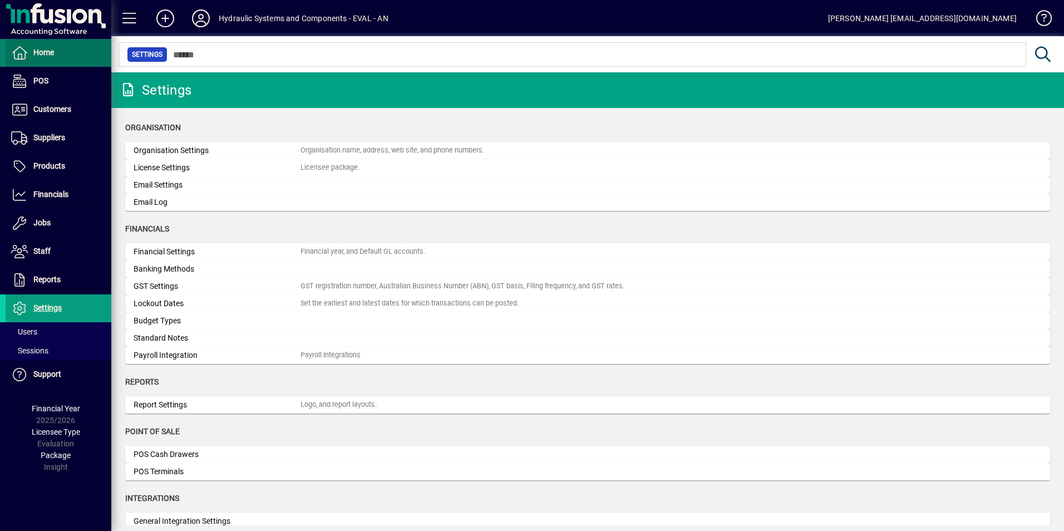
click at [66, 59] on span at bounding box center [59, 53] width 106 height 27
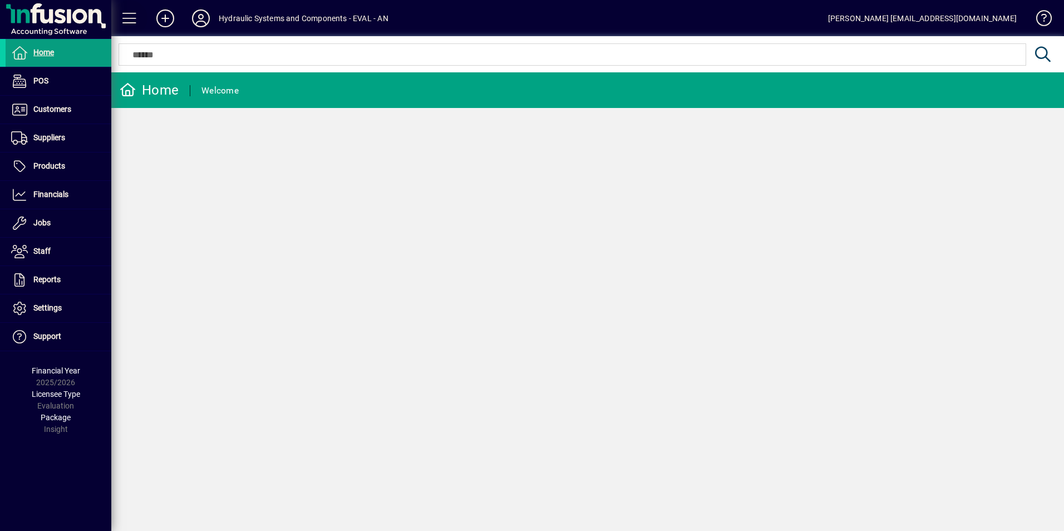
click at [133, 19] on span at bounding box center [129, 18] width 27 height 27
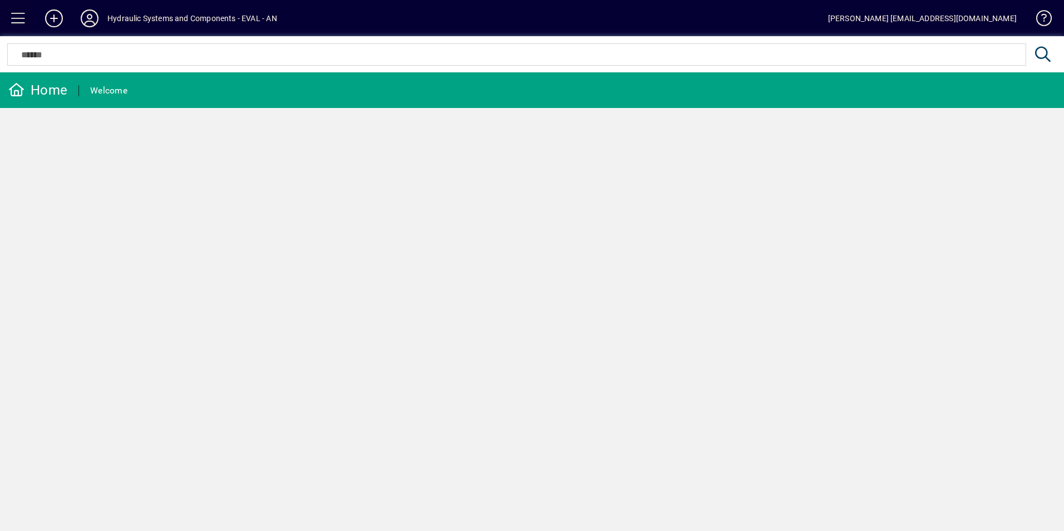
click at [11, 22] on span at bounding box center [18, 18] width 27 height 27
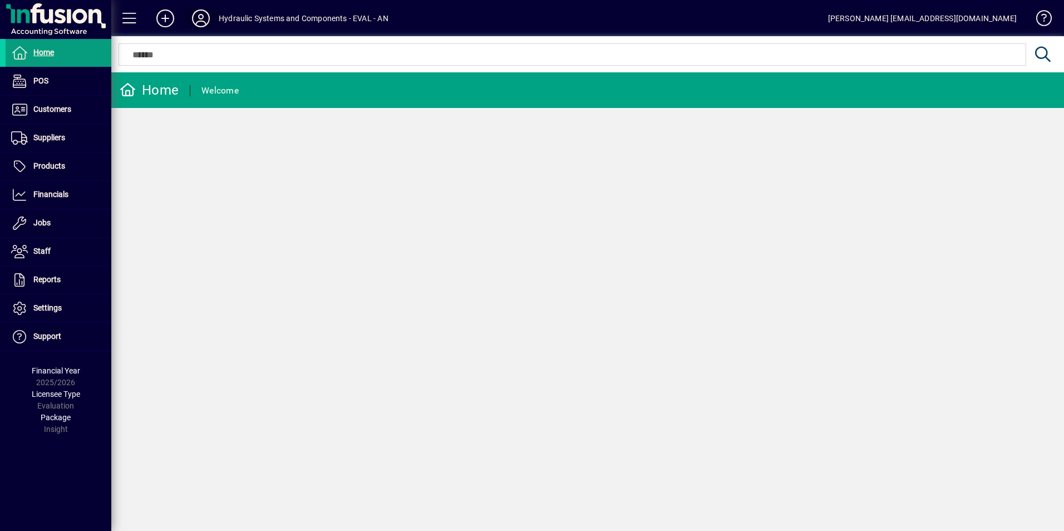
click at [207, 17] on icon at bounding box center [201, 18] width 22 height 18
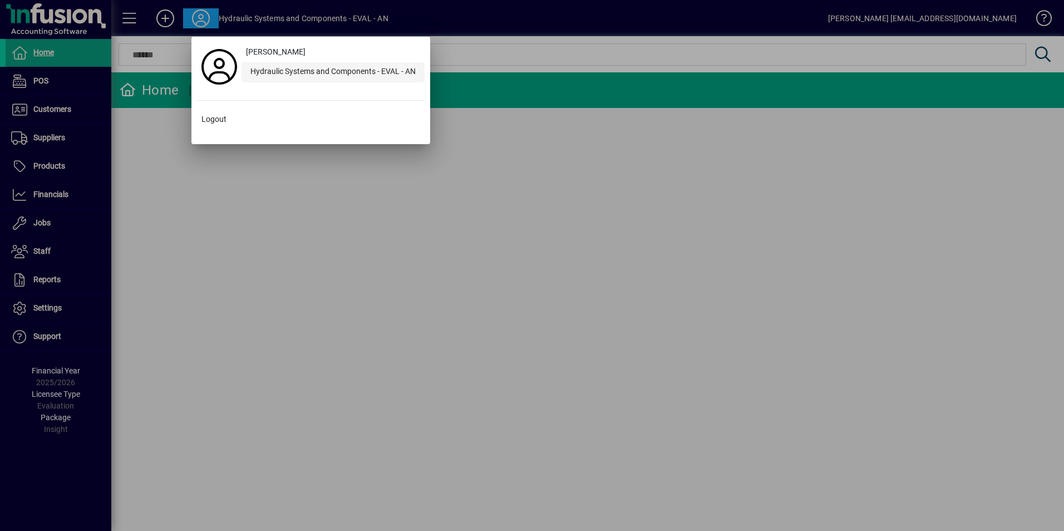
click at [316, 68] on div "Hydraulic Systems and Components - EVAL - AN" at bounding box center [333, 72] width 183 height 20
click at [196, 16] on div at bounding box center [532, 265] width 1064 height 531
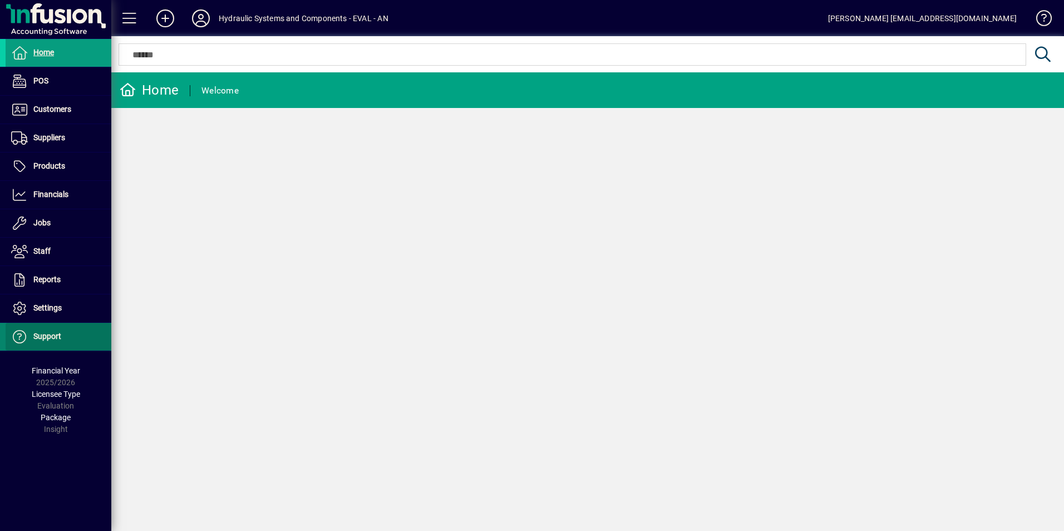
click at [37, 337] on span "Support" at bounding box center [47, 336] width 28 height 9
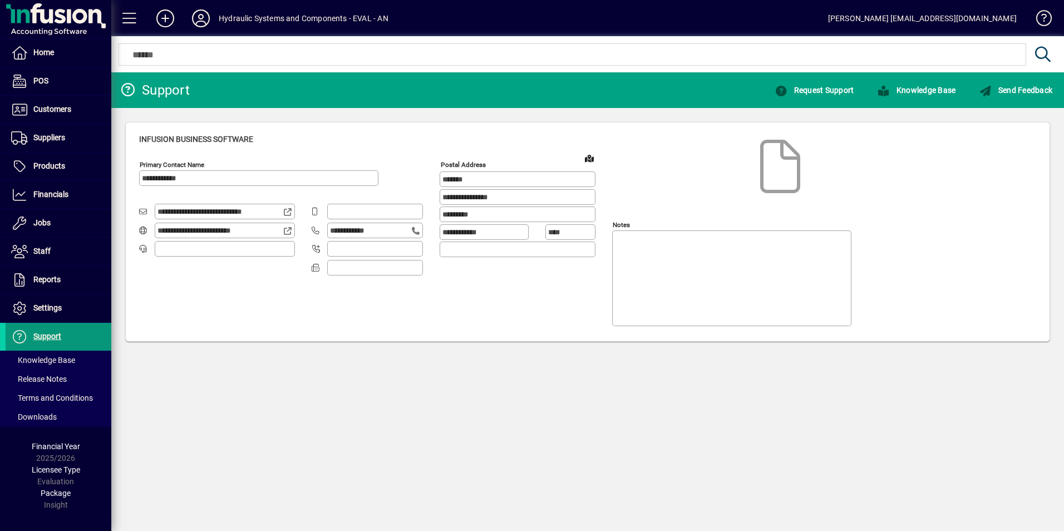
type input "**********"
click at [410, 410] on div "**********" at bounding box center [587, 301] width 953 height 459
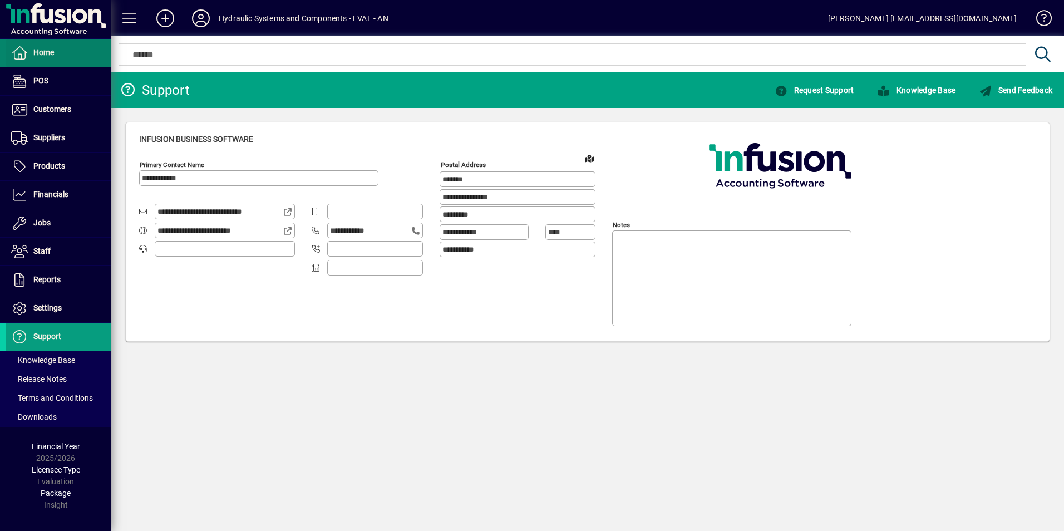
click at [57, 61] on span at bounding box center [59, 53] width 106 height 27
